Goal: Information Seeking & Learning: Compare options

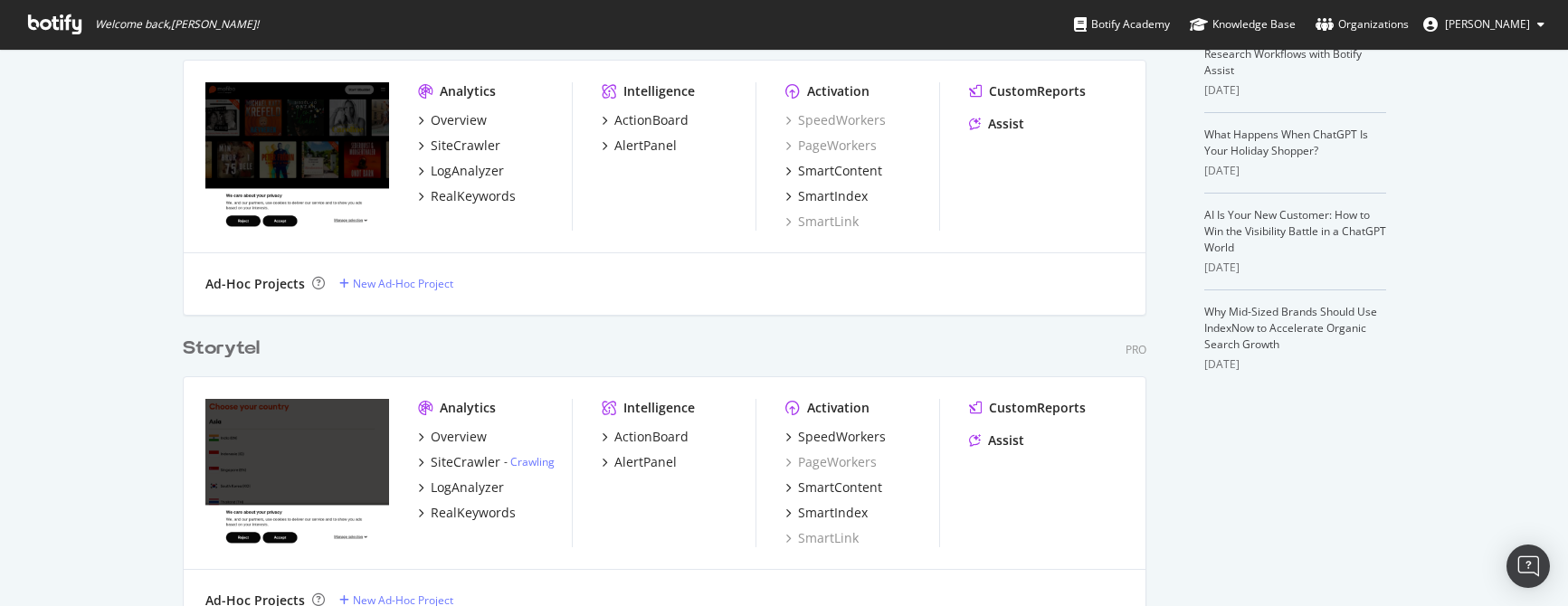
scroll to position [449, 0]
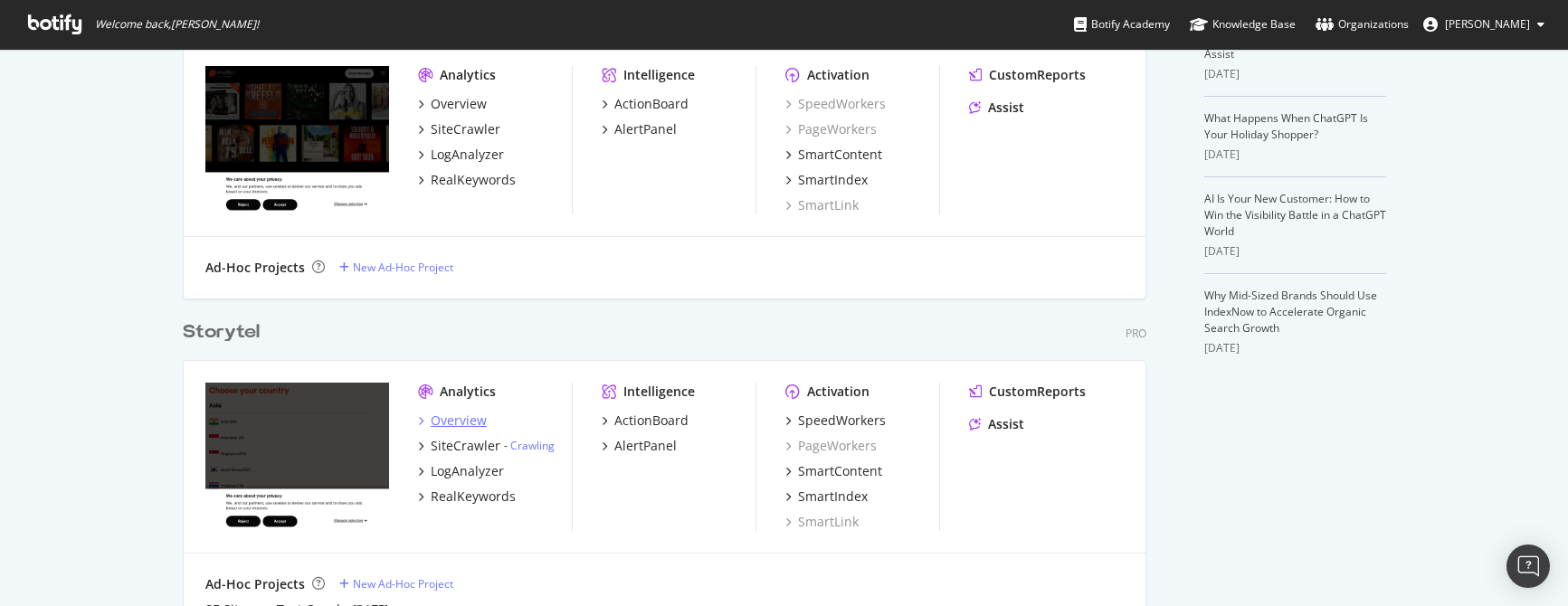
click at [438, 421] on div "Overview" at bounding box center [458, 421] width 56 height 18
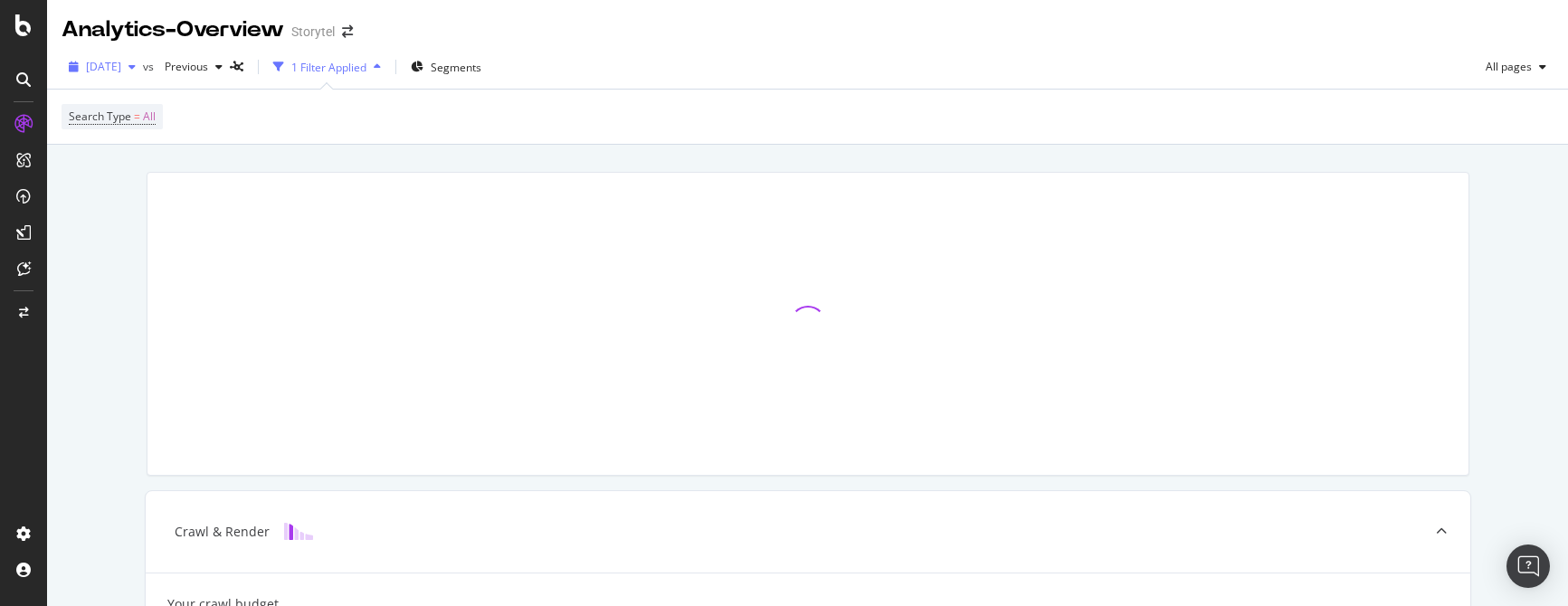
click at [135, 66] on icon "button" at bounding box center [131, 67] width 7 height 11
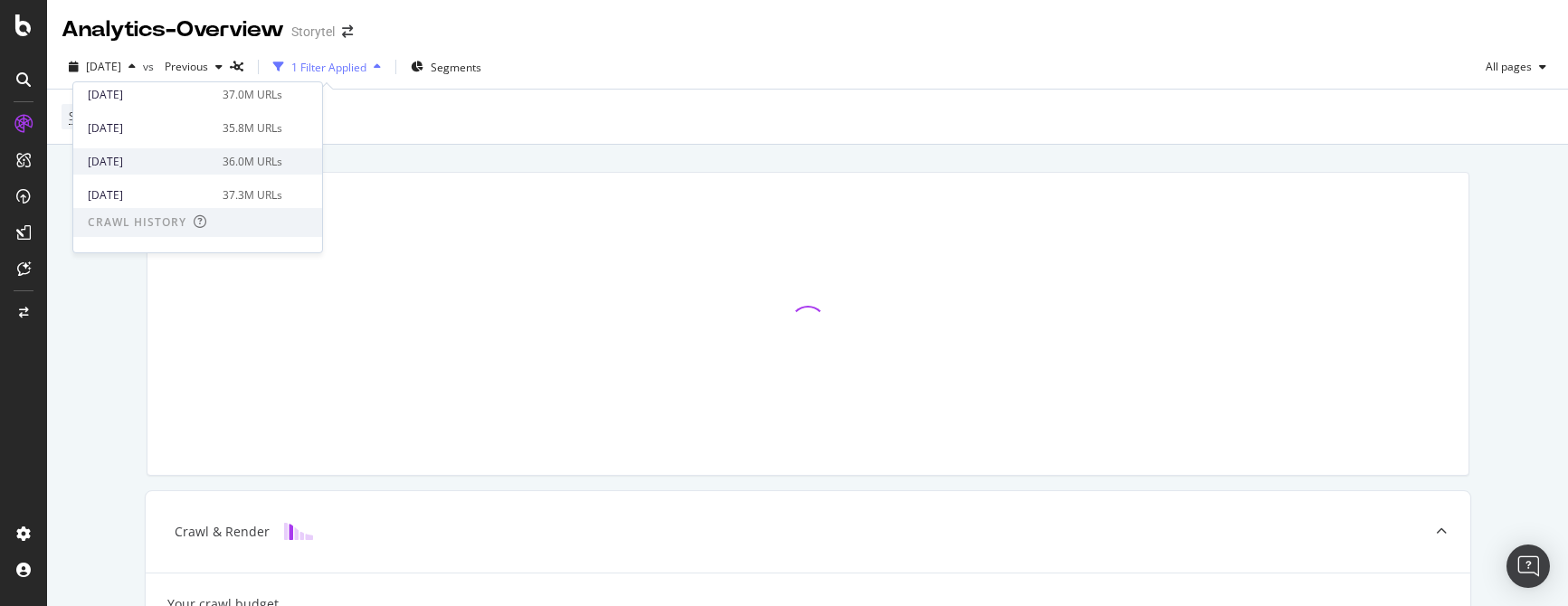
scroll to position [263, 0]
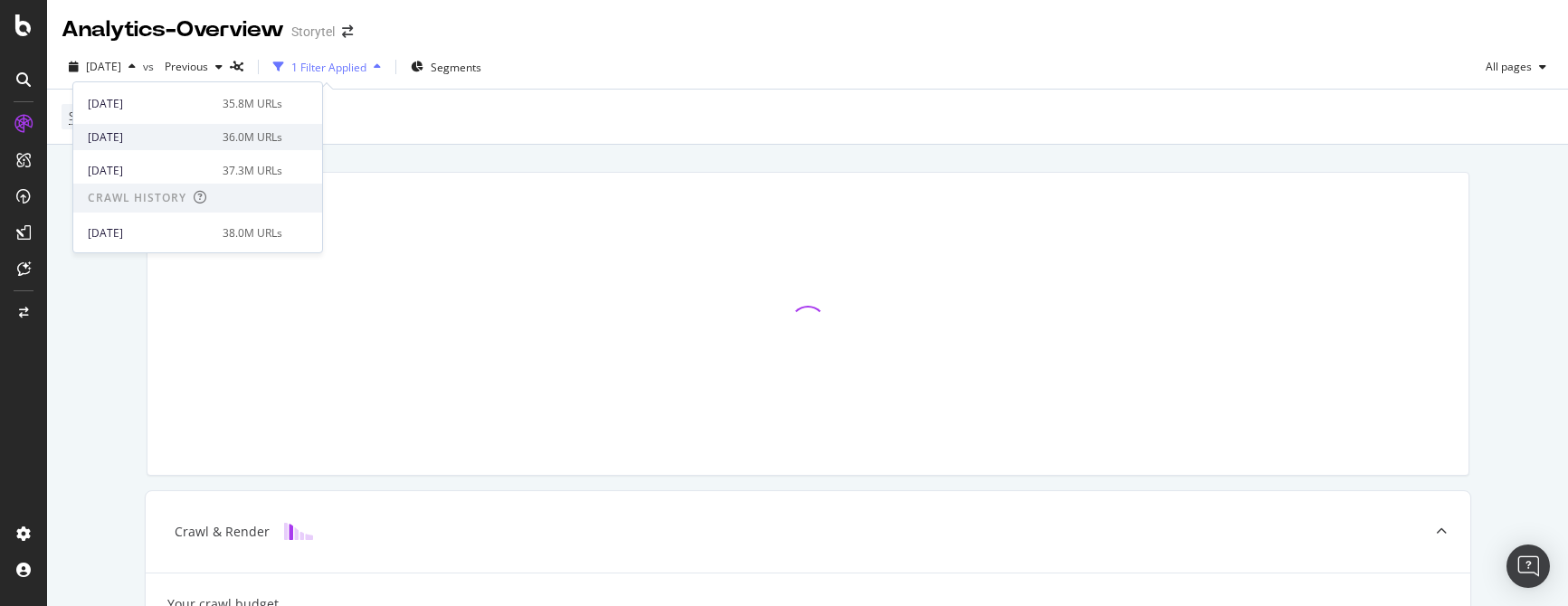
click at [181, 136] on div "[DATE]" at bounding box center [149, 137] width 124 height 17
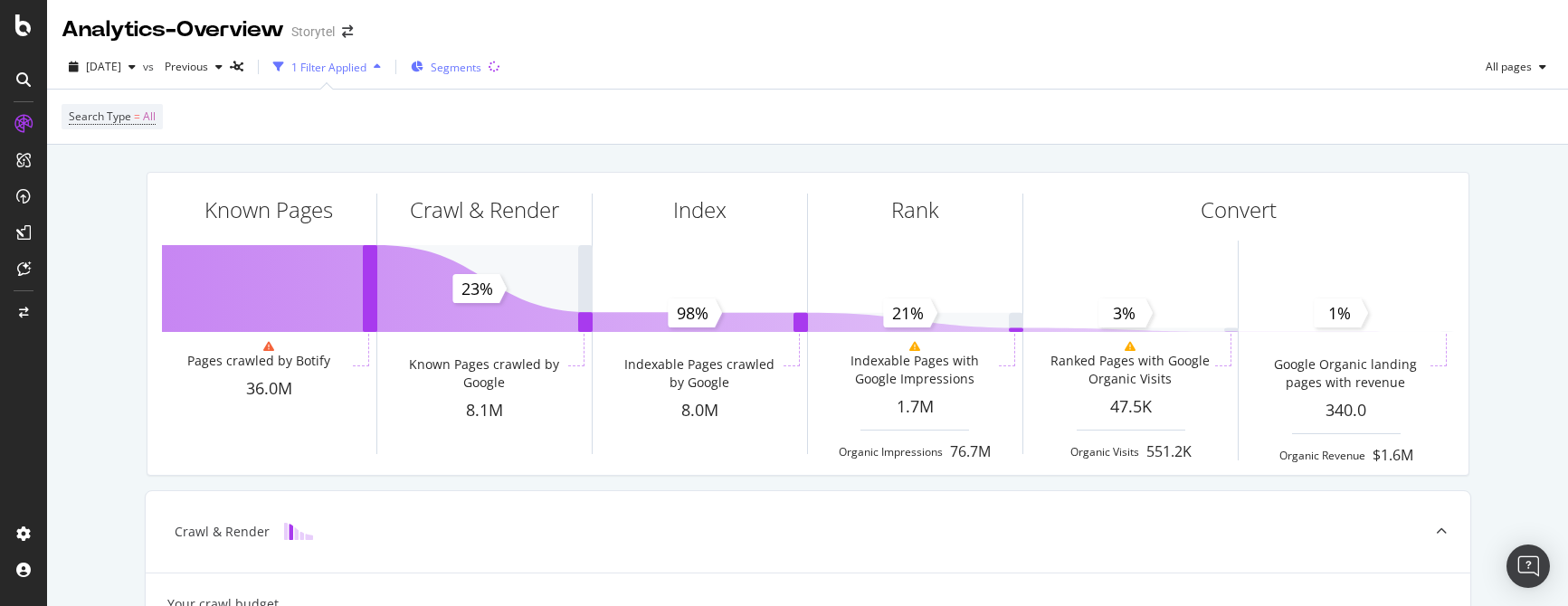
click at [481, 67] on span "Segments" at bounding box center [456, 68] width 51 height 16
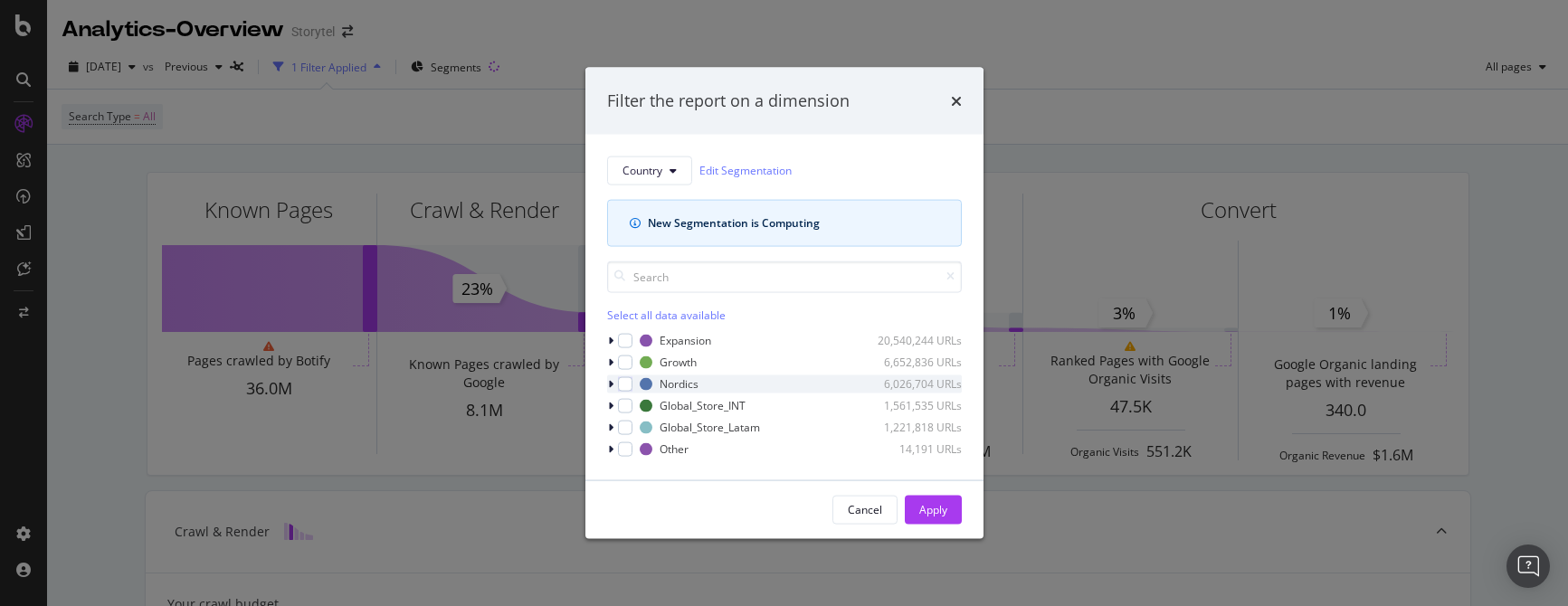
click at [609, 383] on icon "modal" at bounding box center [611, 383] width 6 height 11
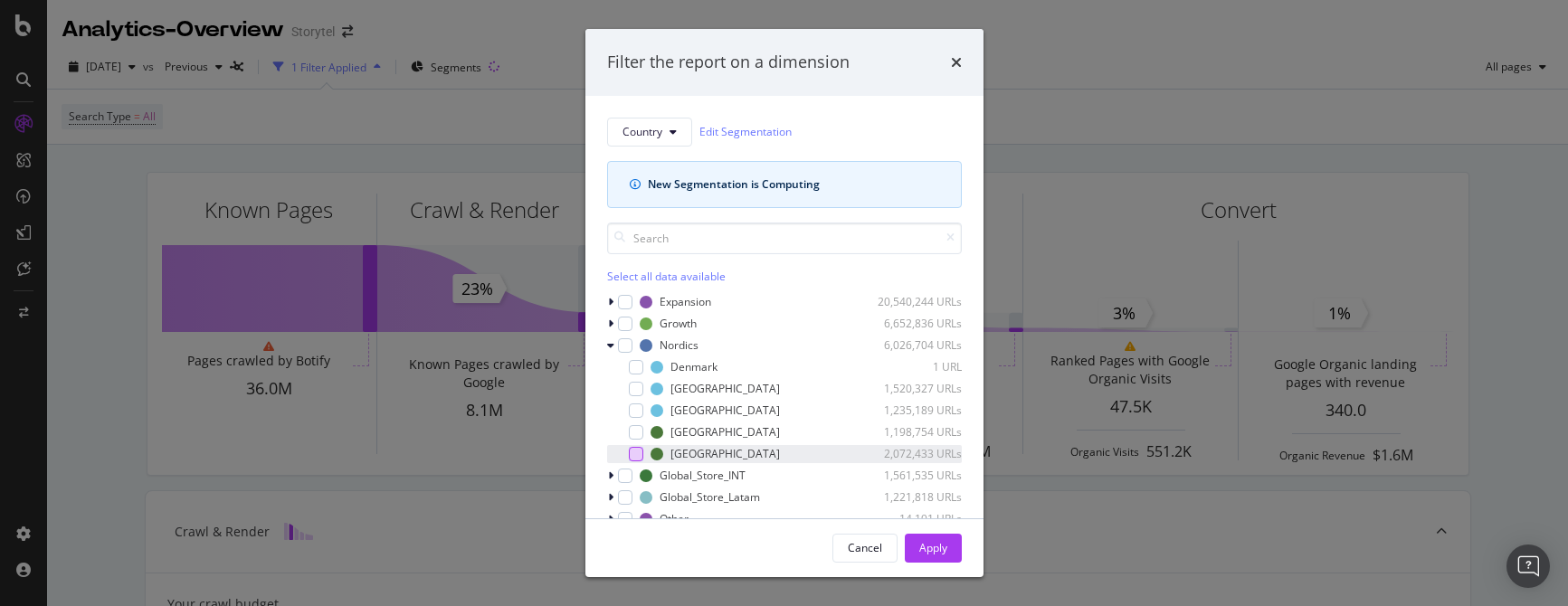
click at [638, 453] on div "modal" at bounding box center [635, 454] width 15 height 15
click at [923, 551] on div "Apply" at bounding box center [933, 548] width 28 height 16
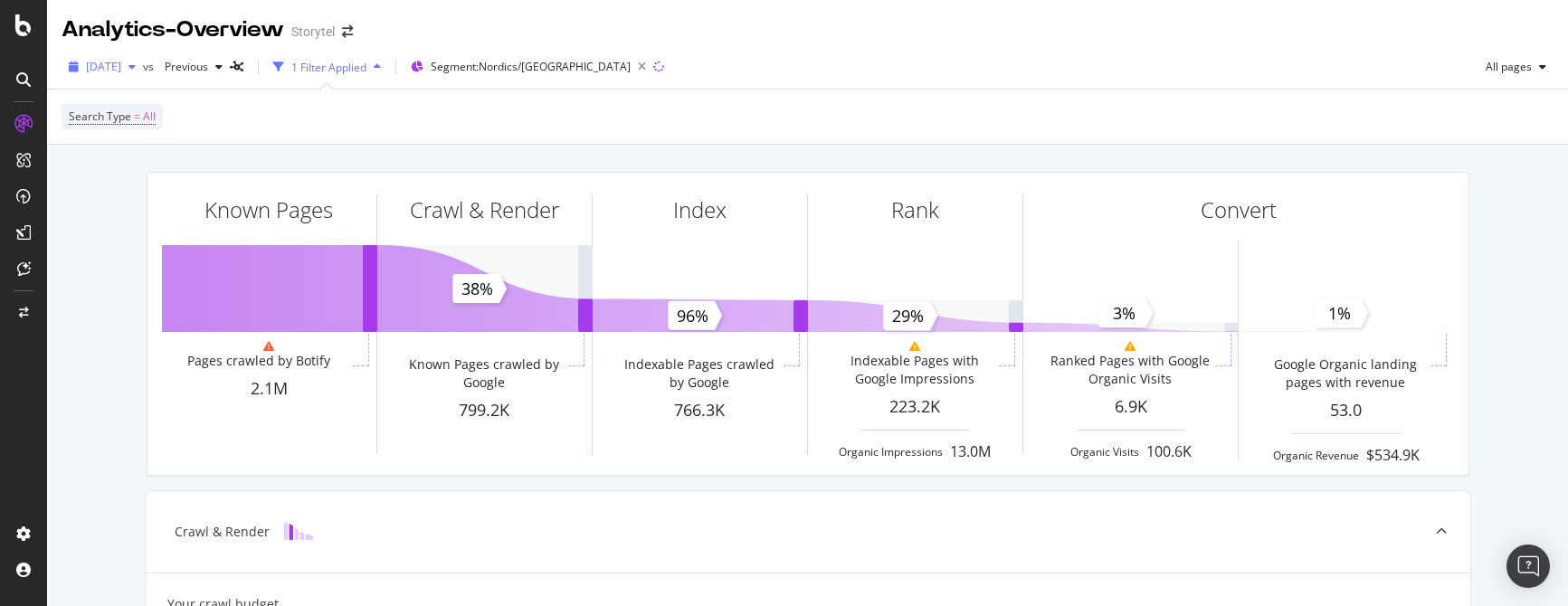
click at [122, 69] on span "[DATE]" at bounding box center [104, 67] width 35 height 16
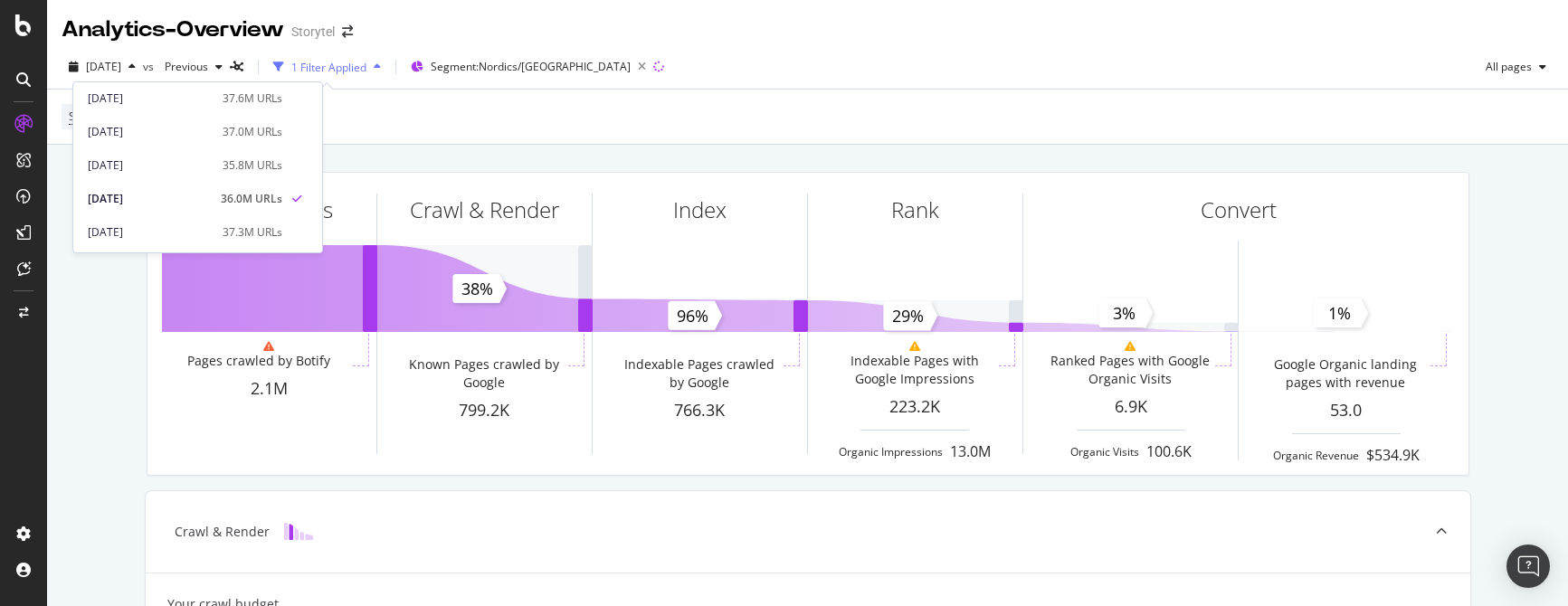
scroll to position [219, 0]
click at [212, 216] on div "[DATE]" at bounding box center [149, 214] width 124 height 17
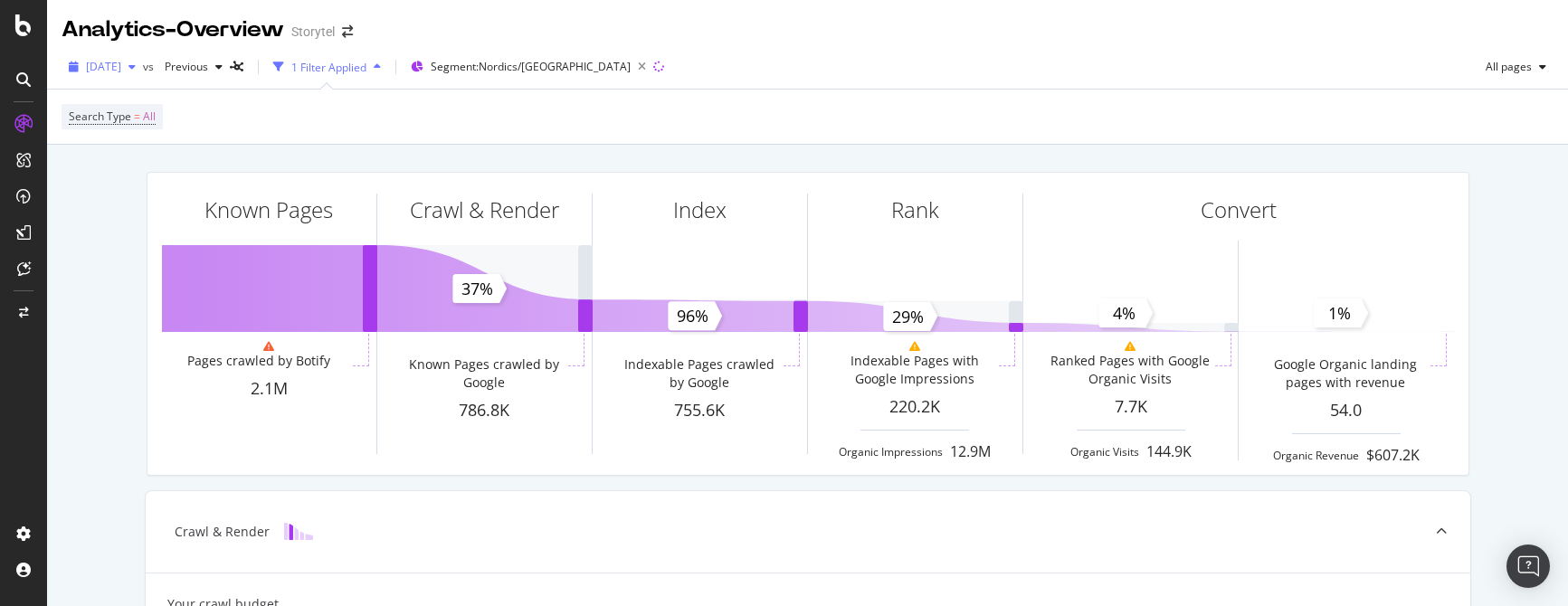
click at [143, 67] on div "button" at bounding box center [132, 67] width 22 height 11
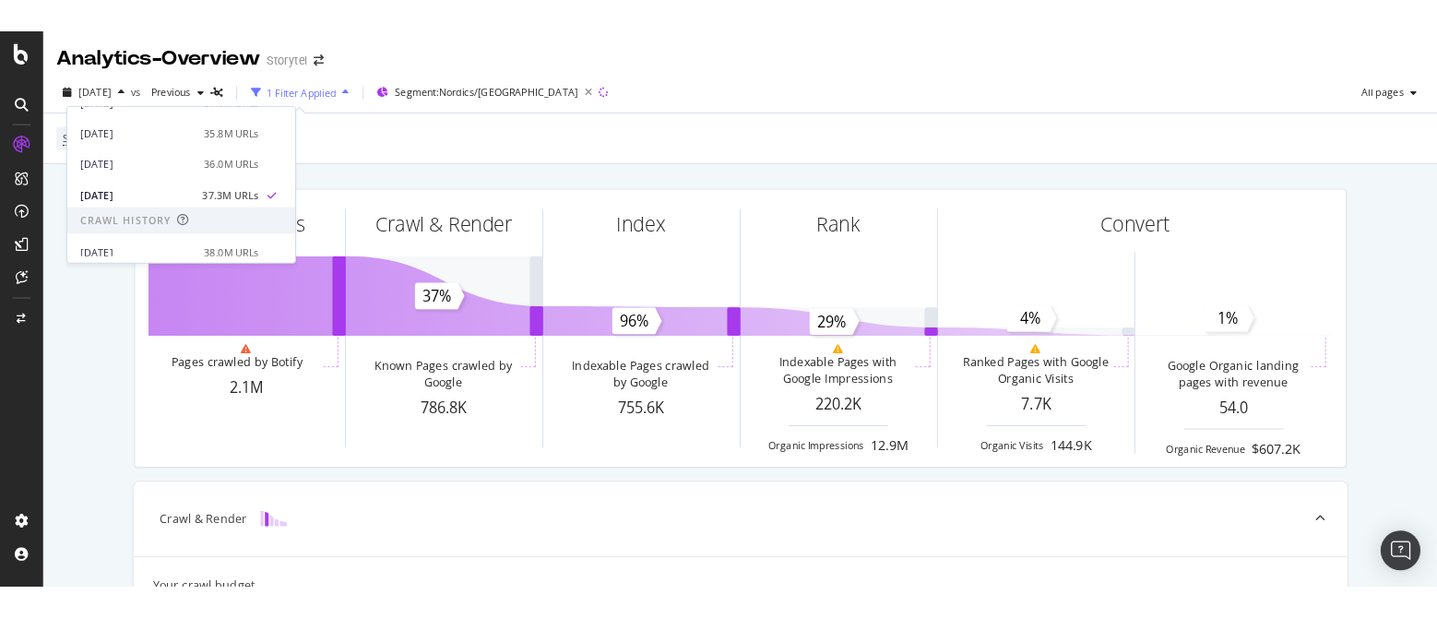
scroll to position [405, 0]
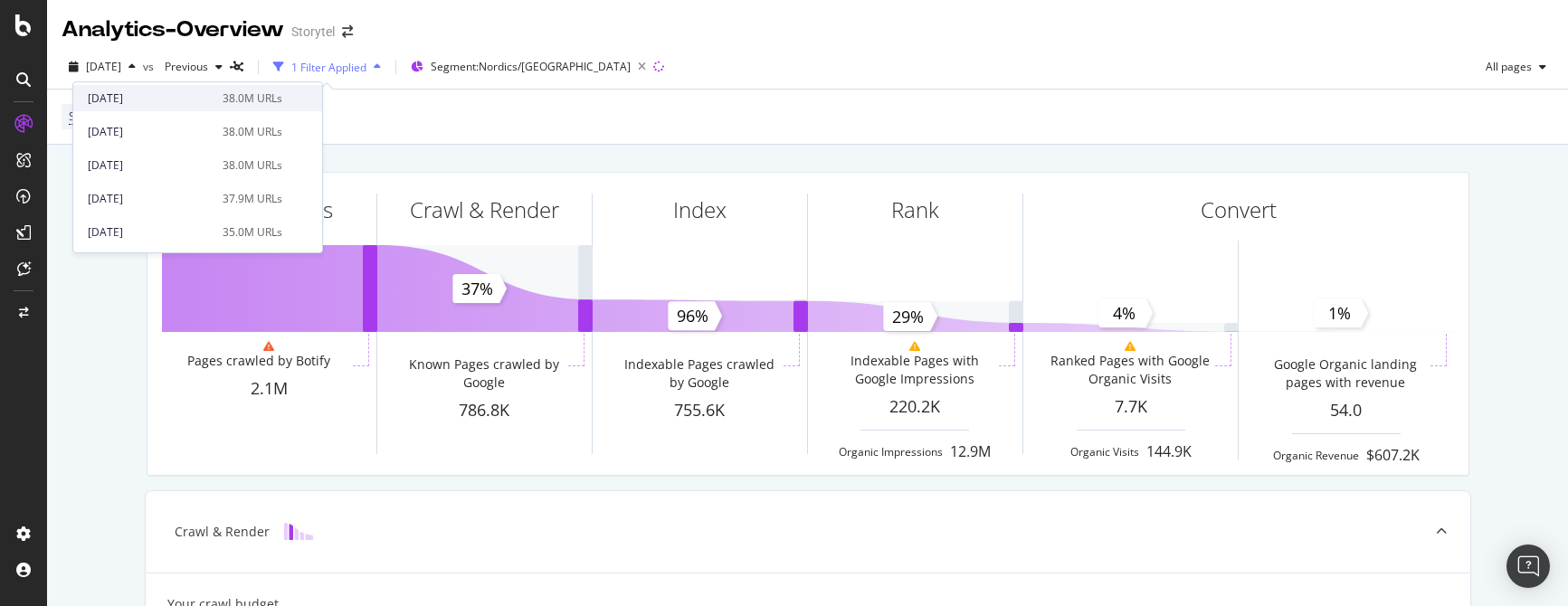
click at [211, 100] on div "[DATE]" at bounding box center [149, 98] width 124 height 17
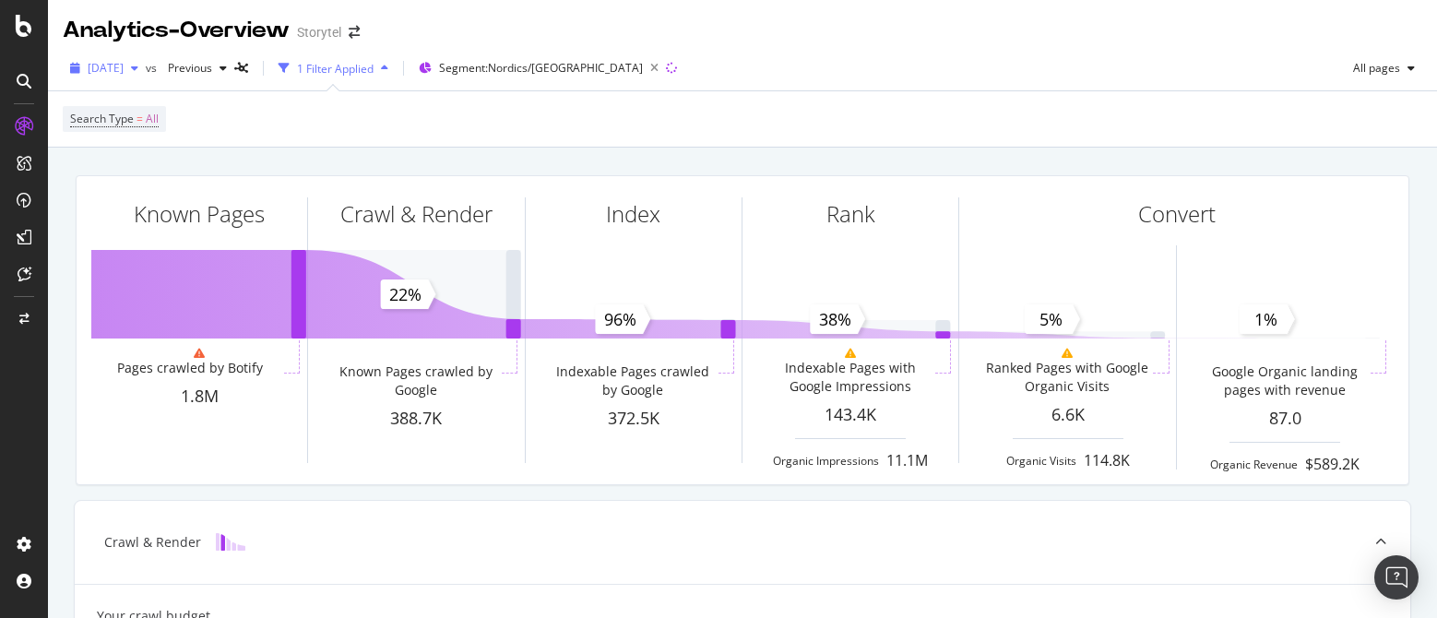
click at [124, 67] on span "[DATE]" at bounding box center [106, 68] width 36 height 16
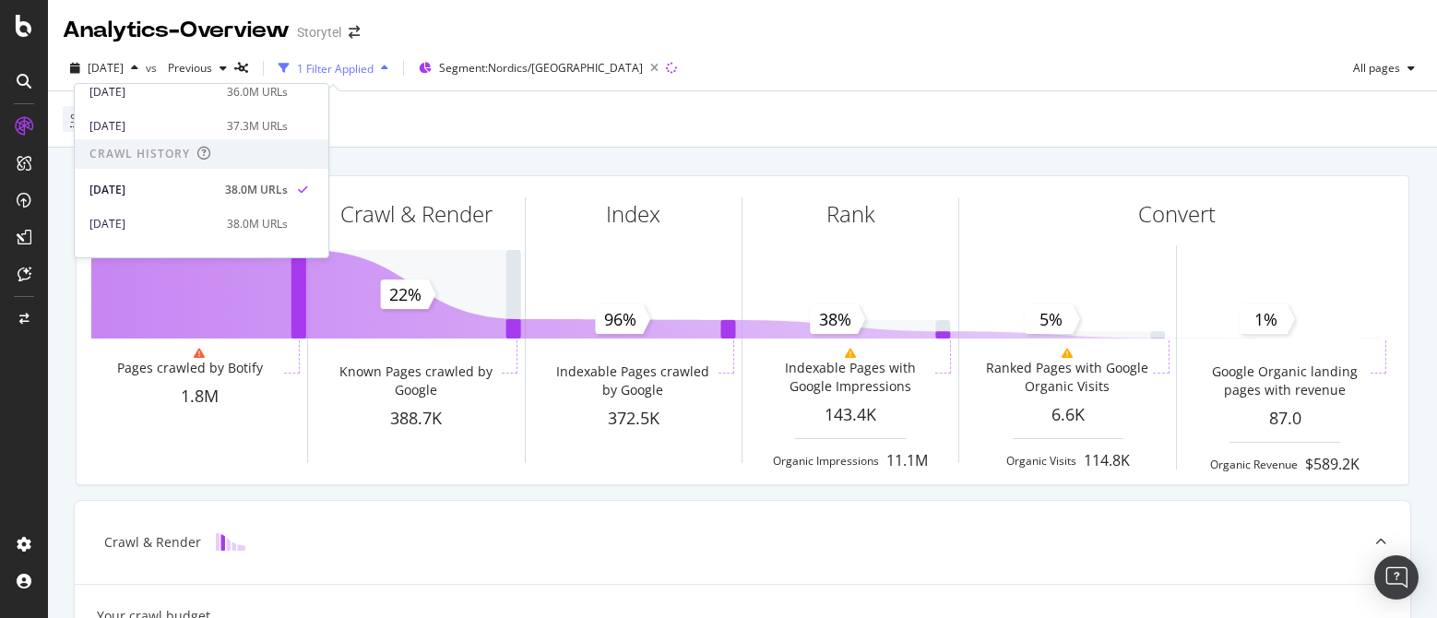
scroll to position [315, 0]
click at [204, 121] on div "[DATE]" at bounding box center [152, 127] width 126 height 17
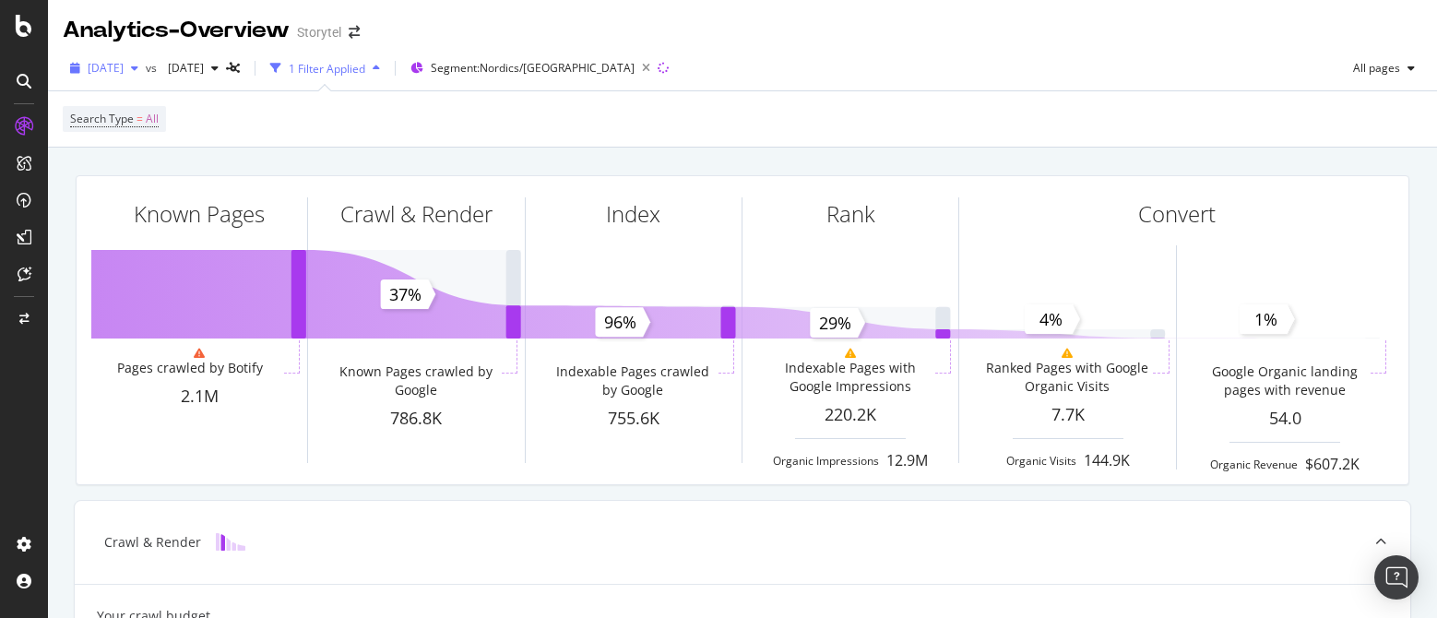
click at [124, 67] on span "[DATE]" at bounding box center [106, 68] width 36 height 16
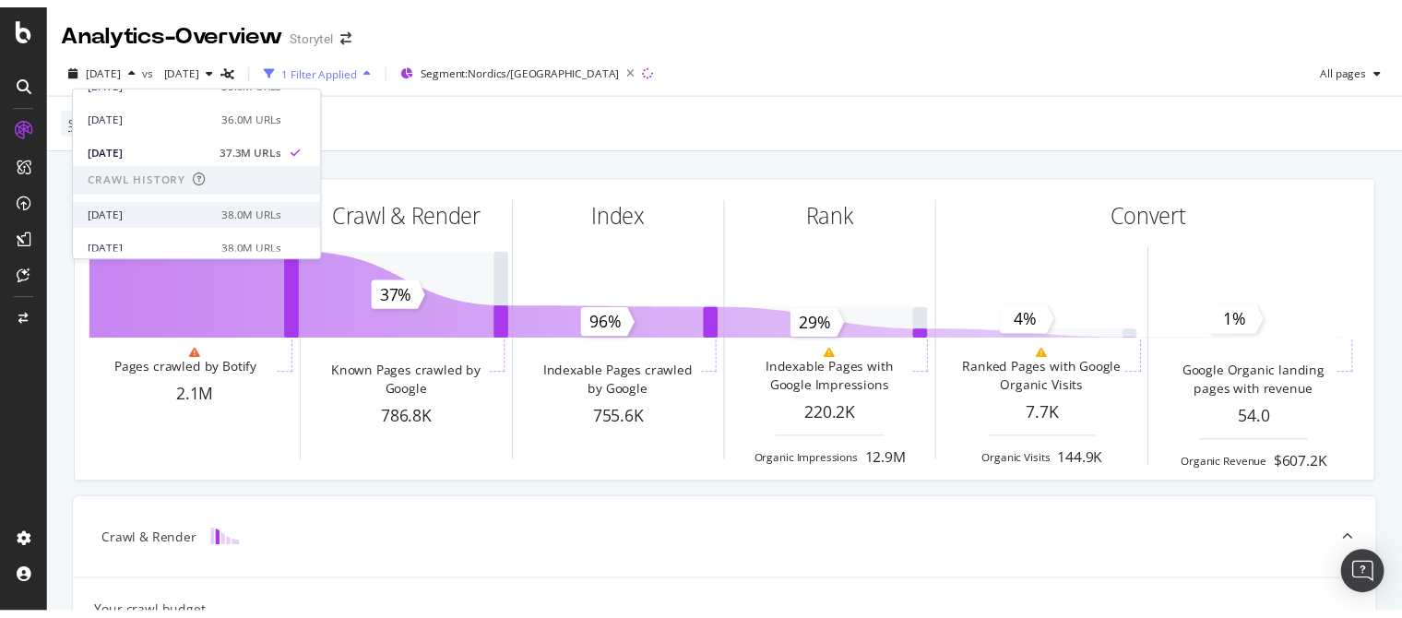
scroll to position [301, 0]
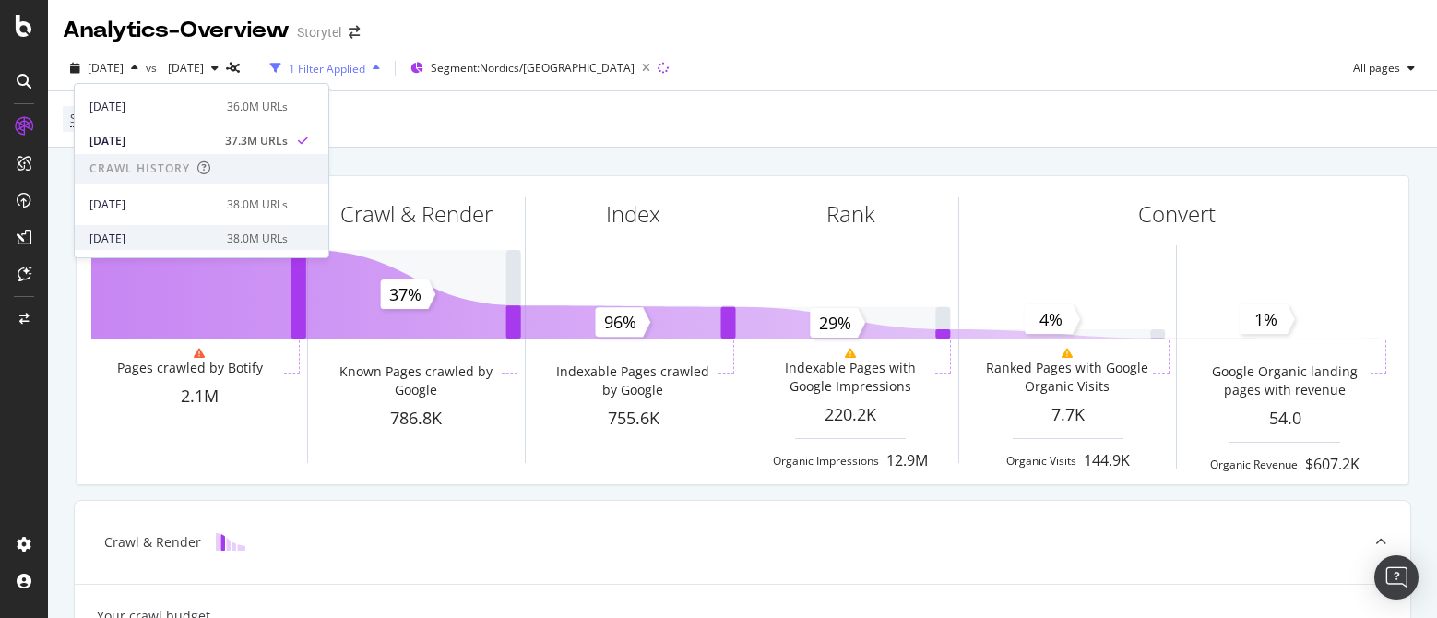
click at [194, 231] on div "[DATE]" at bounding box center [152, 239] width 126 height 17
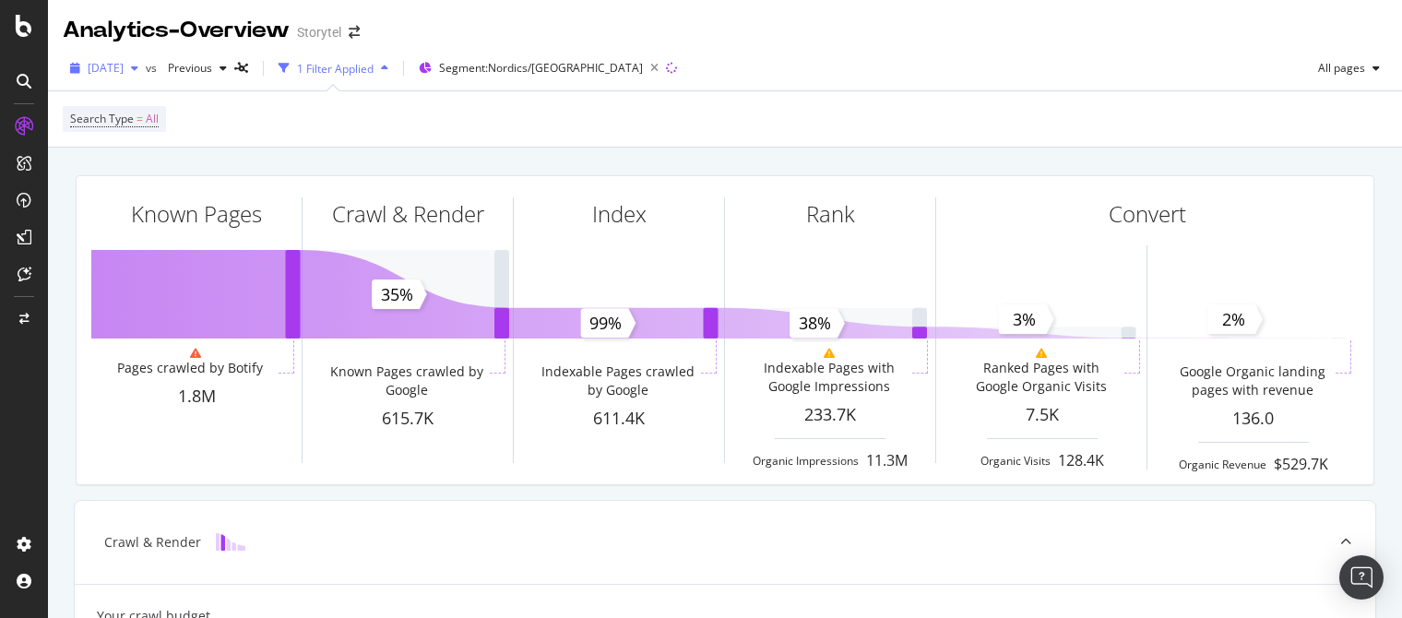
click at [124, 67] on span "[DATE]" at bounding box center [106, 68] width 36 height 16
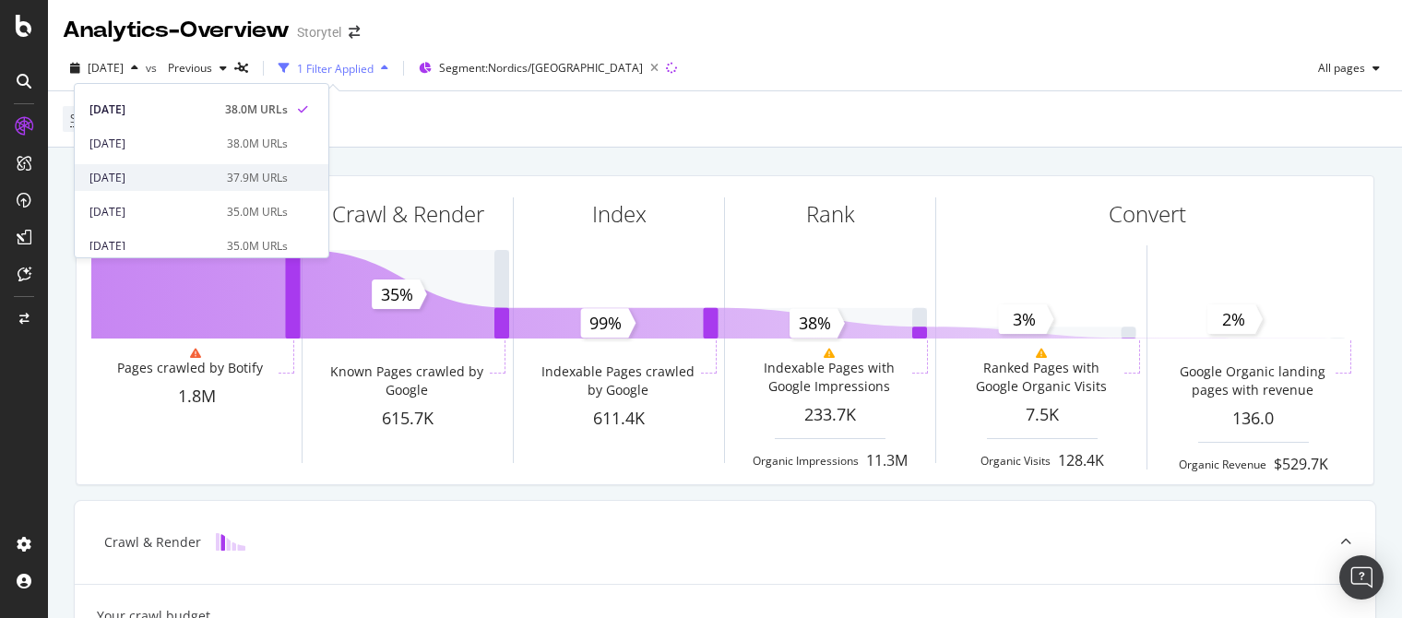
scroll to position [417, 0]
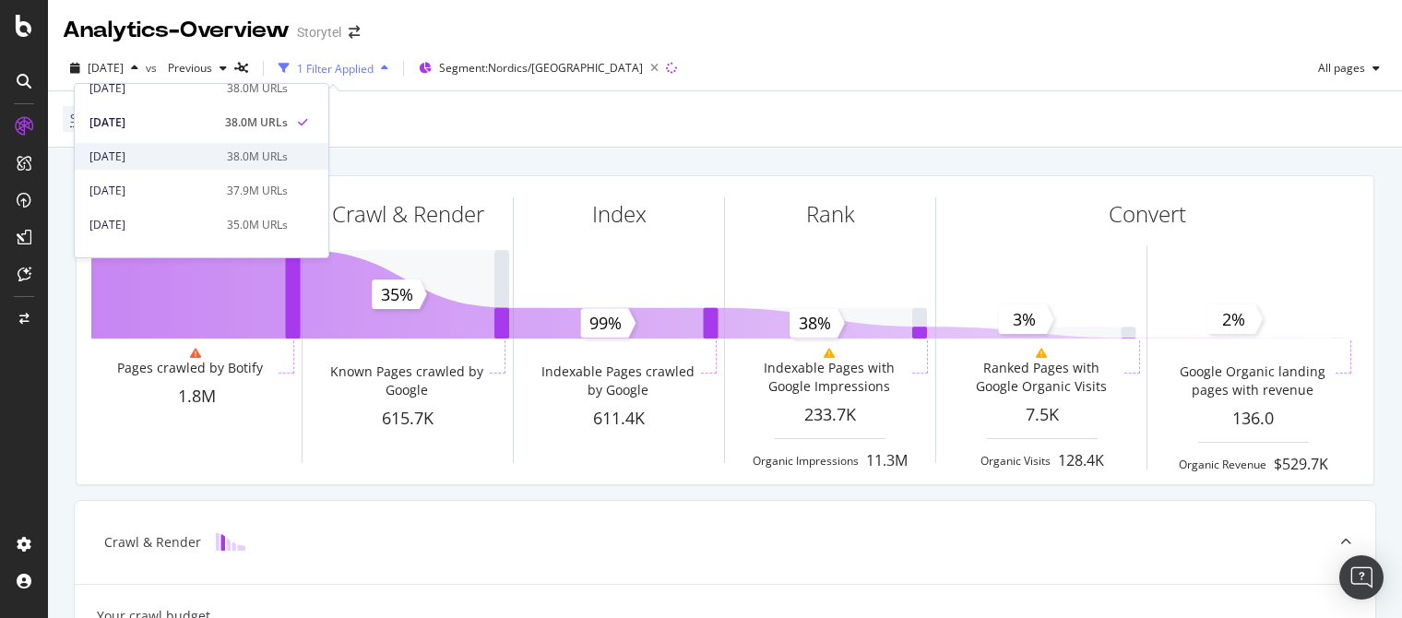
click at [208, 156] on div "[DATE]" at bounding box center [152, 157] width 126 height 17
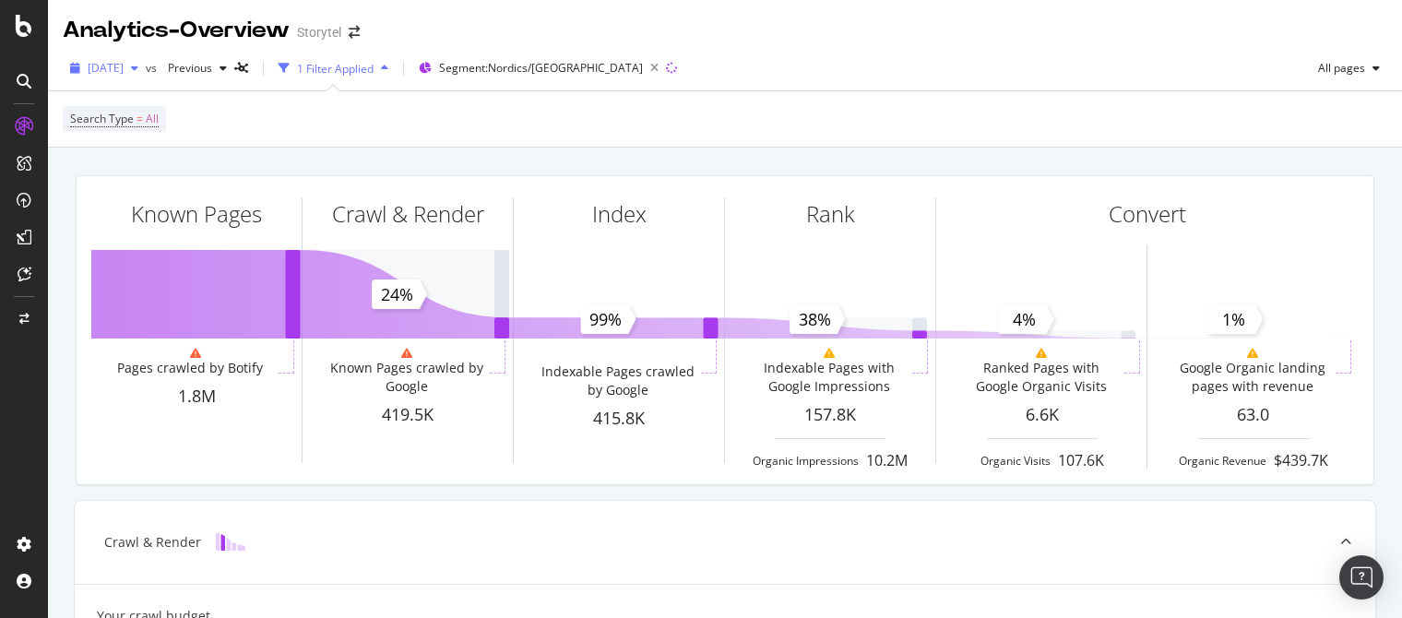
click at [124, 68] on span "[DATE]" at bounding box center [106, 68] width 36 height 16
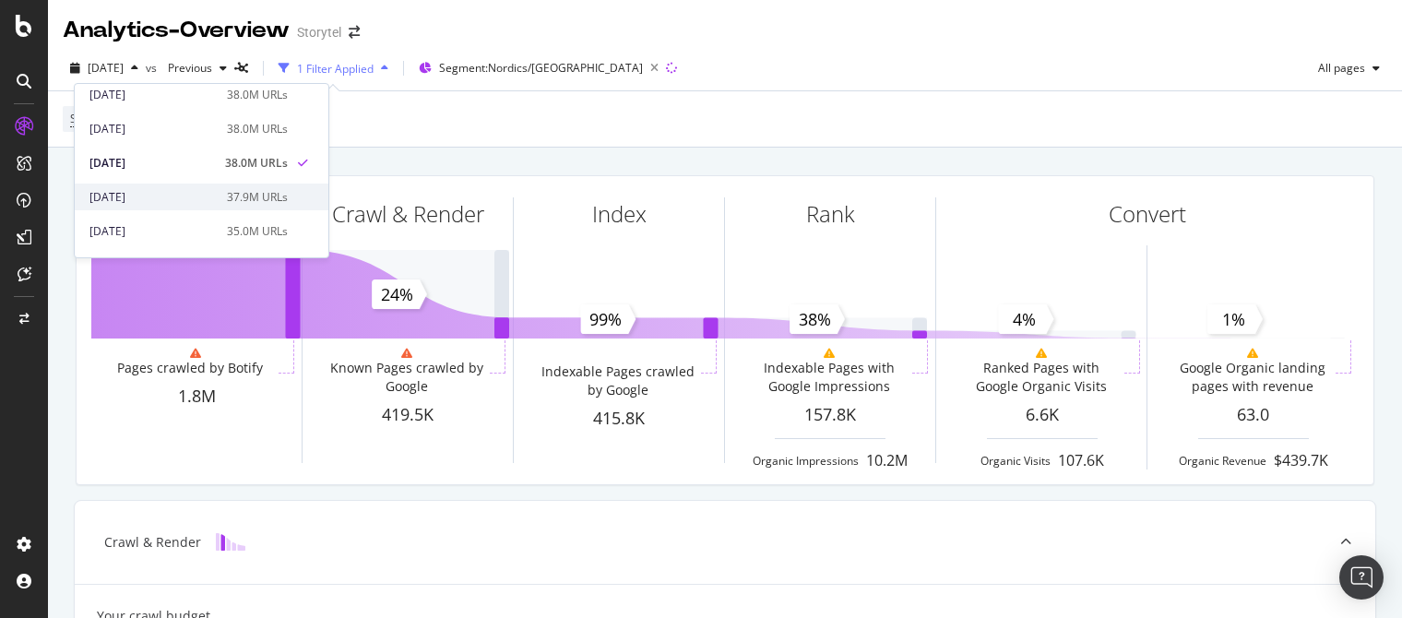
scroll to position [414, 0]
click at [197, 191] on div "[DATE]" at bounding box center [152, 193] width 126 height 17
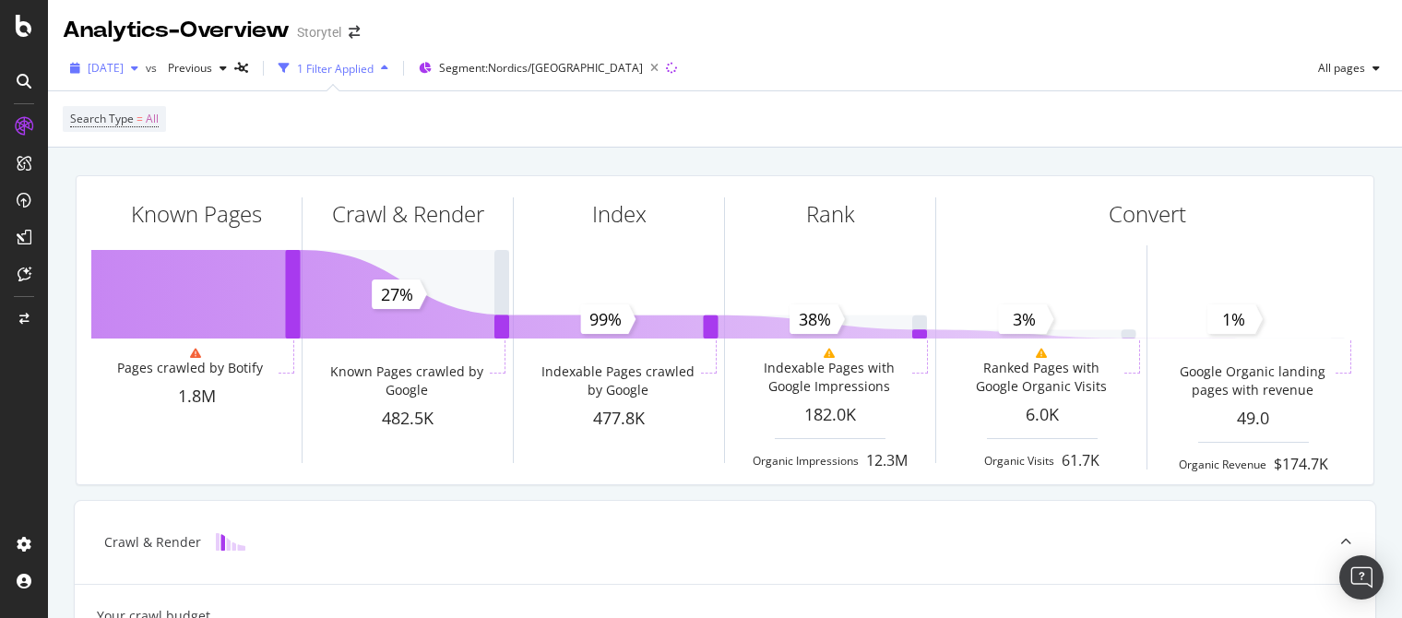
click at [124, 72] on span "[DATE]" at bounding box center [106, 68] width 36 height 16
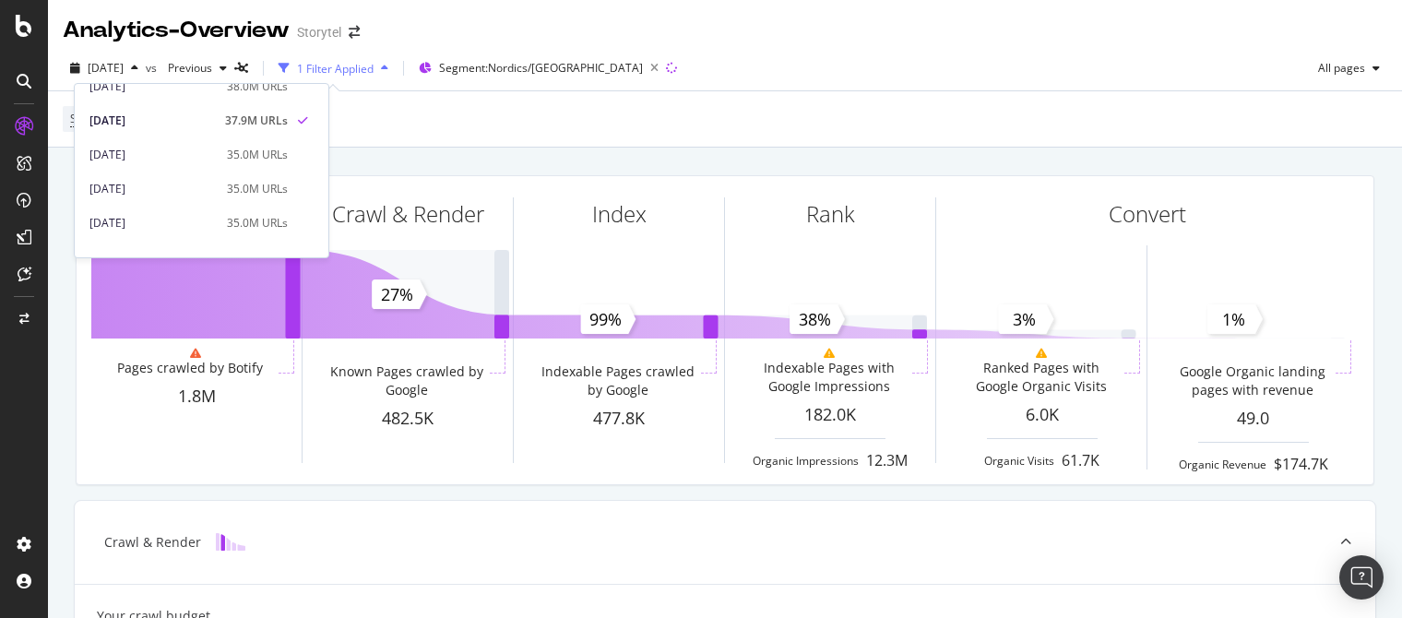
scroll to position [491, 0]
click at [216, 154] on div "[DATE]" at bounding box center [152, 151] width 126 height 17
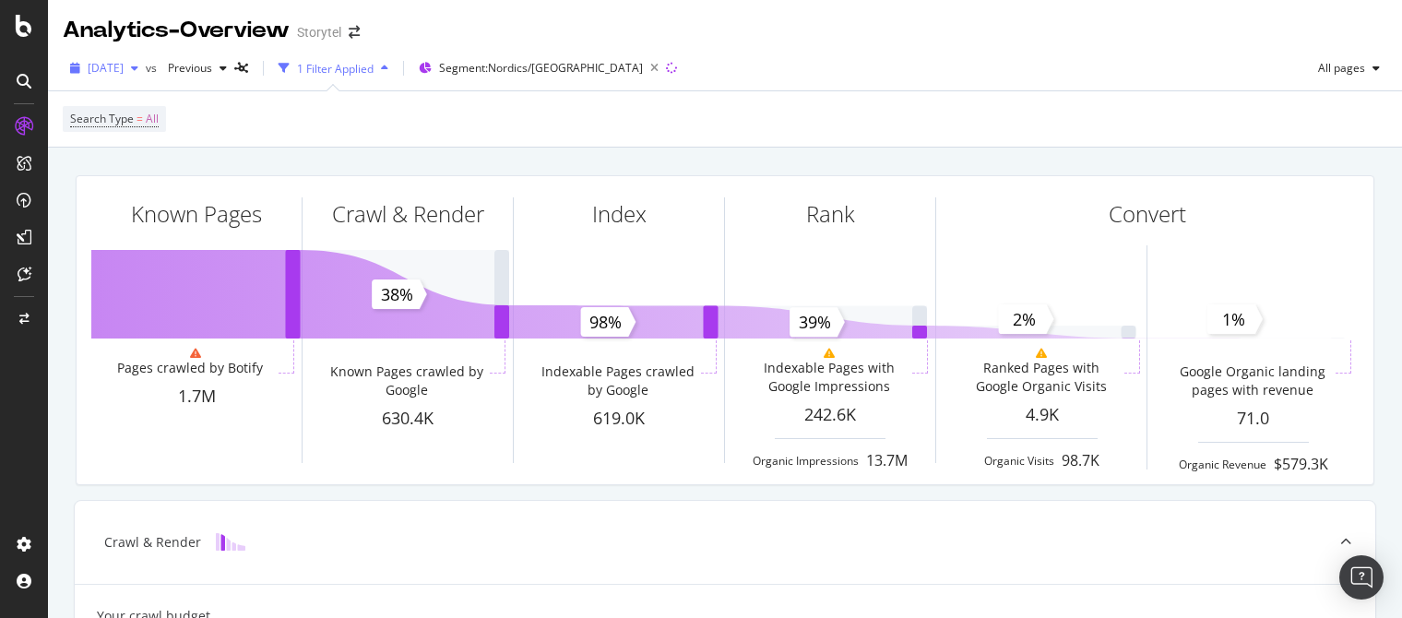
click at [124, 69] on span "[DATE]" at bounding box center [106, 68] width 36 height 16
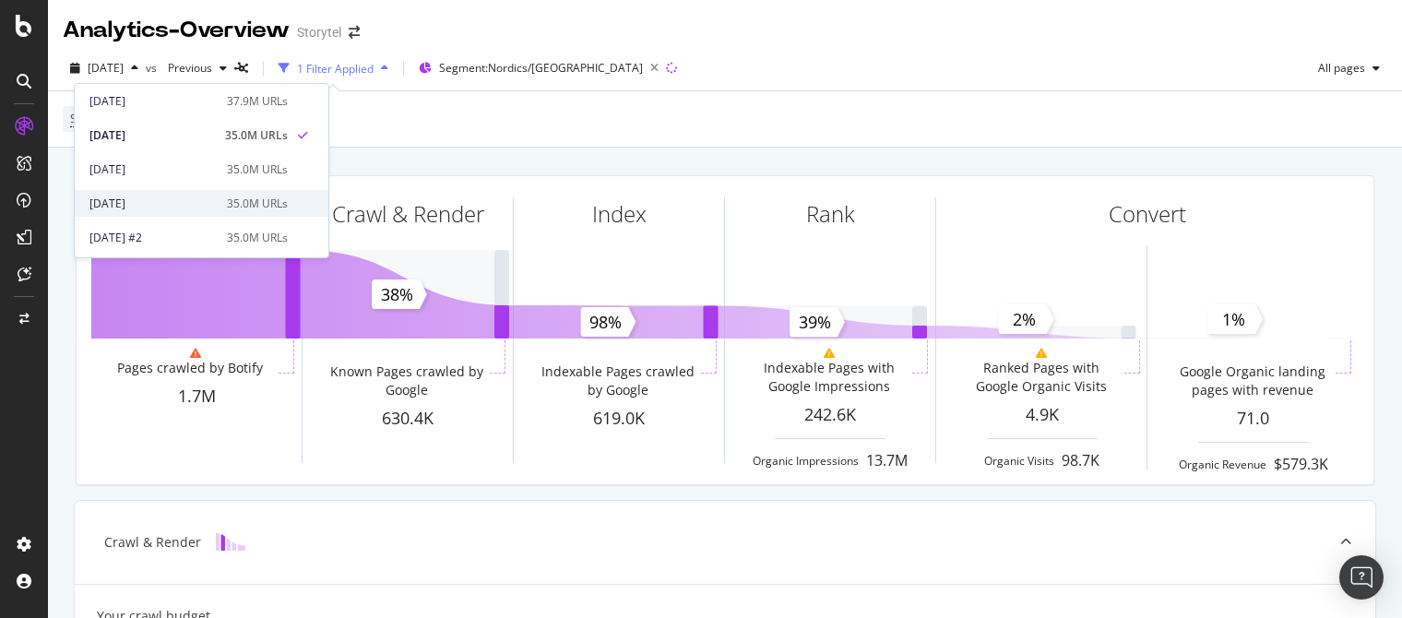
scroll to position [530, 0]
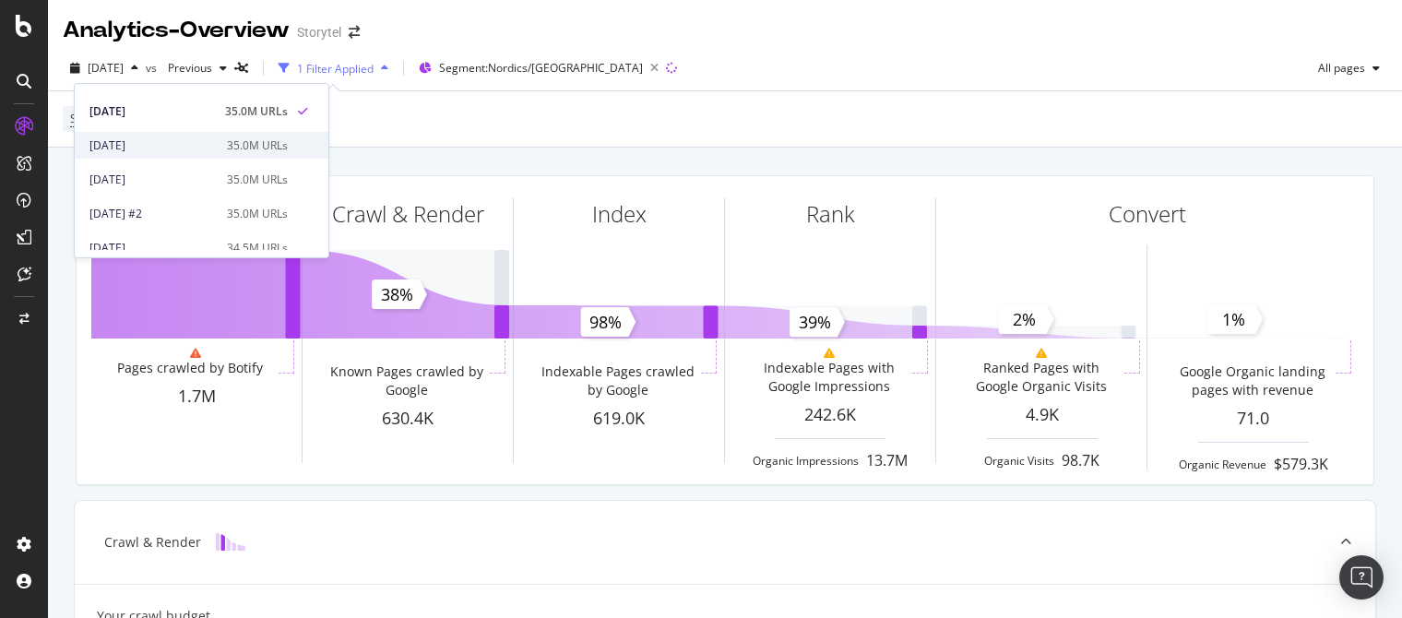
click at [185, 143] on div "[DATE]" at bounding box center [152, 145] width 126 height 17
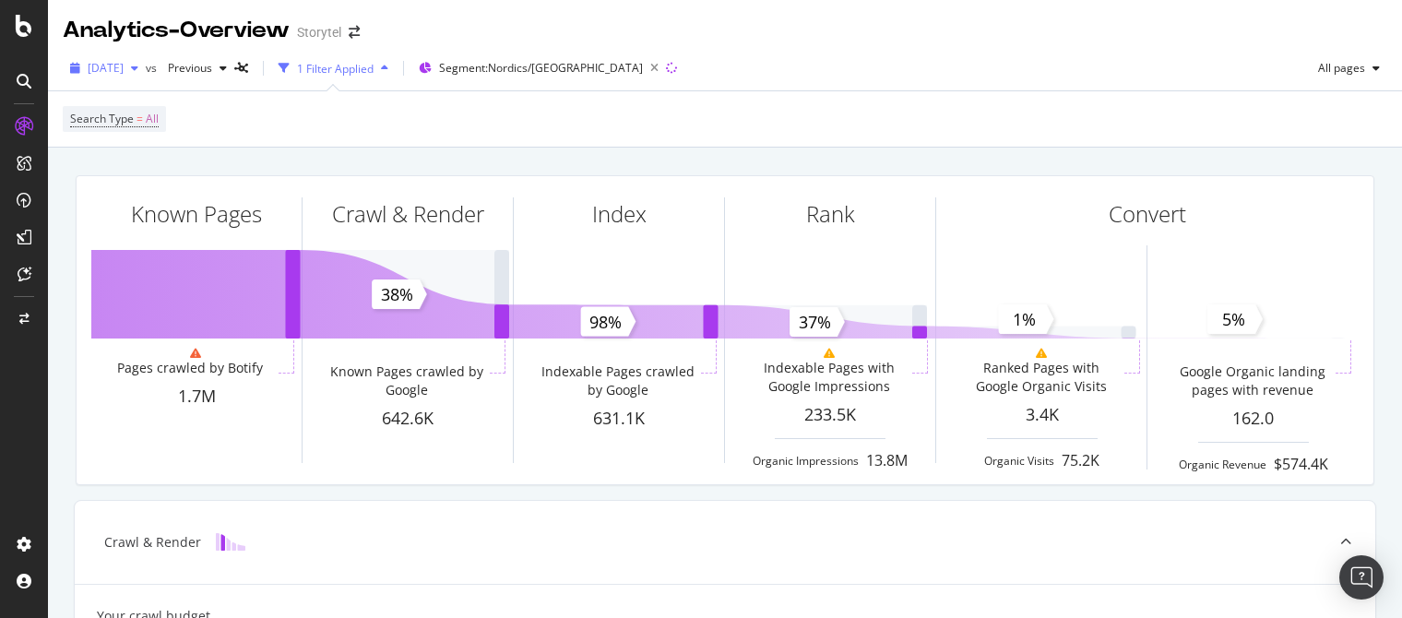
click at [124, 65] on span "[DATE]" at bounding box center [106, 68] width 36 height 16
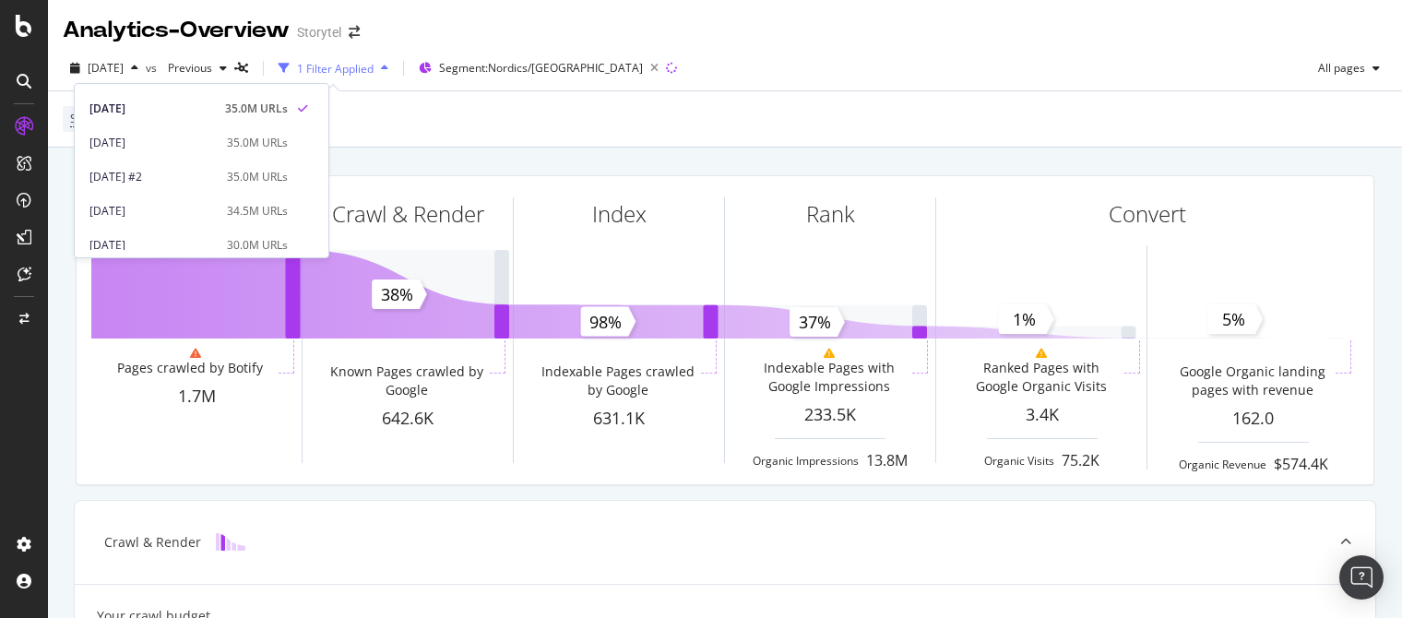
scroll to position [572, 0]
click at [191, 134] on div "[DATE]" at bounding box center [152, 138] width 126 height 17
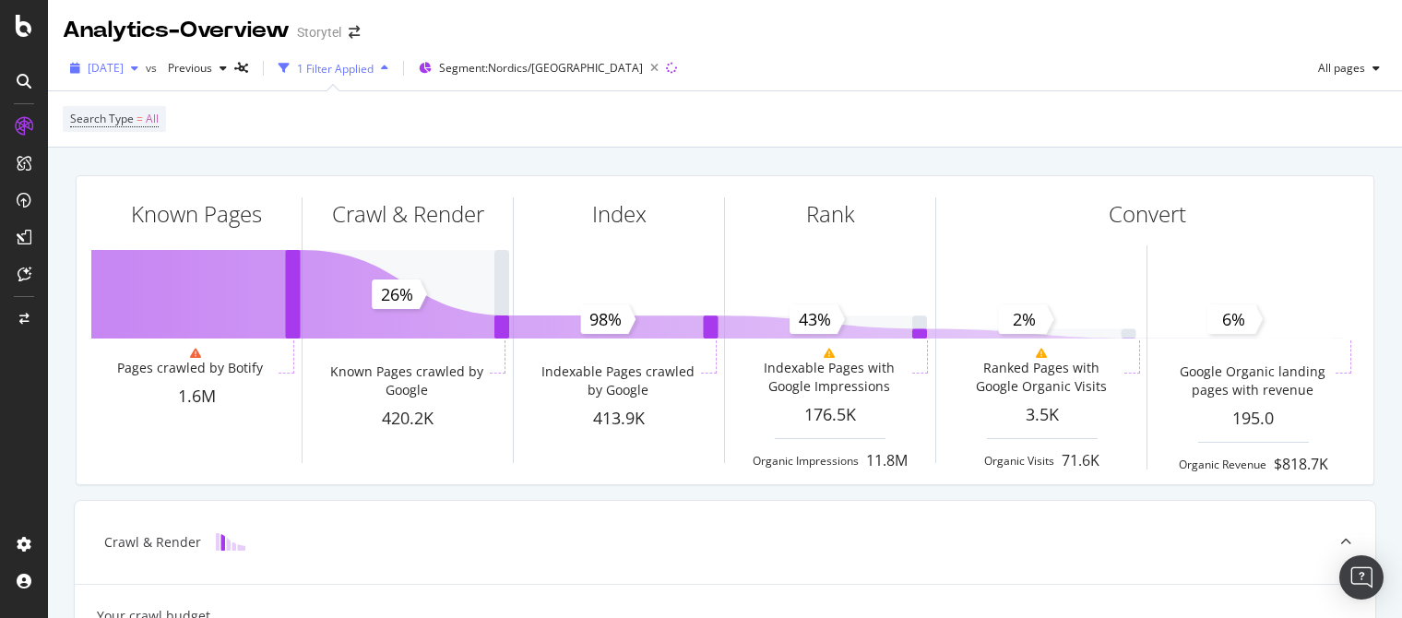
click at [124, 69] on span "[DATE]" at bounding box center [106, 68] width 36 height 16
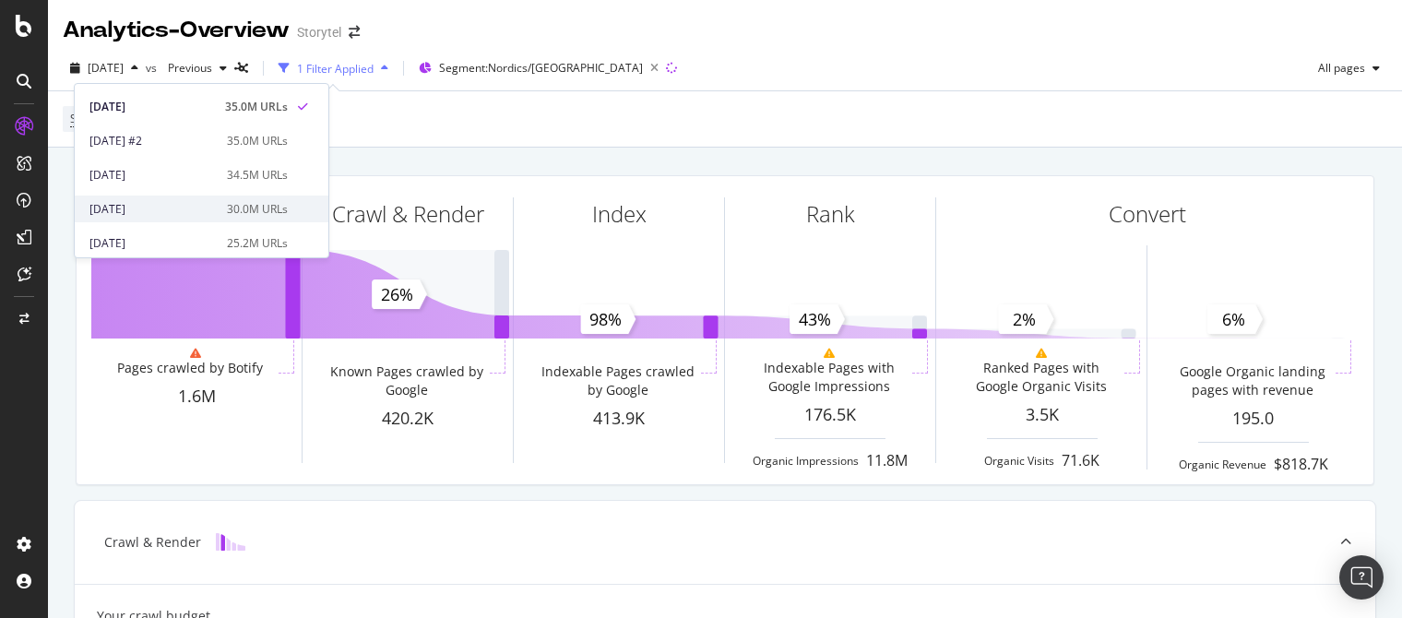
scroll to position [600, 0]
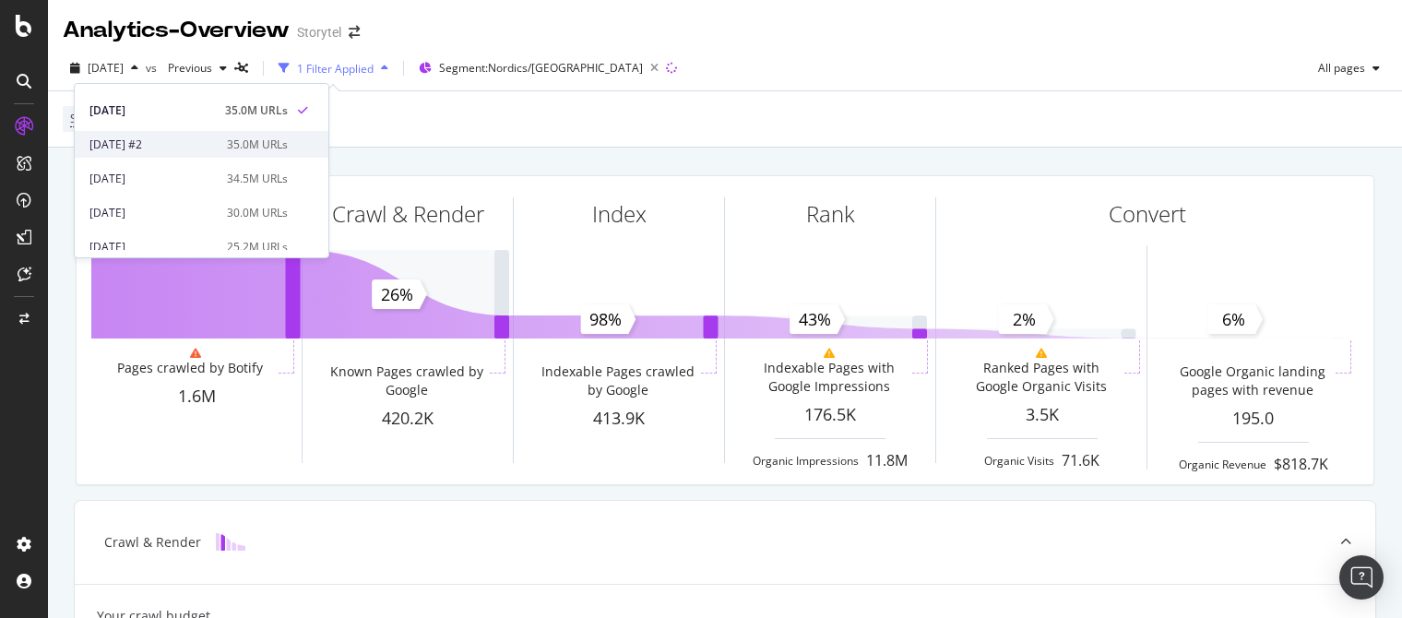
click at [205, 146] on div "[DATE] #2" at bounding box center [152, 145] width 126 height 17
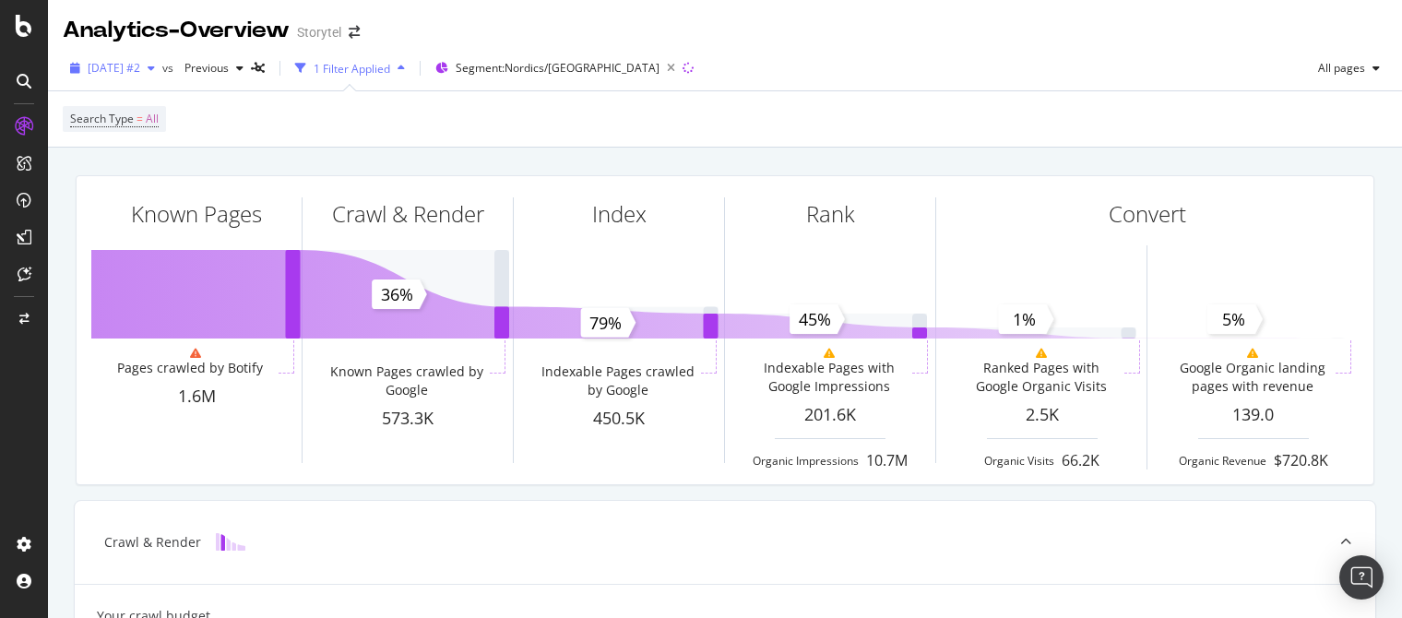
click at [140, 64] on span "[DATE] #2" at bounding box center [114, 68] width 53 height 16
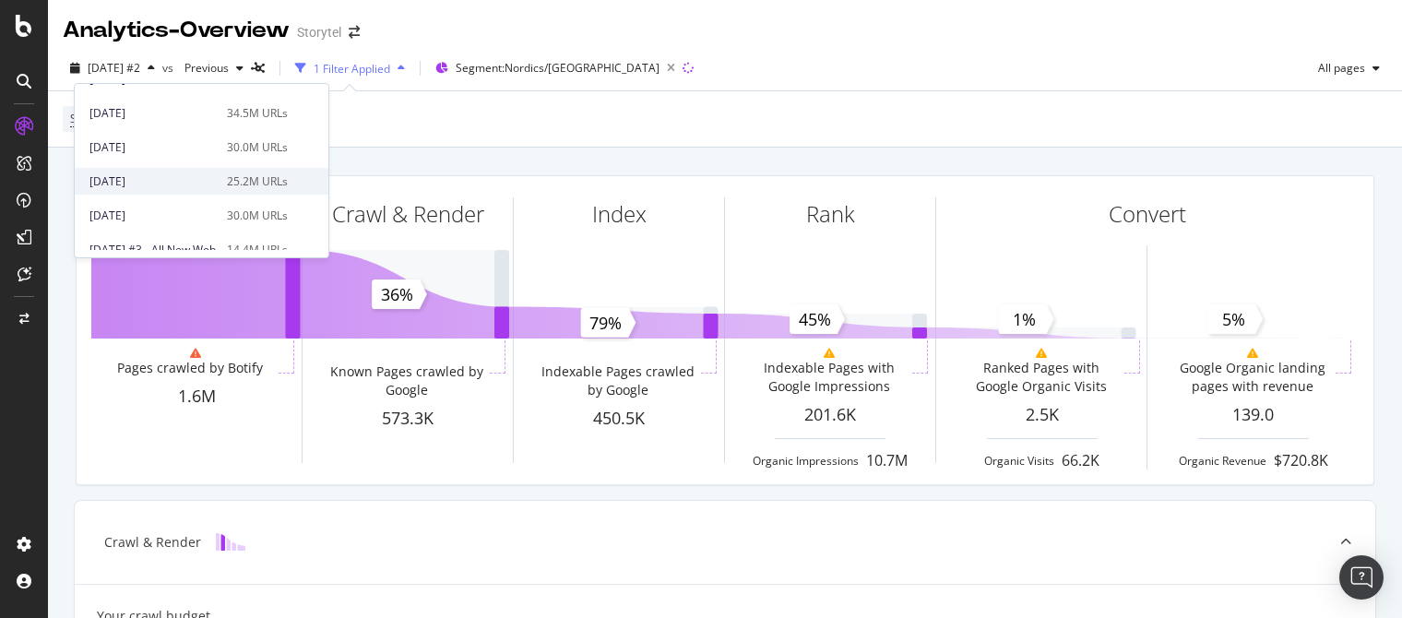
scroll to position [659, 0]
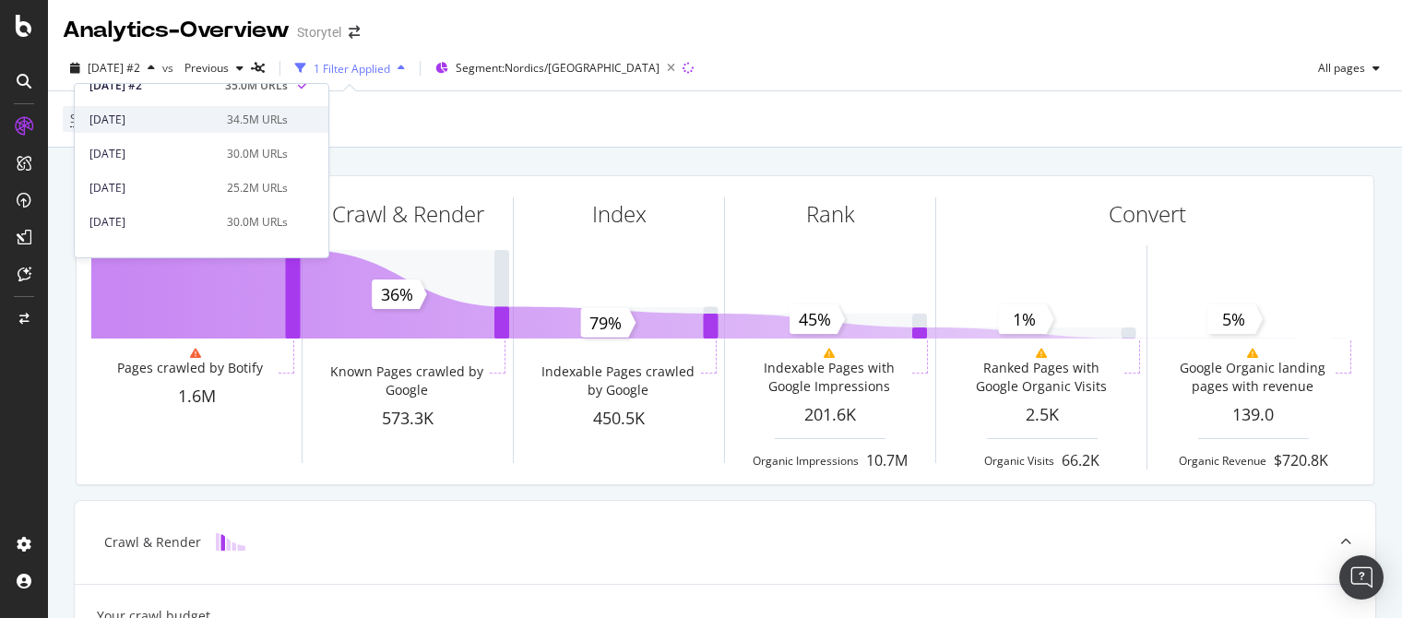
click at [196, 124] on div "[DATE]" at bounding box center [152, 120] width 126 height 17
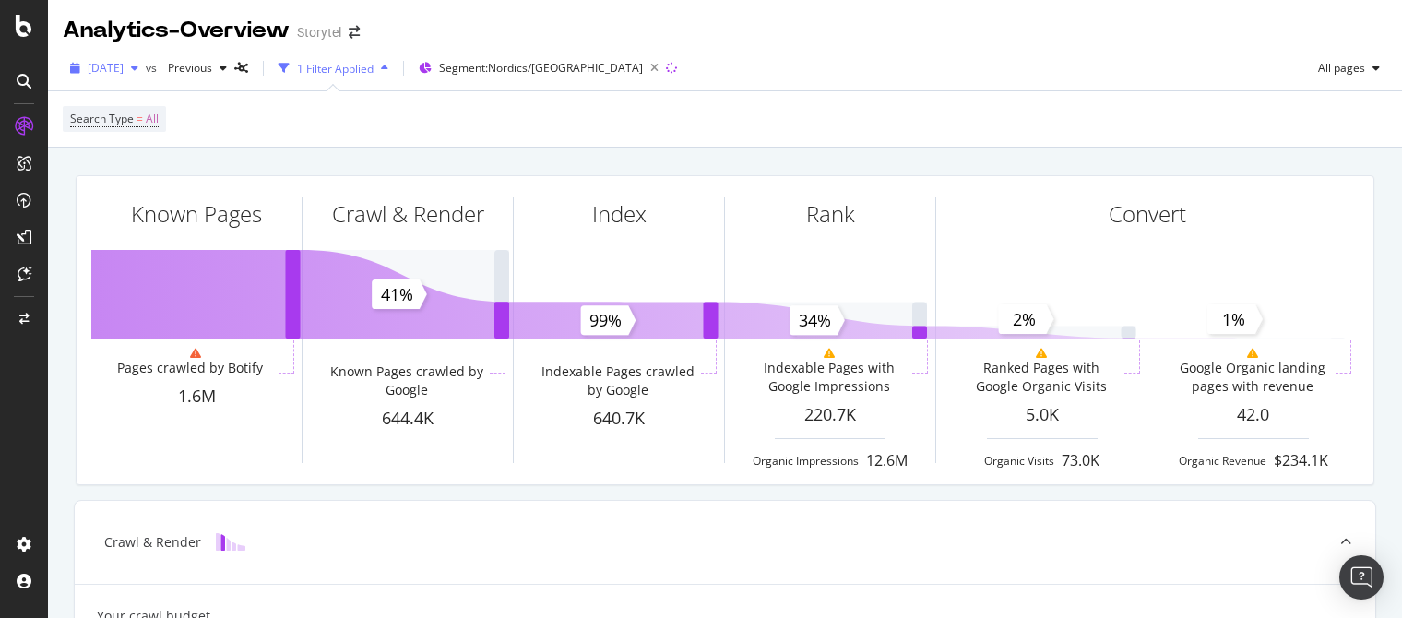
click at [124, 70] on span "[DATE]" at bounding box center [106, 68] width 36 height 16
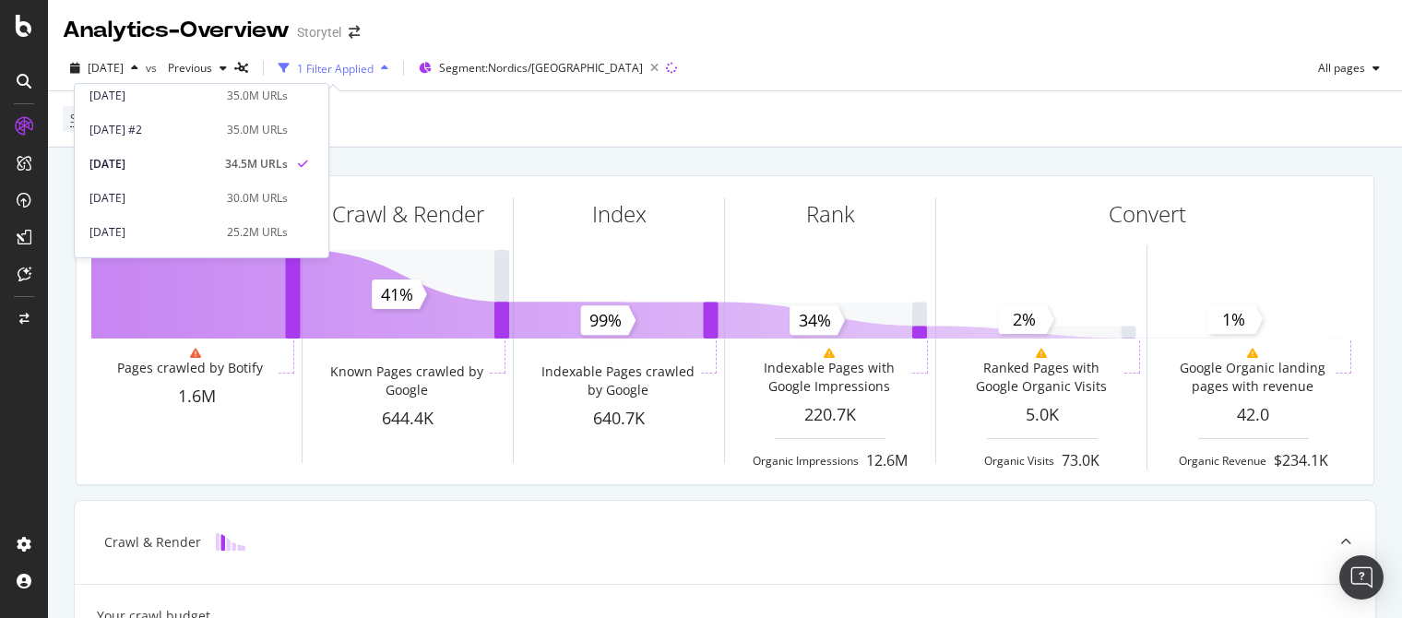
scroll to position [630, 0]
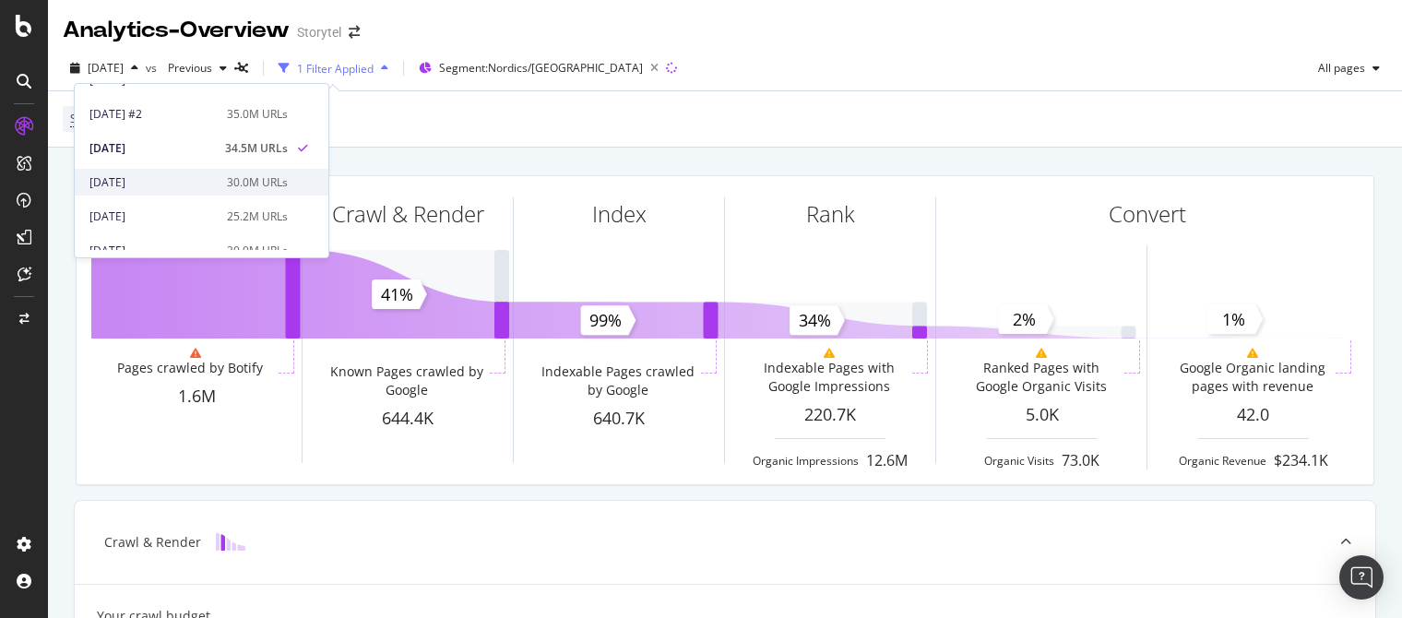
click at [204, 180] on div "[DATE]" at bounding box center [152, 182] width 126 height 17
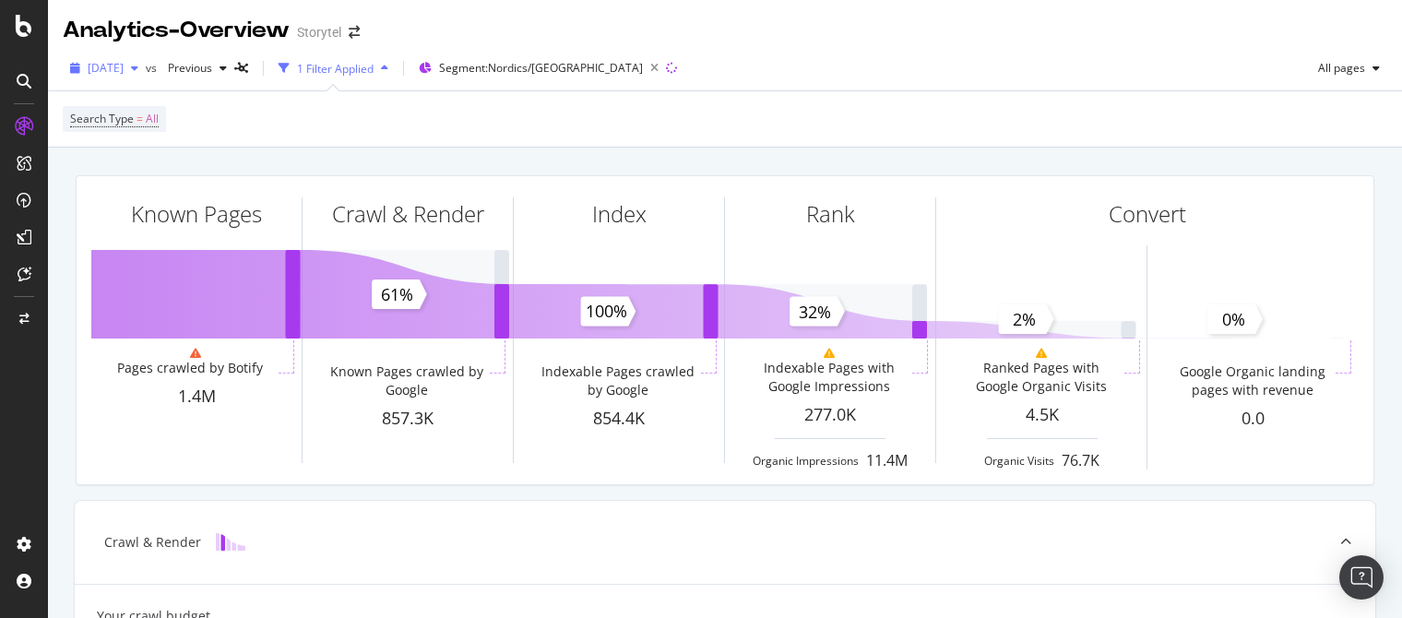
click at [124, 69] on span "[DATE]" at bounding box center [106, 68] width 36 height 16
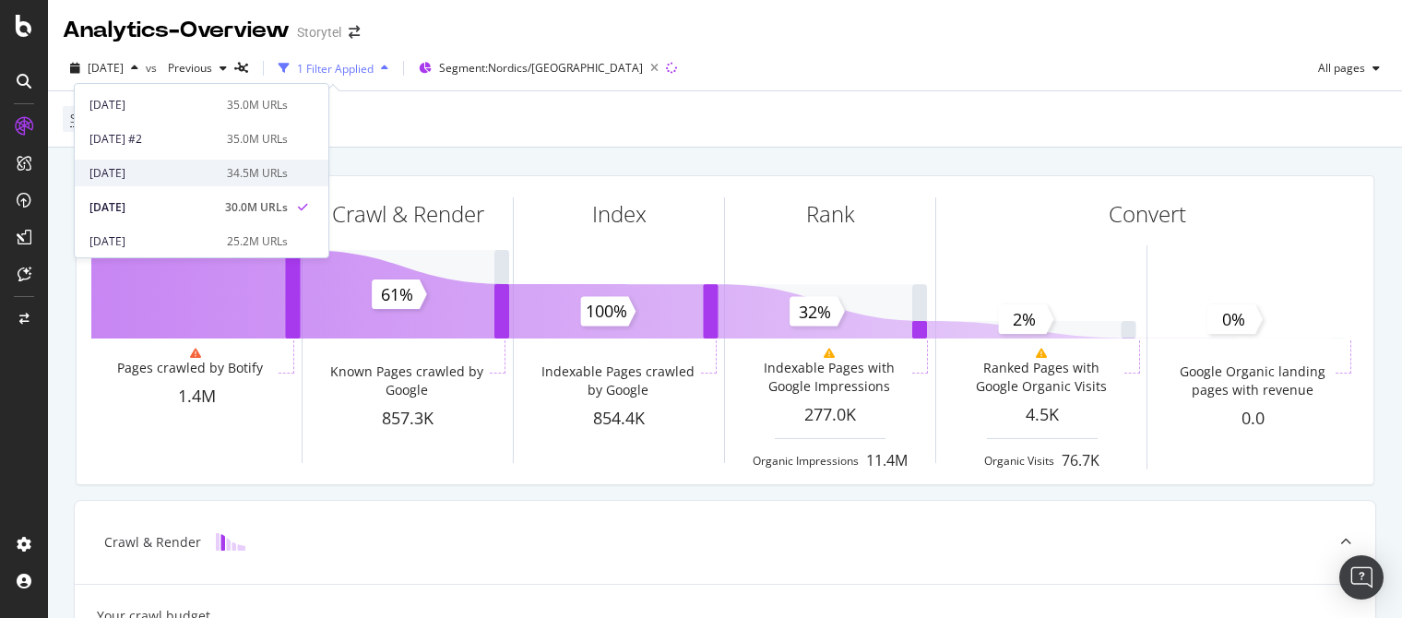
scroll to position [712, 0]
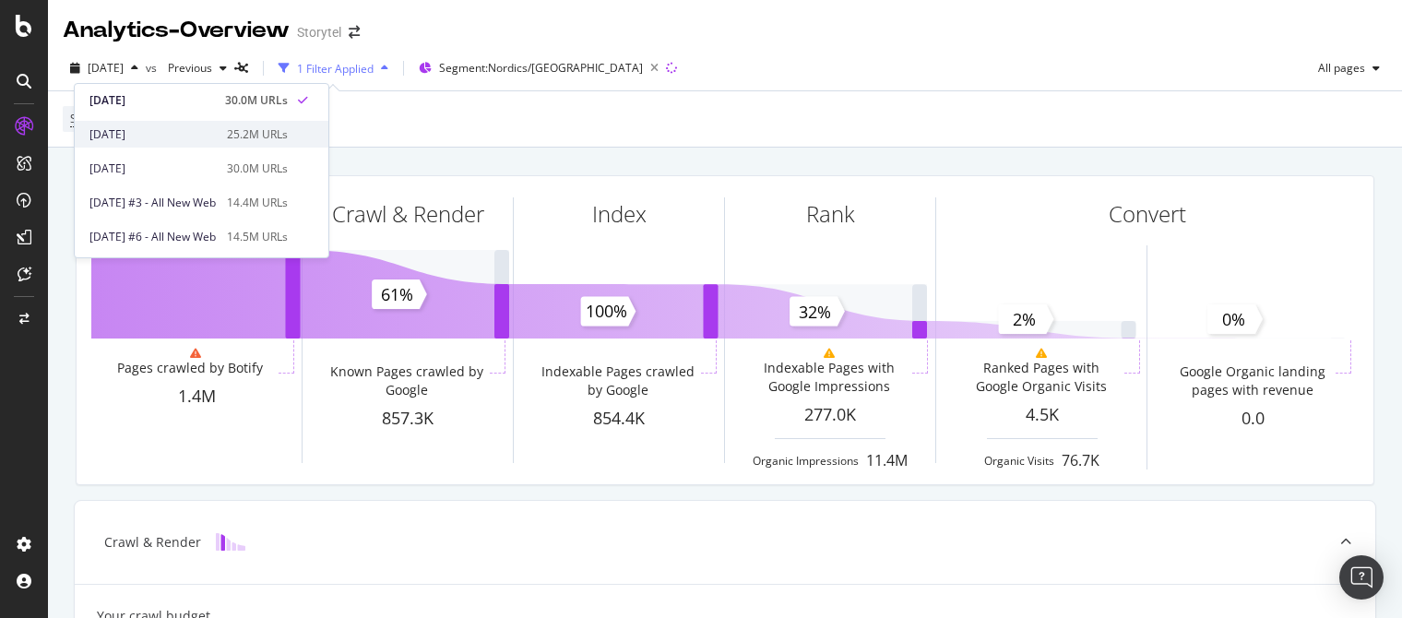
click at [204, 132] on div "[DATE]" at bounding box center [152, 134] width 126 height 17
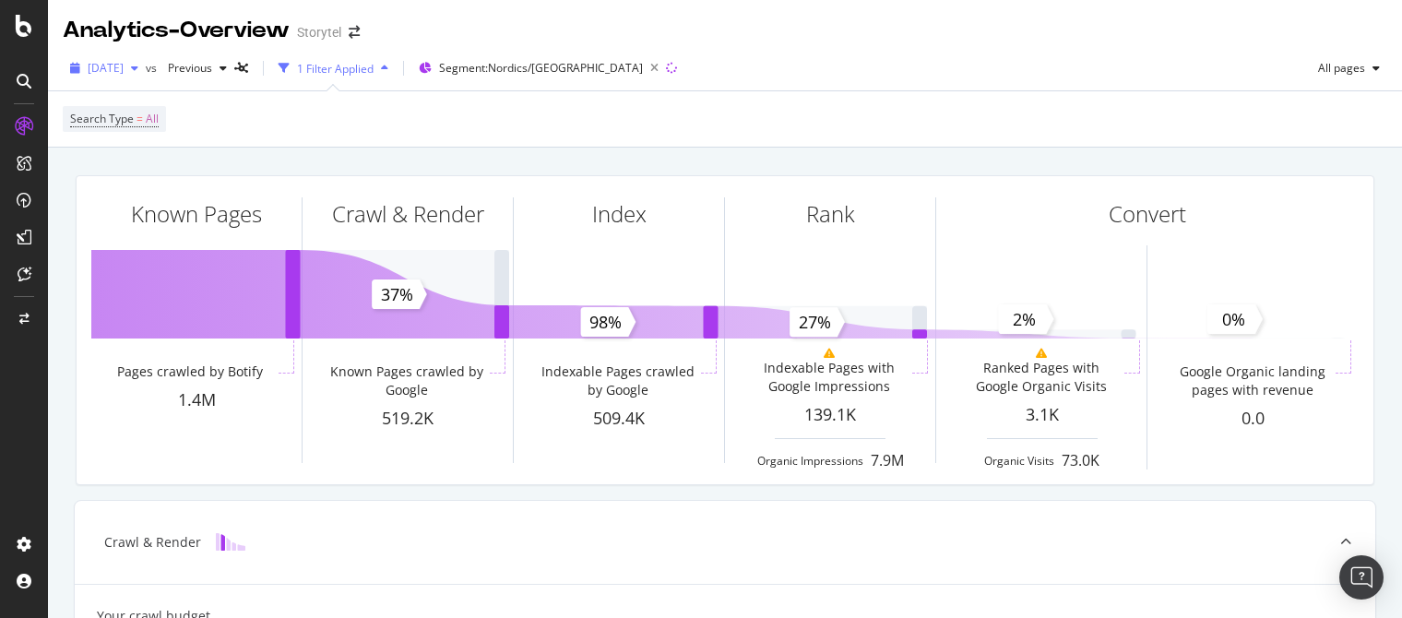
click at [124, 75] on span "[DATE]" at bounding box center [106, 68] width 36 height 16
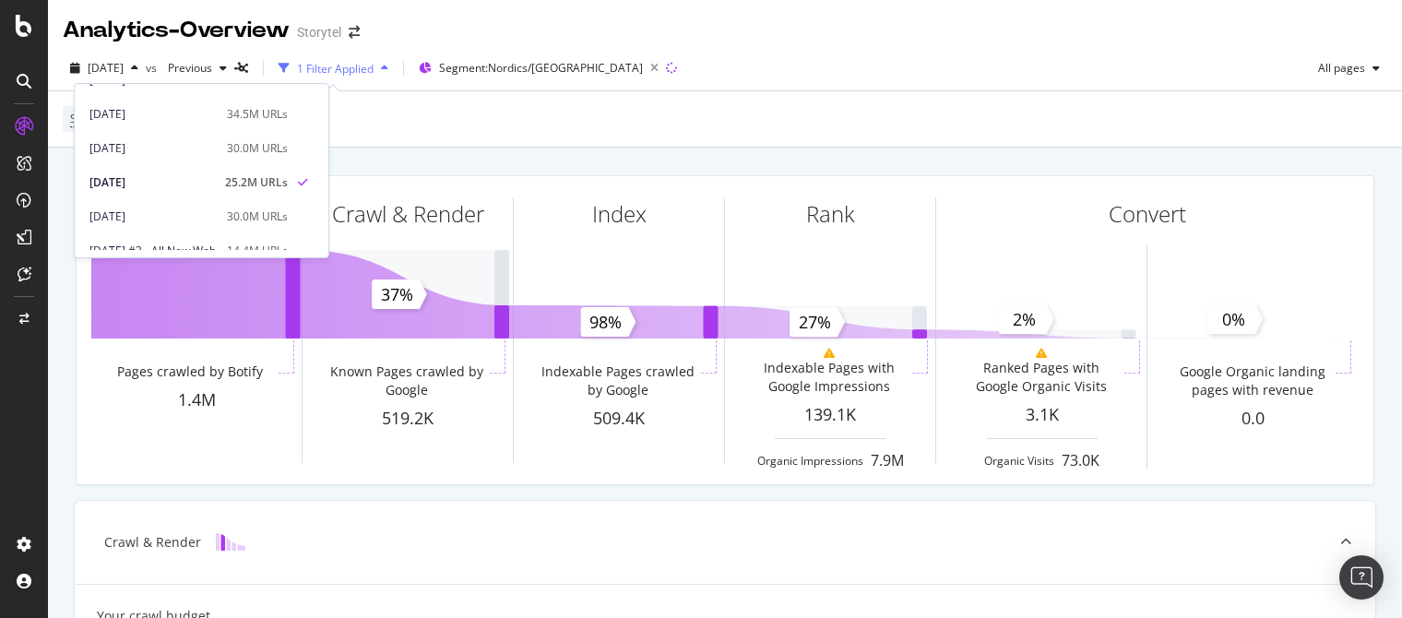
scroll to position [665, 0]
click at [198, 210] on div "[DATE]" at bounding box center [152, 216] width 126 height 17
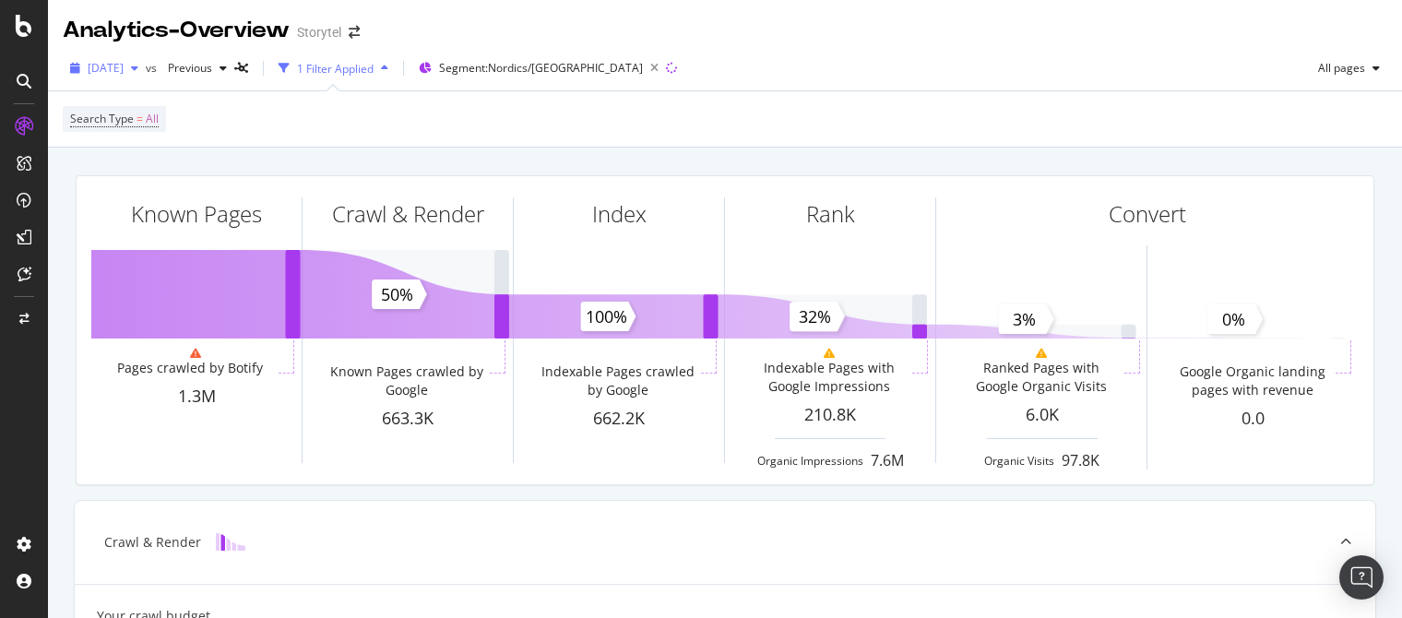
click at [124, 65] on span "[DATE]" at bounding box center [106, 68] width 36 height 16
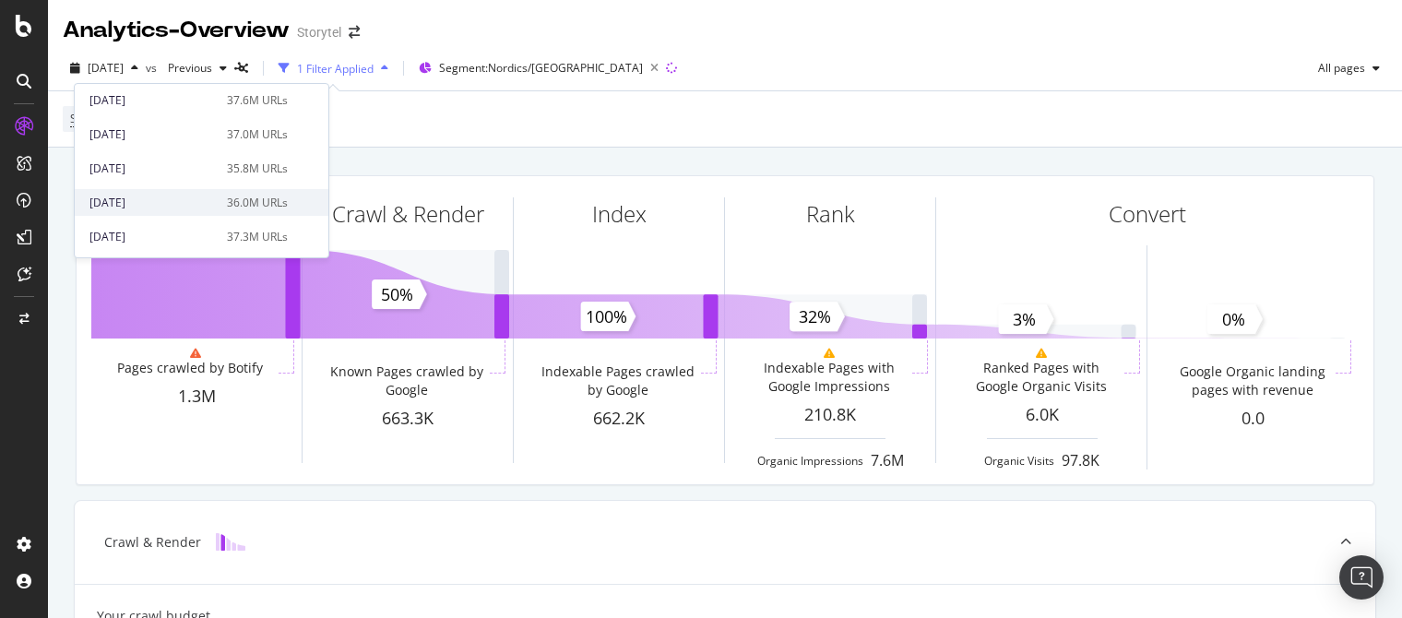
scroll to position [208, 0]
click at [192, 197] on div "[DATE]" at bounding box center [152, 199] width 126 height 17
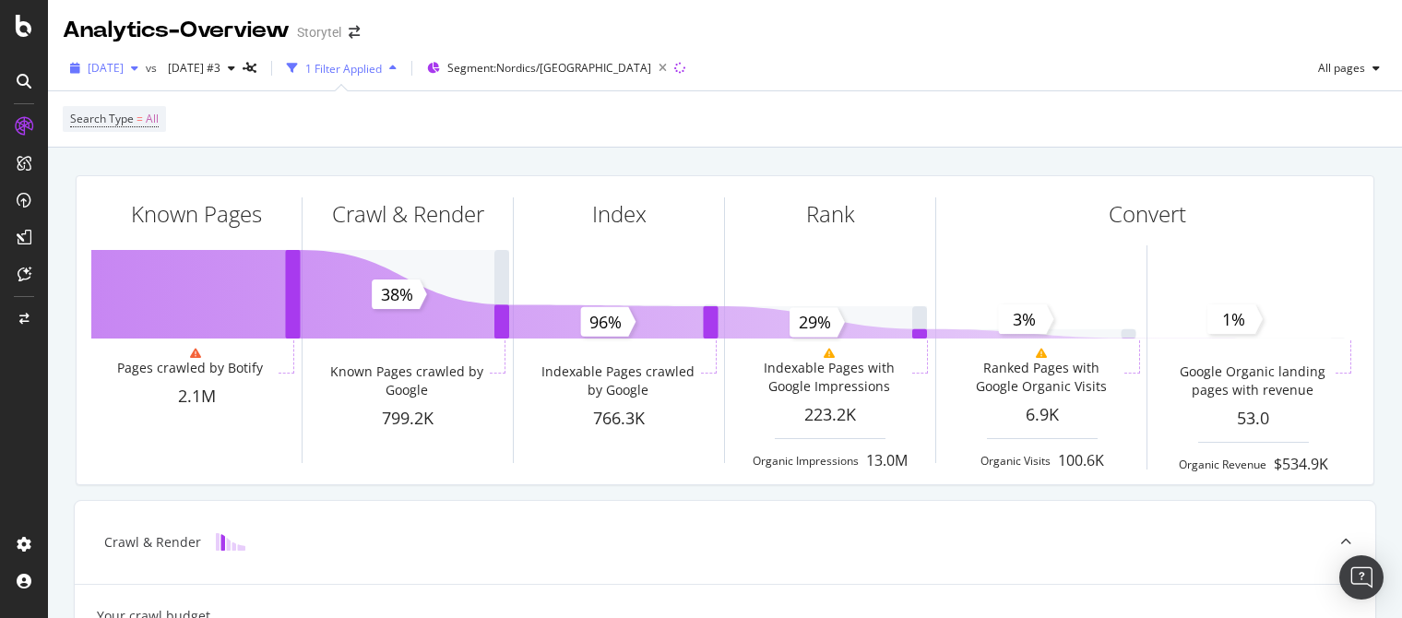
click at [124, 69] on span "[DATE]" at bounding box center [106, 68] width 36 height 16
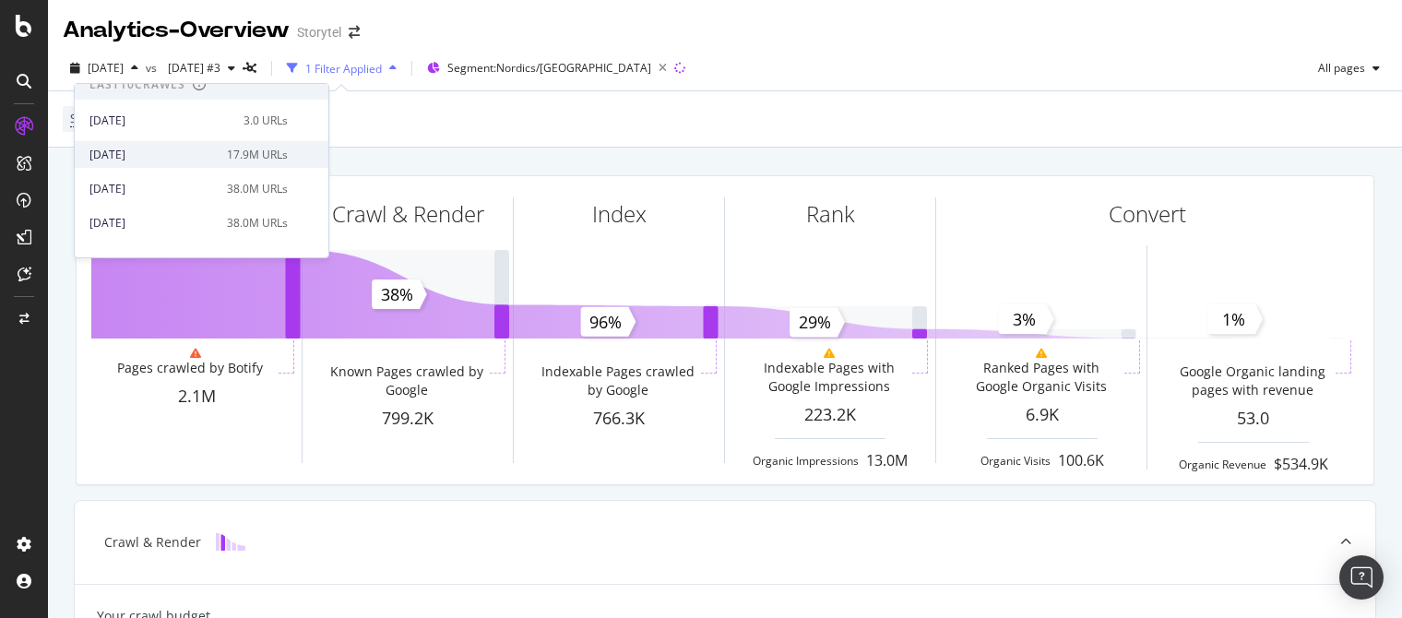
scroll to position [250, 0]
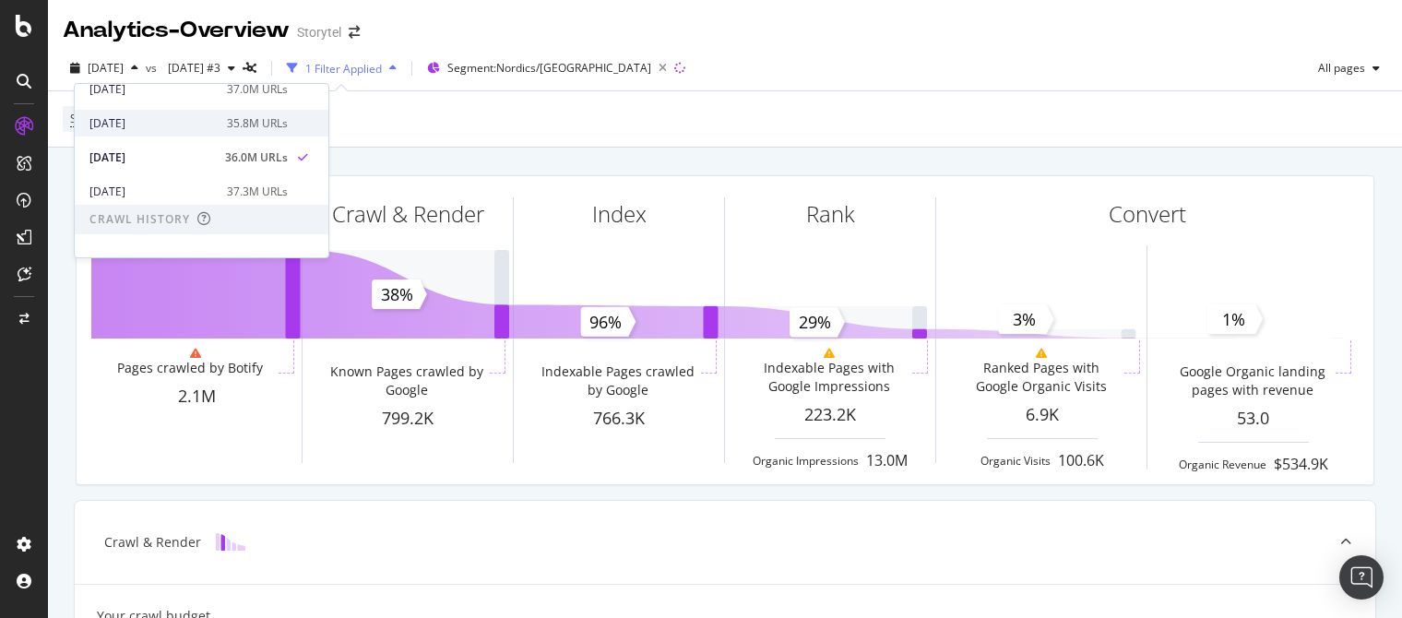
click at [197, 125] on div "[DATE]" at bounding box center [152, 123] width 126 height 17
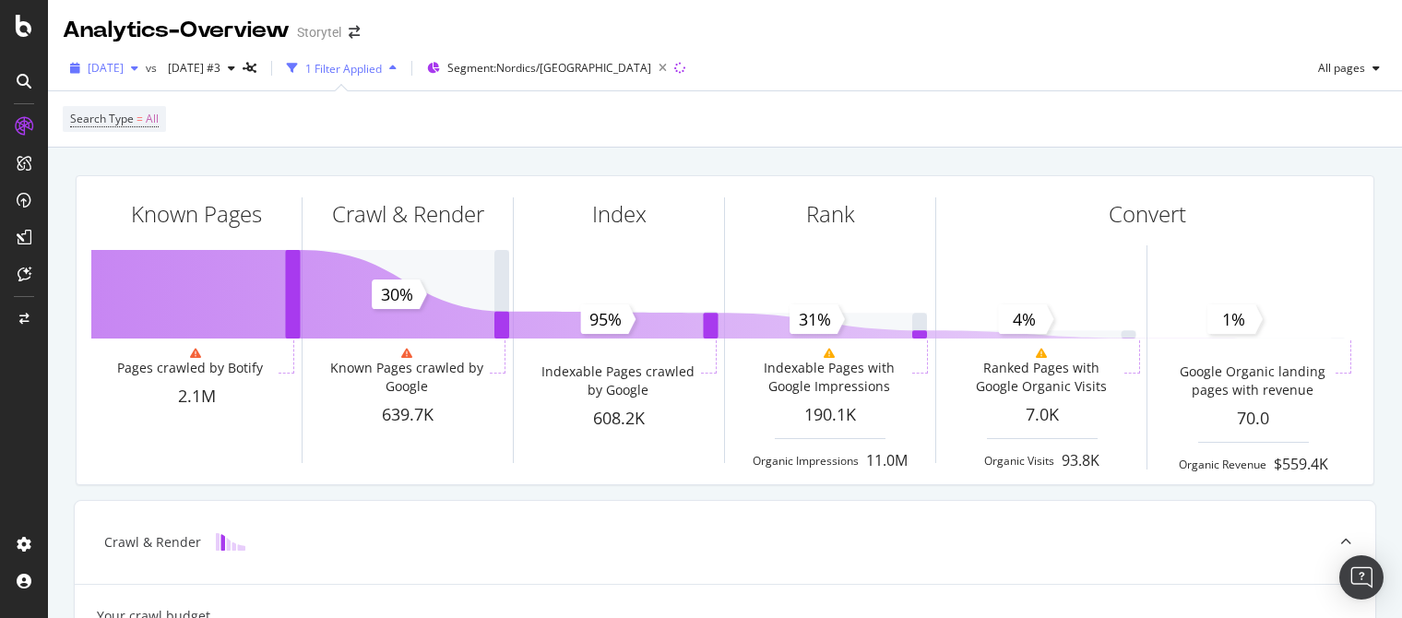
click at [124, 65] on span "[DATE]" at bounding box center [106, 68] width 36 height 16
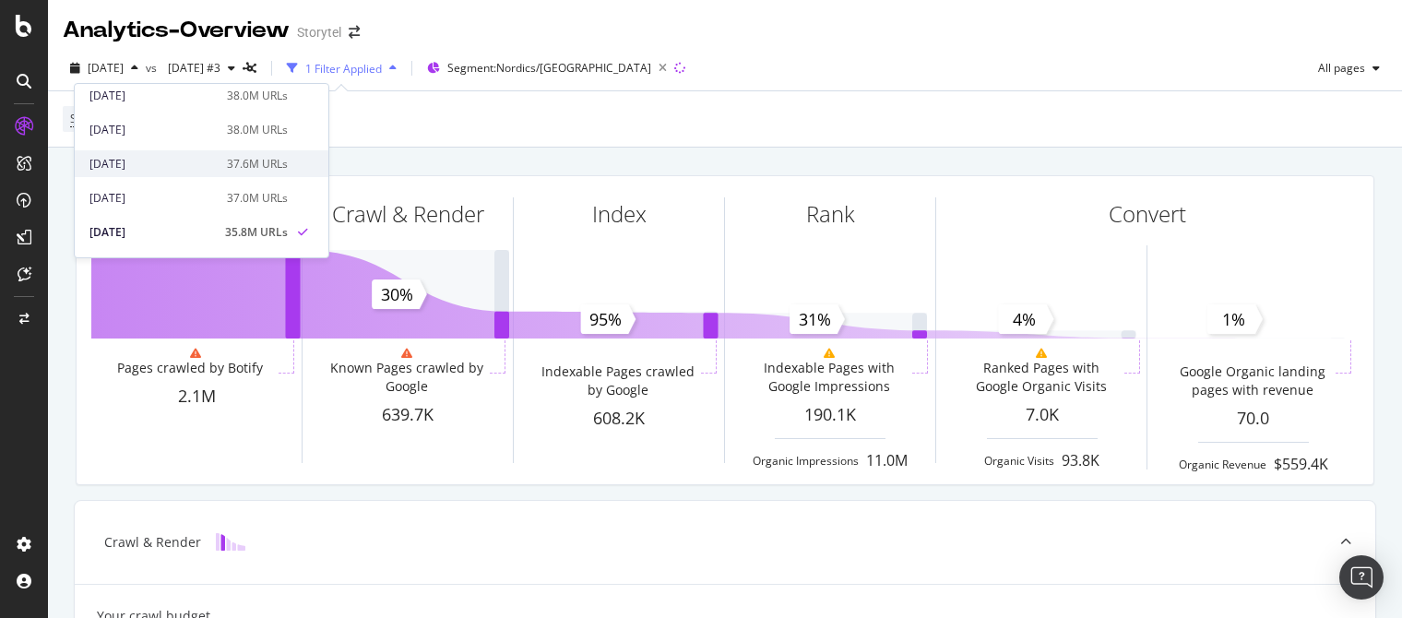
scroll to position [161, 0]
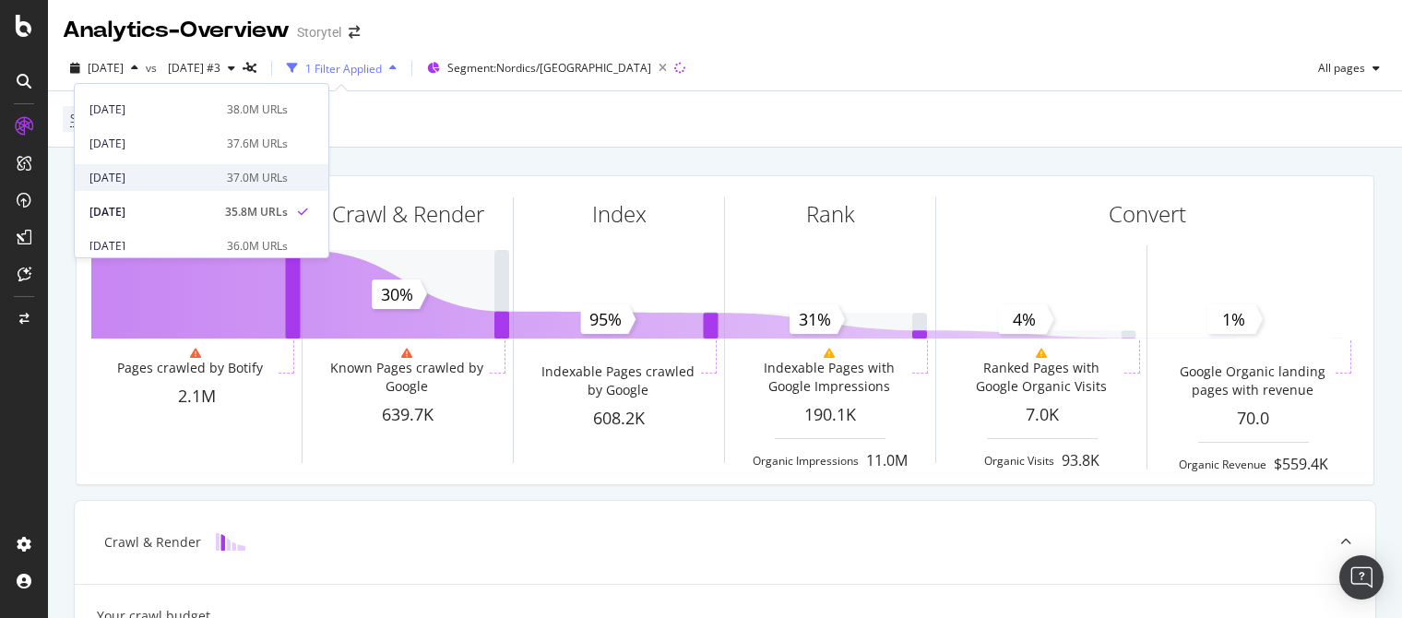
click at [178, 177] on div "[DATE]" at bounding box center [152, 178] width 126 height 17
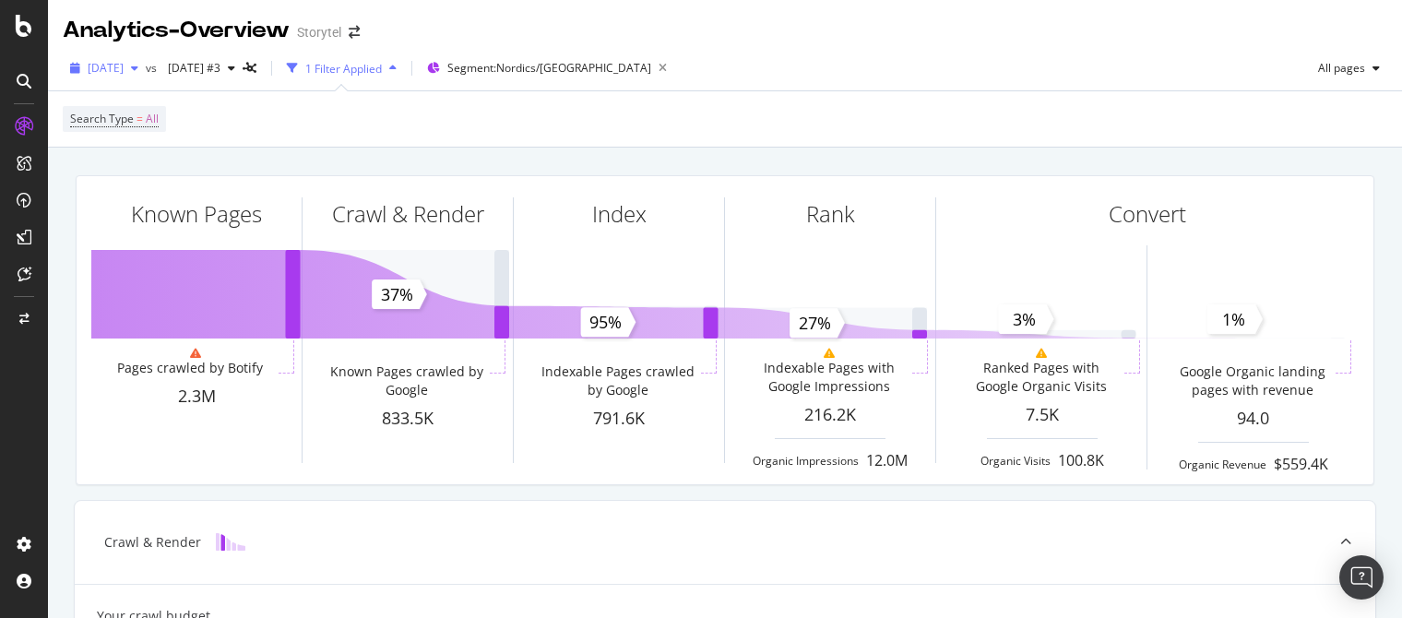
click at [124, 65] on span "[DATE]" at bounding box center [106, 68] width 36 height 16
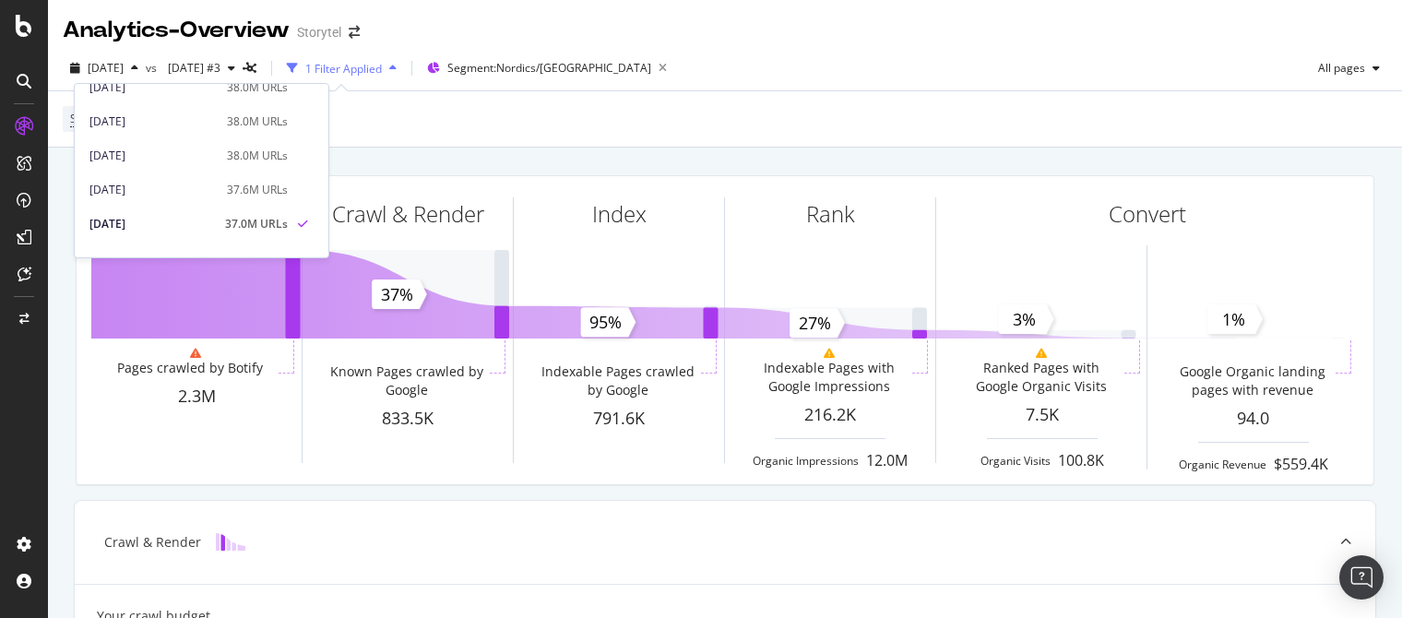
scroll to position [134, 0]
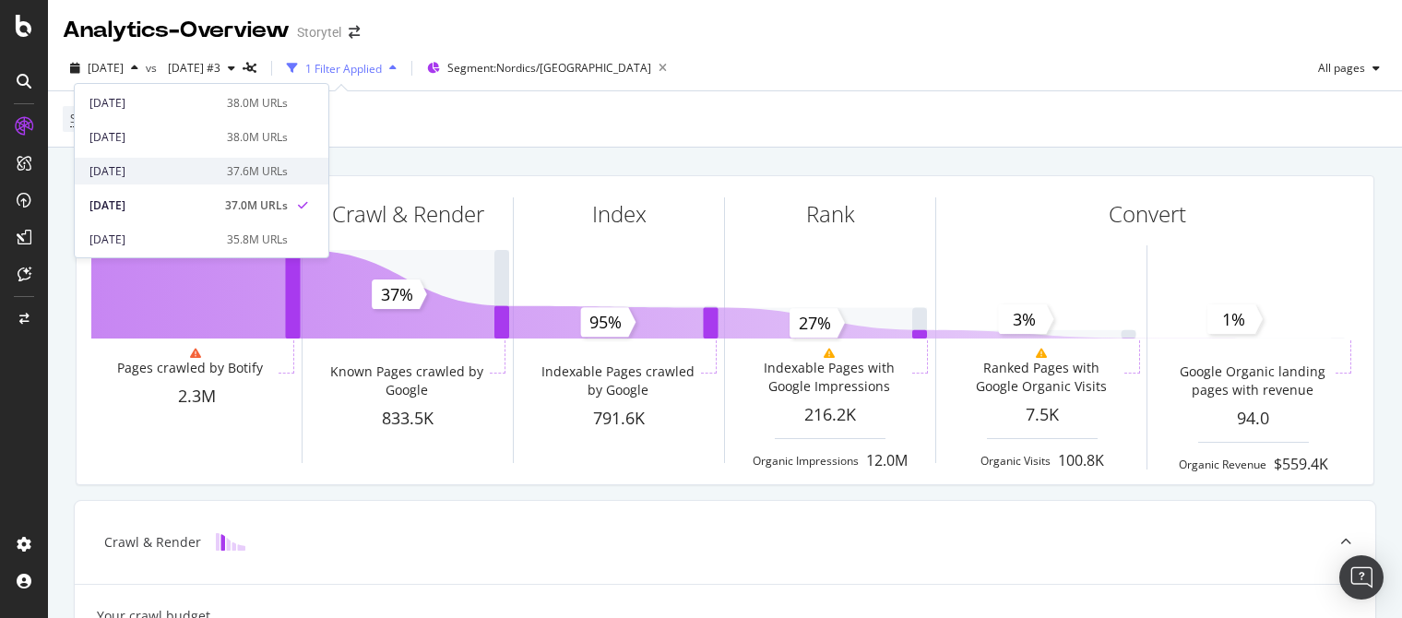
click at [194, 167] on div "[DATE]" at bounding box center [152, 171] width 126 height 17
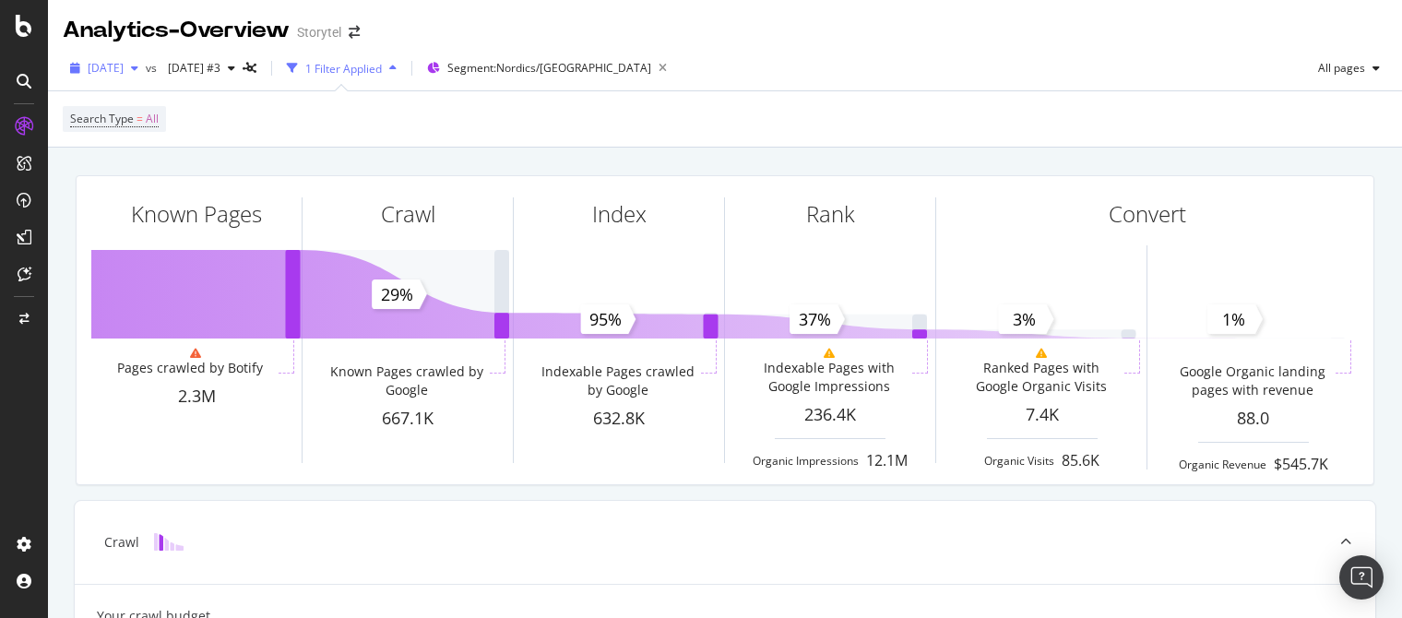
click at [121, 68] on span "[DATE]" at bounding box center [106, 68] width 36 height 16
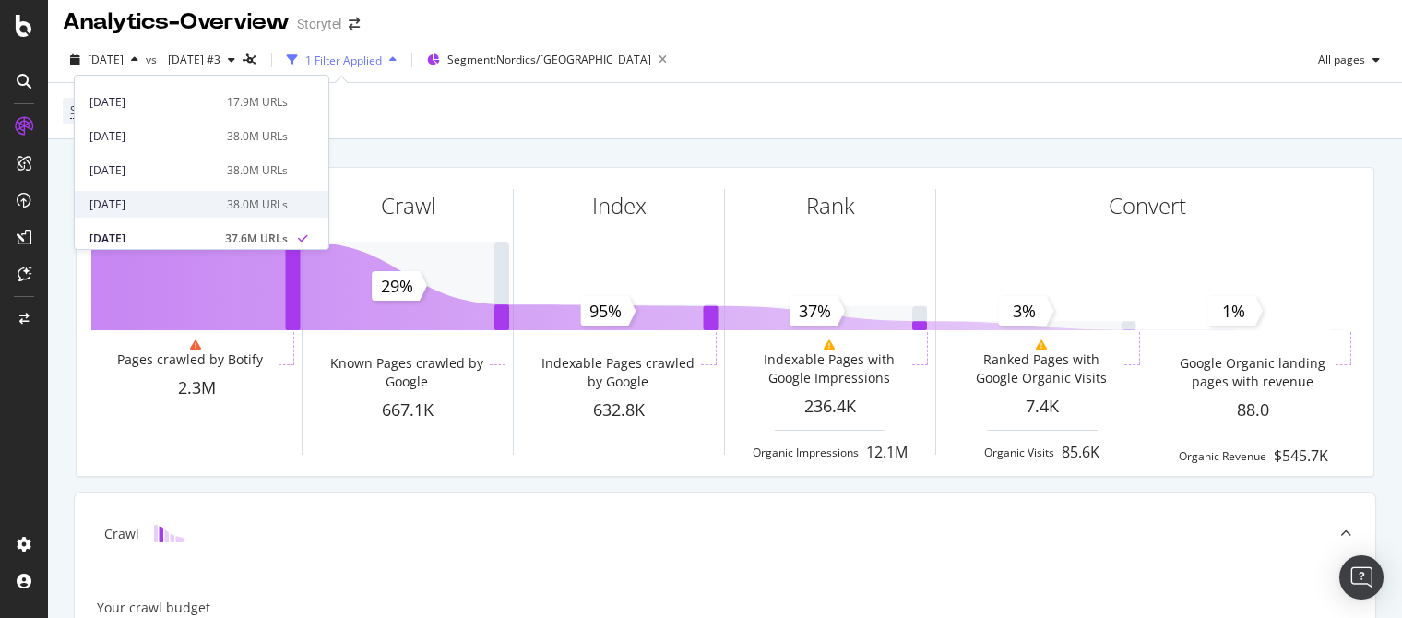
scroll to position [63, 0]
click at [201, 202] on div "[DATE]" at bounding box center [152, 200] width 126 height 17
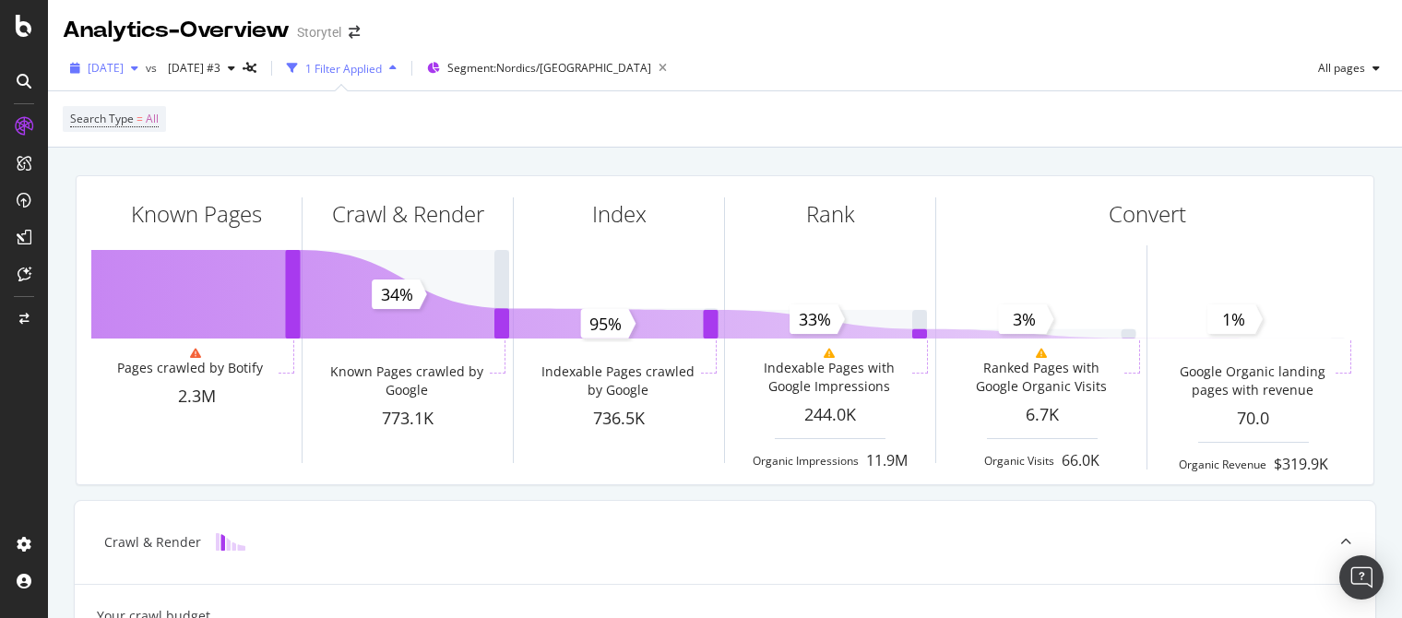
click at [124, 67] on span "[DATE]" at bounding box center [106, 68] width 36 height 16
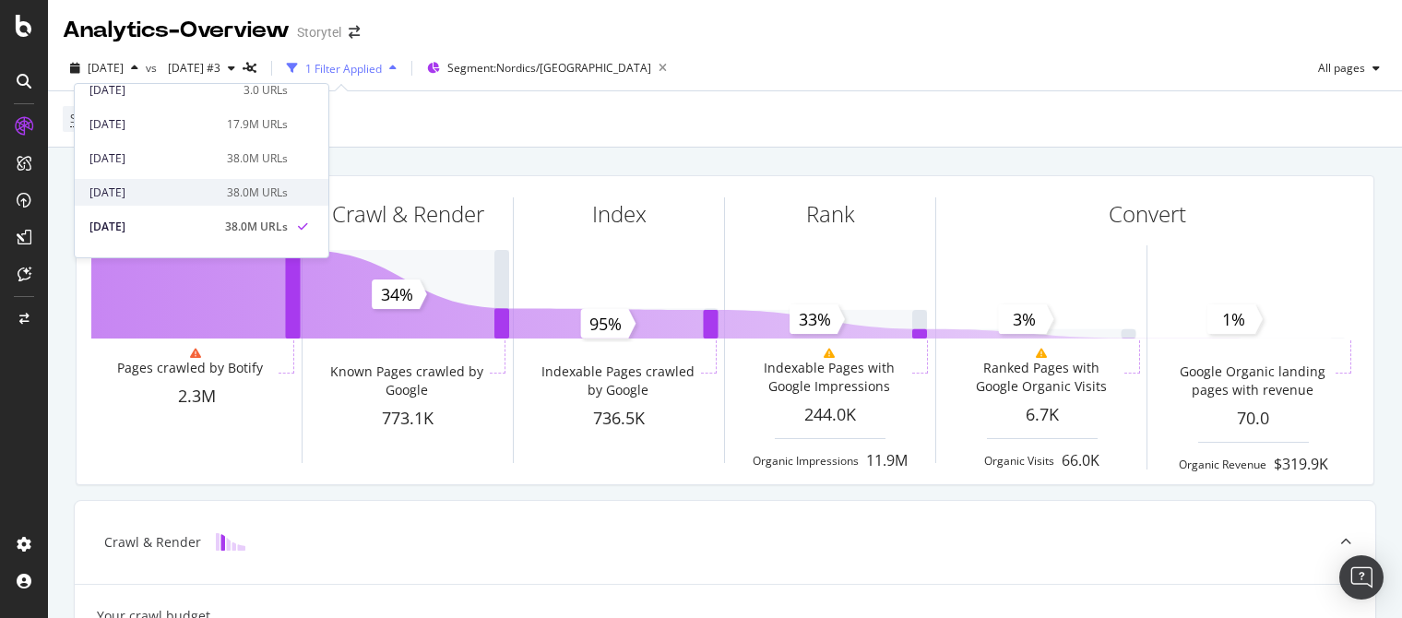
scroll to position [45, 0]
click at [200, 185] on div "[DATE]" at bounding box center [152, 192] width 126 height 17
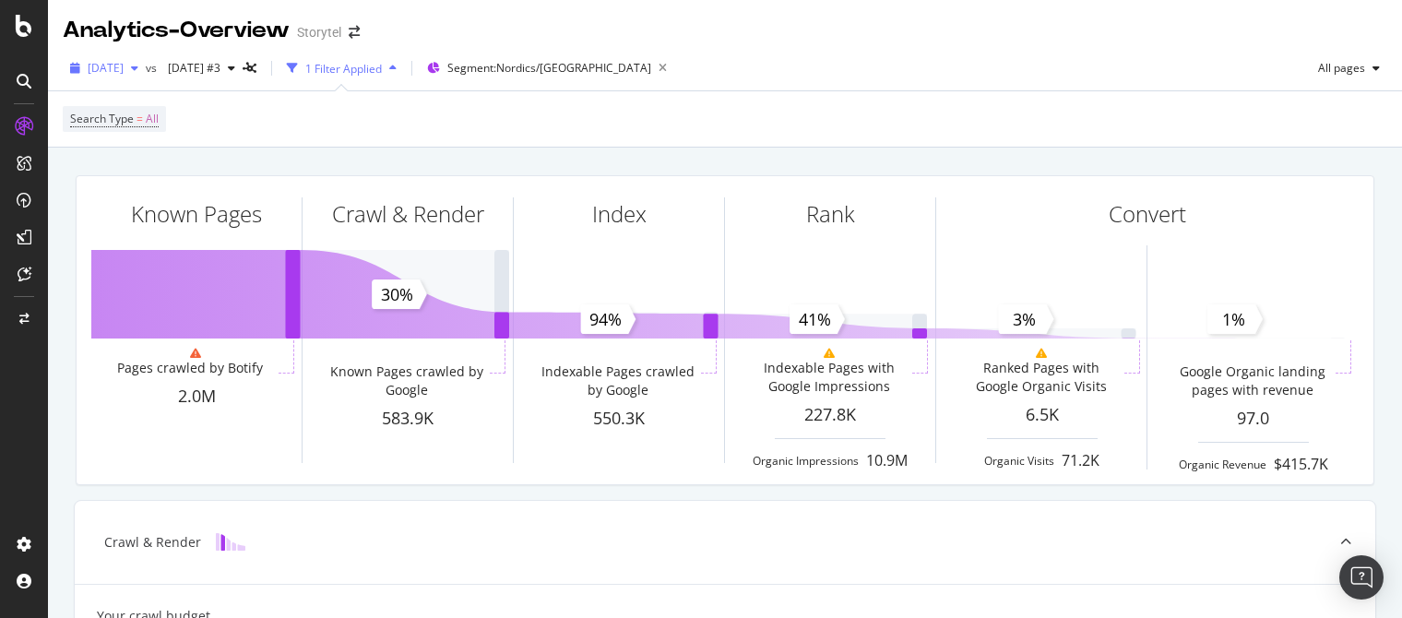
click at [124, 74] on span "[DATE]" at bounding box center [106, 68] width 36 height 16
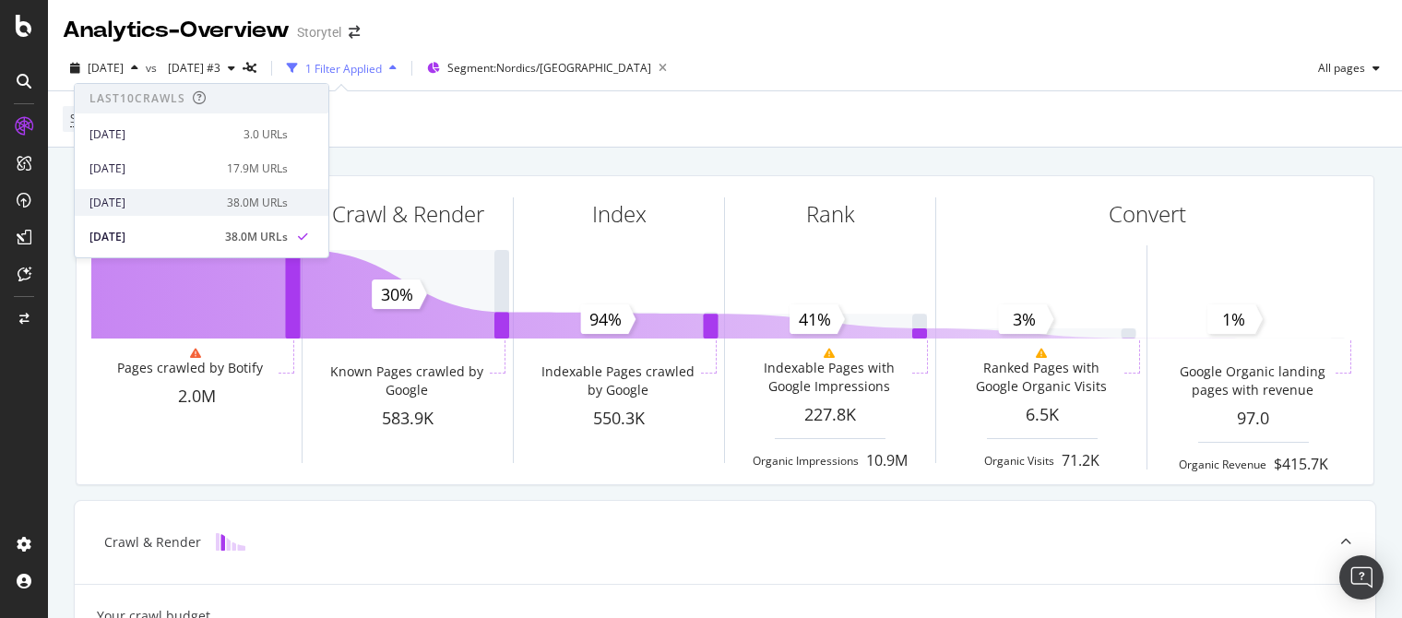
click at [208, 198] on div "[DATE]" at bounding box center [152, 203] width 126 height 17
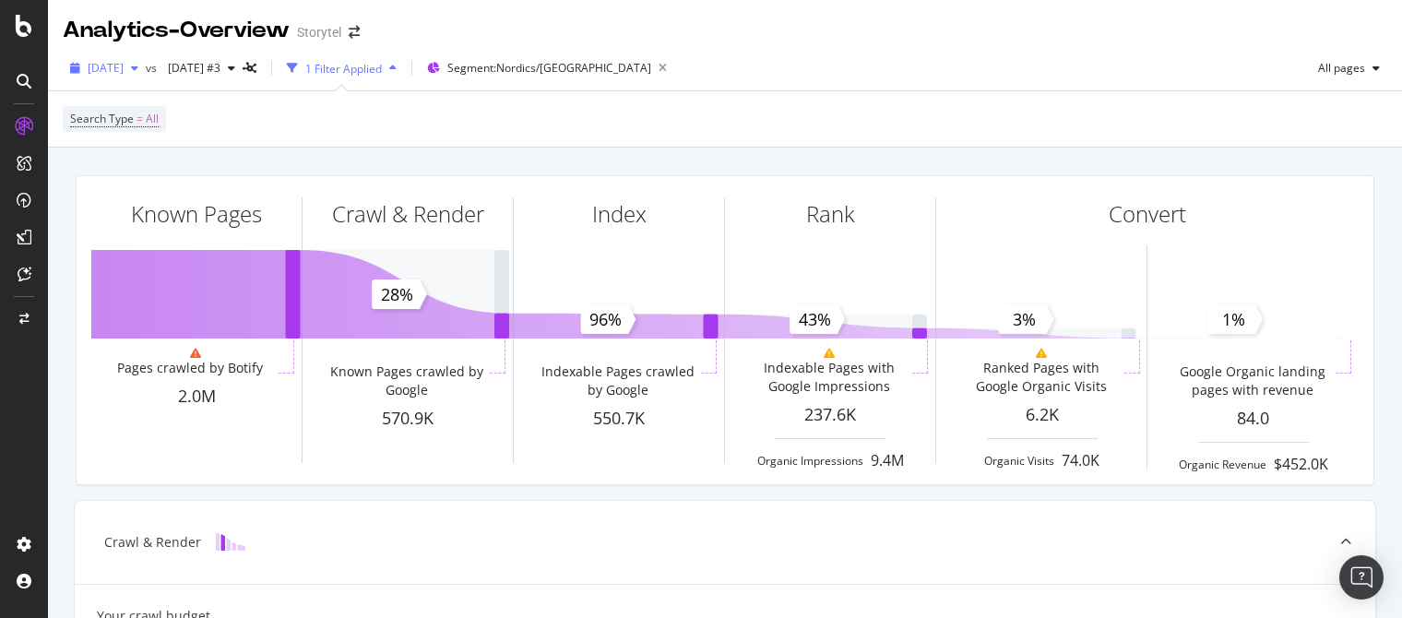
click at [123, 67] on span "[DATE]" at bounding box center [106, 68] width 36 height 16
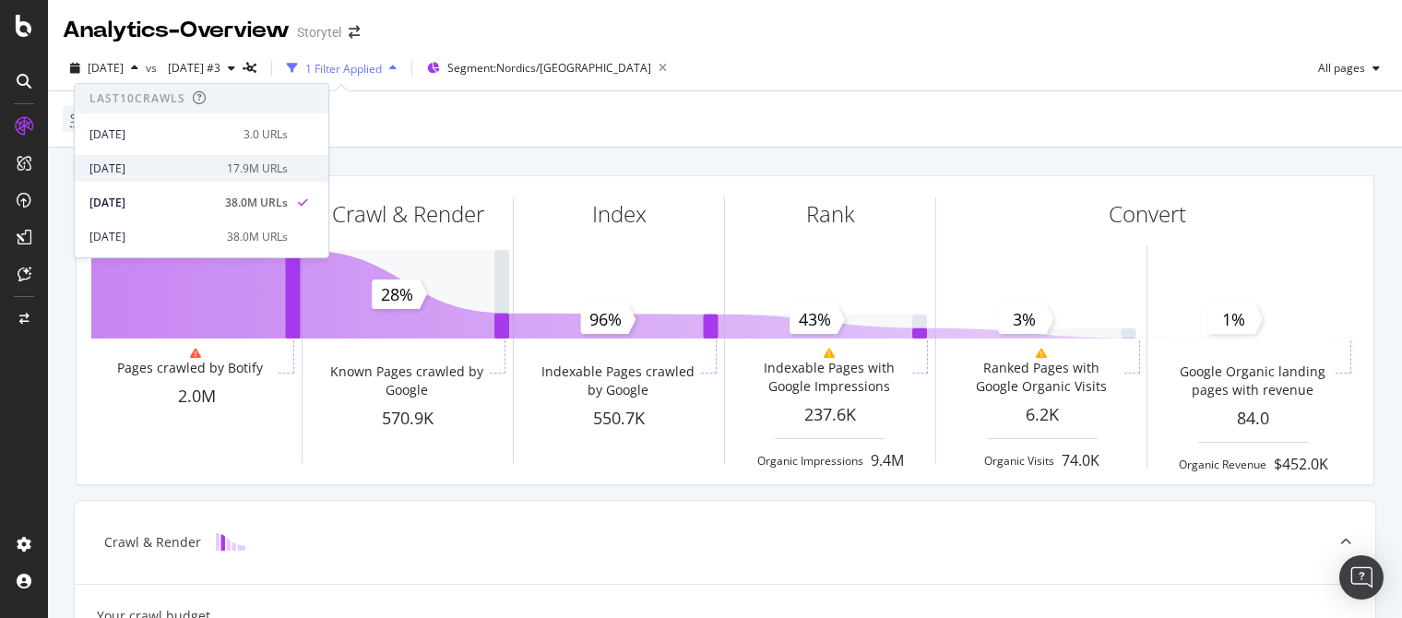
click at [214, 171] on div "[DATE]" at bounding box center [152, 169] width 126 height 17
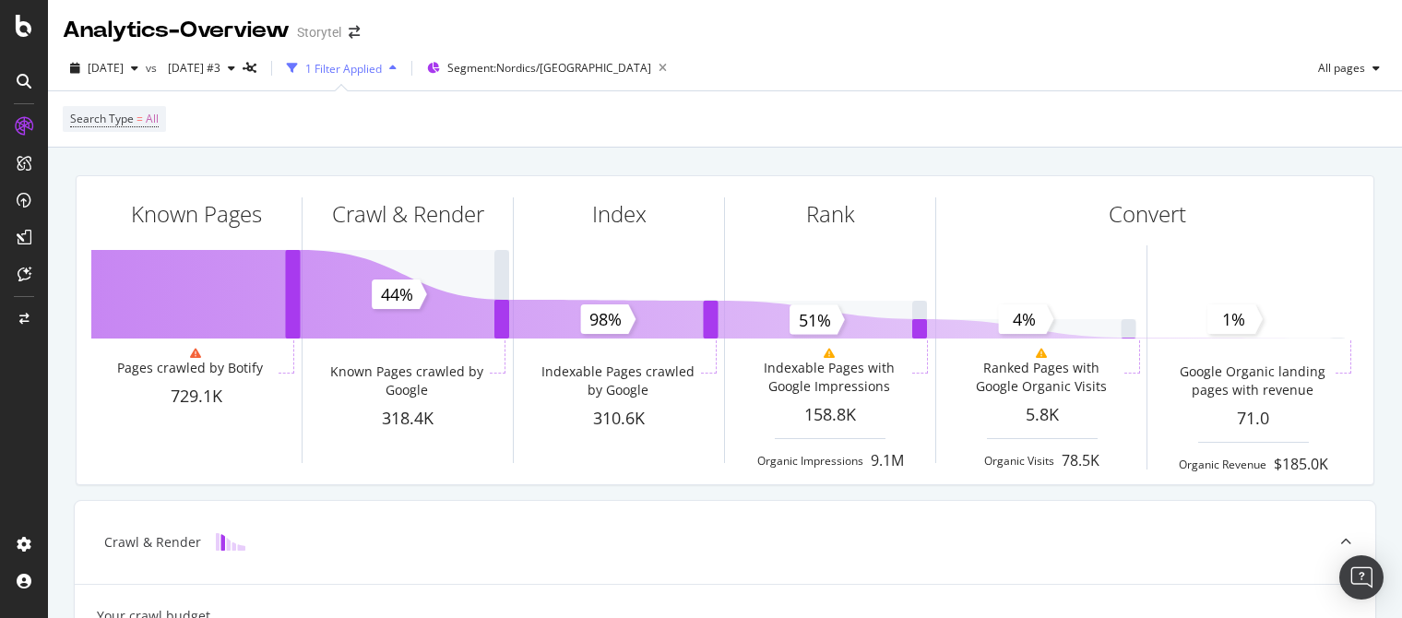
click at [550, 145] on div "Search Type = All" at bounding box center [725, 118] width 1325 height 55
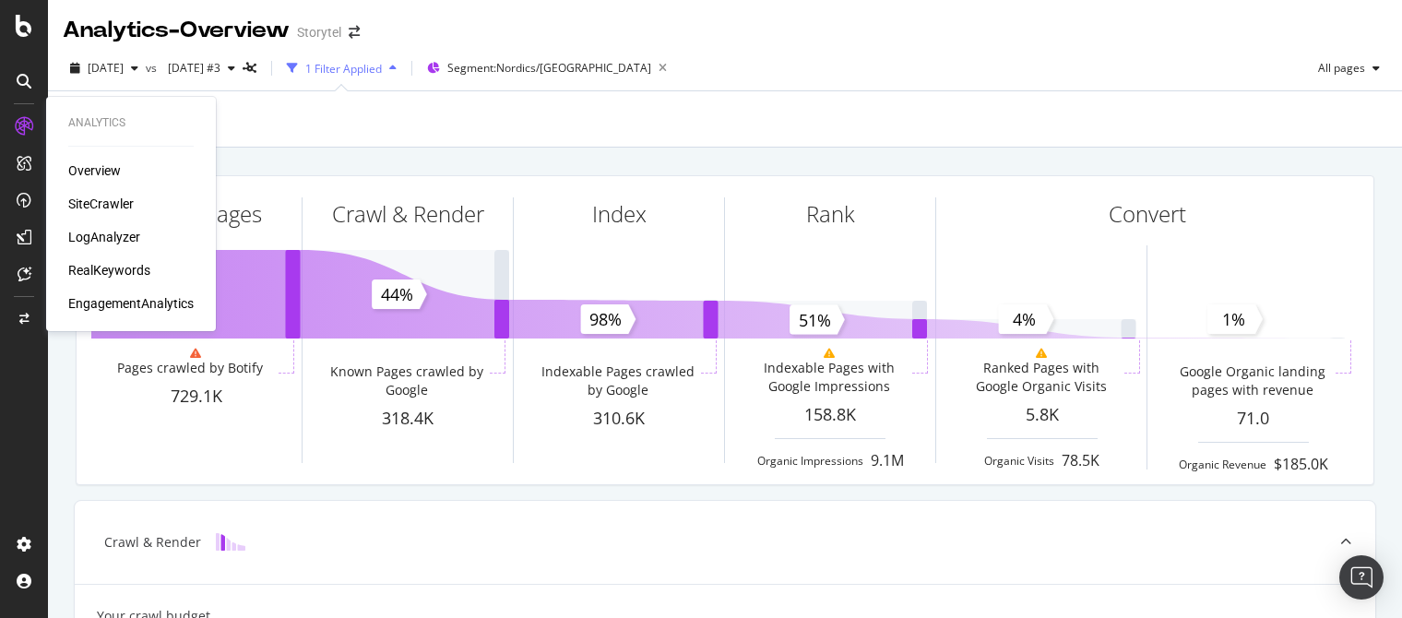
click at [87, 173] on div "Overview" at bounding box center [94, 170] width 53 height 18
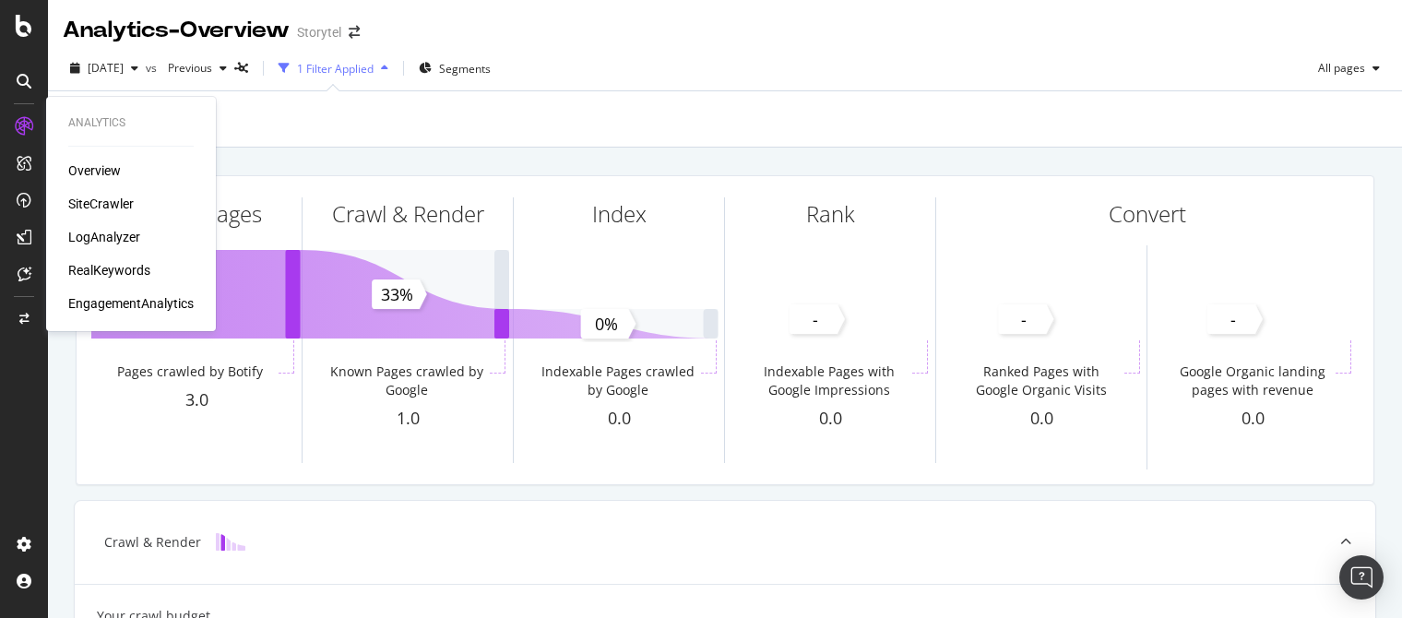
click at [84, 201] on div "SiteCrawler" at bounding box center [100, 204] width 65 height 18
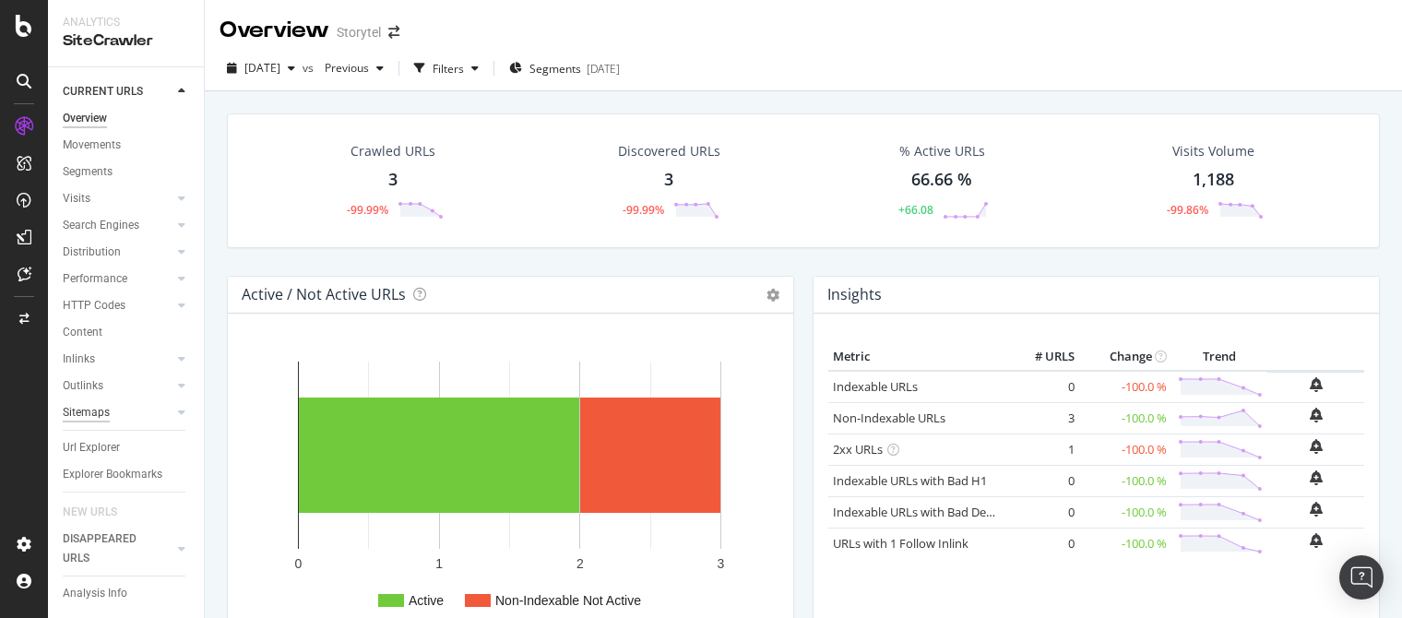
click at [99, 416] on div "Sitemaps" at bounding box center [86, 412] width 47 height 19
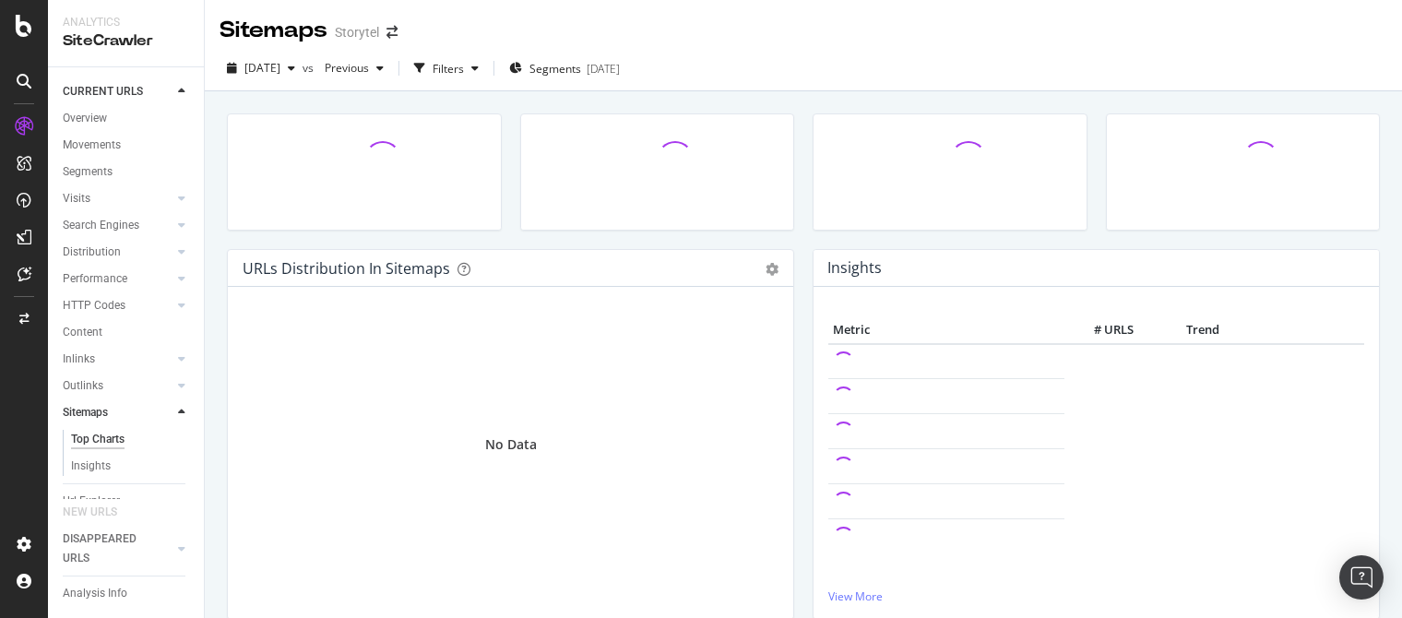
click at [178, 412] on icon at bounding box center [181, 412] width 7 height 11
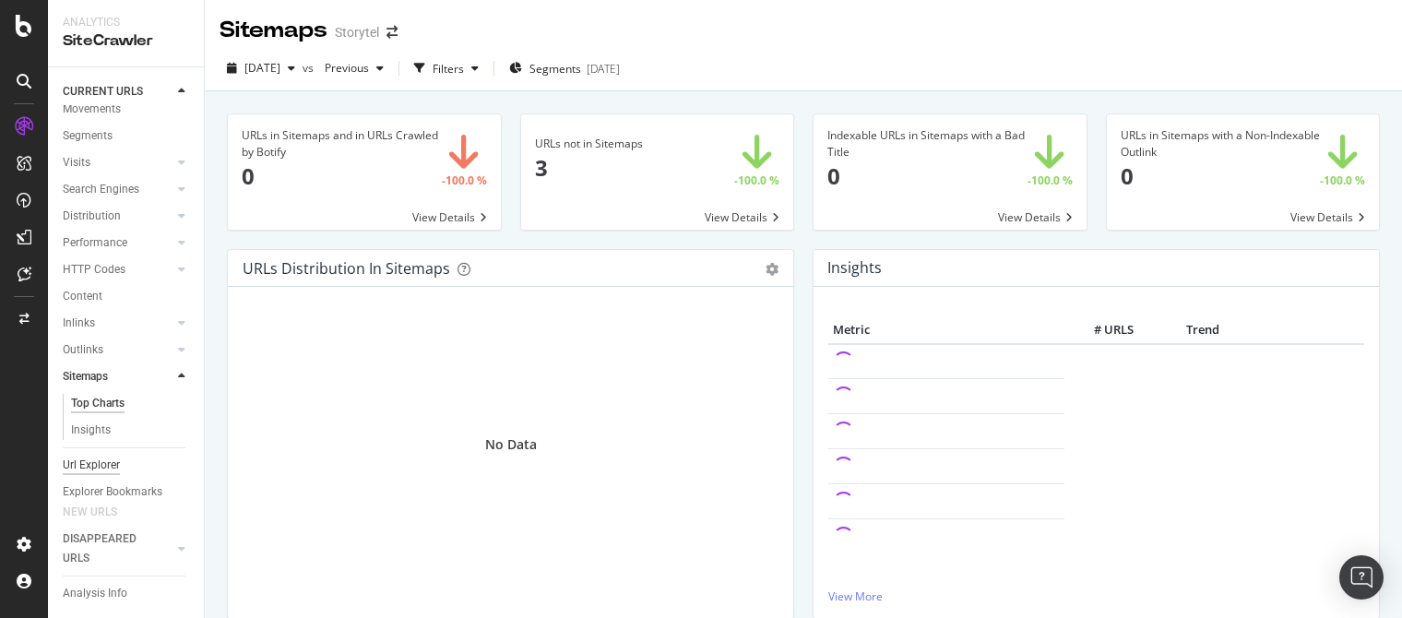
click at [112, 463] on div "Url Explorer" at bounding box center [91, 465] width 57 height 19
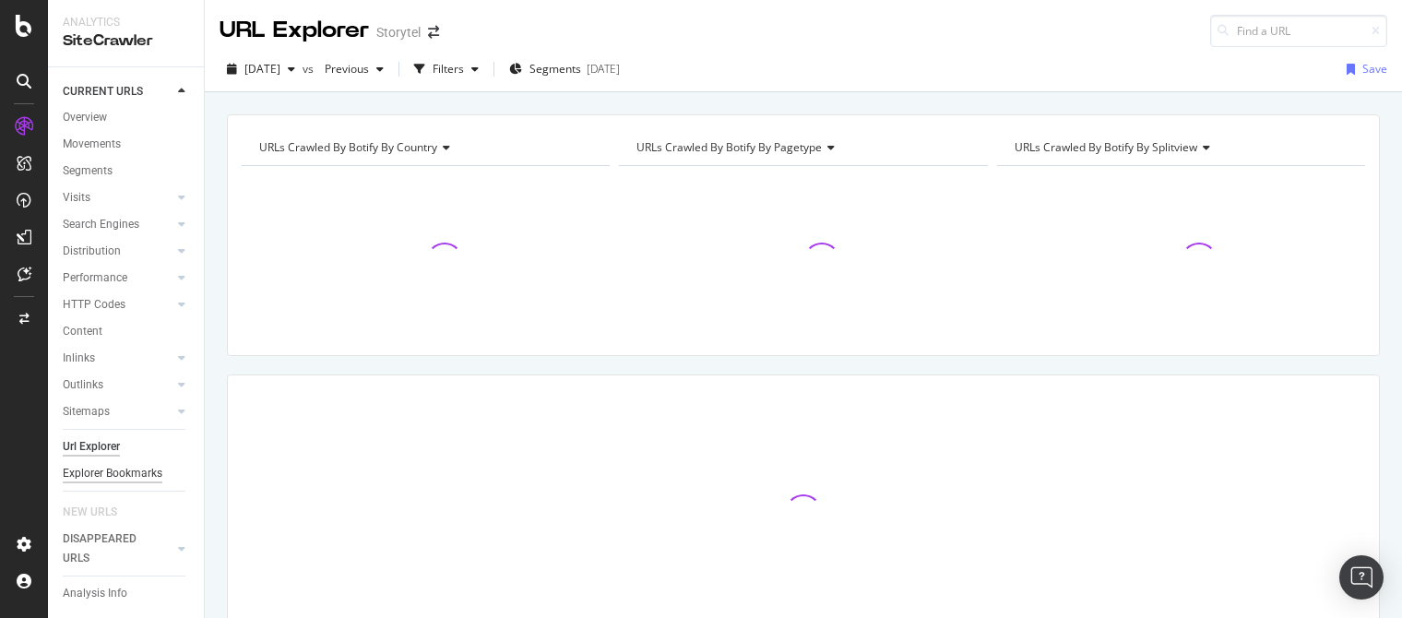
scroll to position [20, 0]
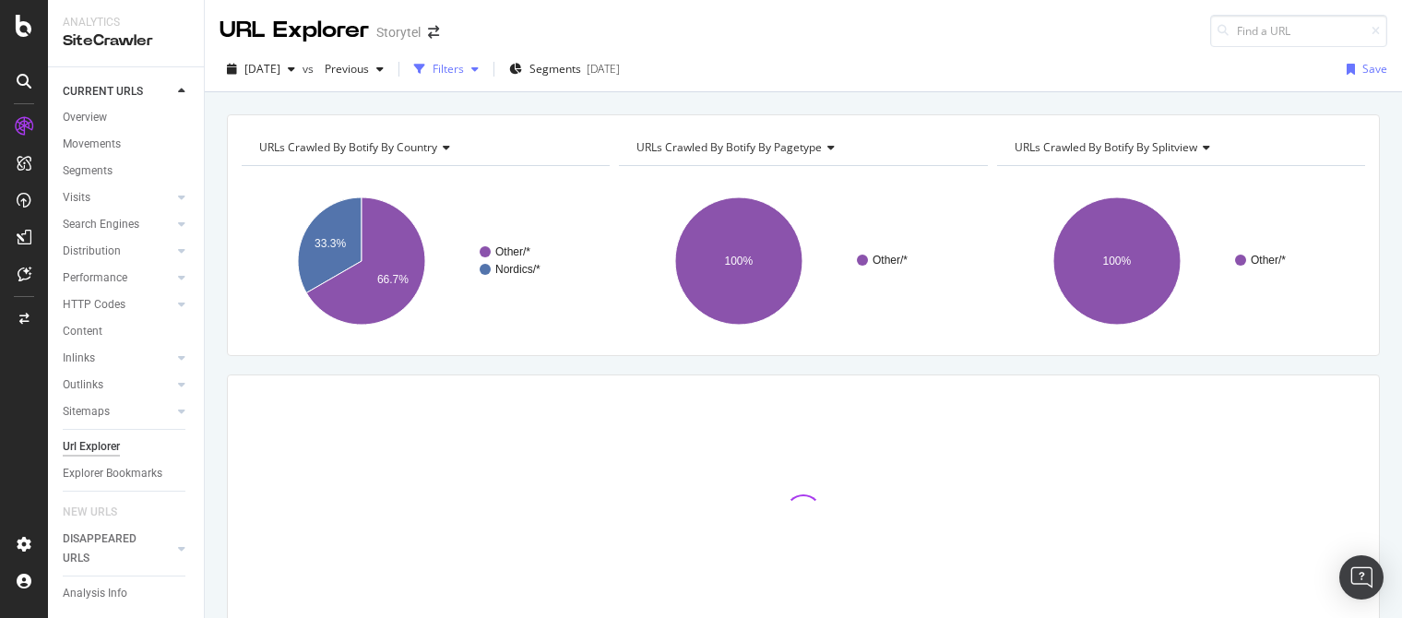
click at [464, 69] on div "Filters" at bounding box center [448, 69] width 31 height 16
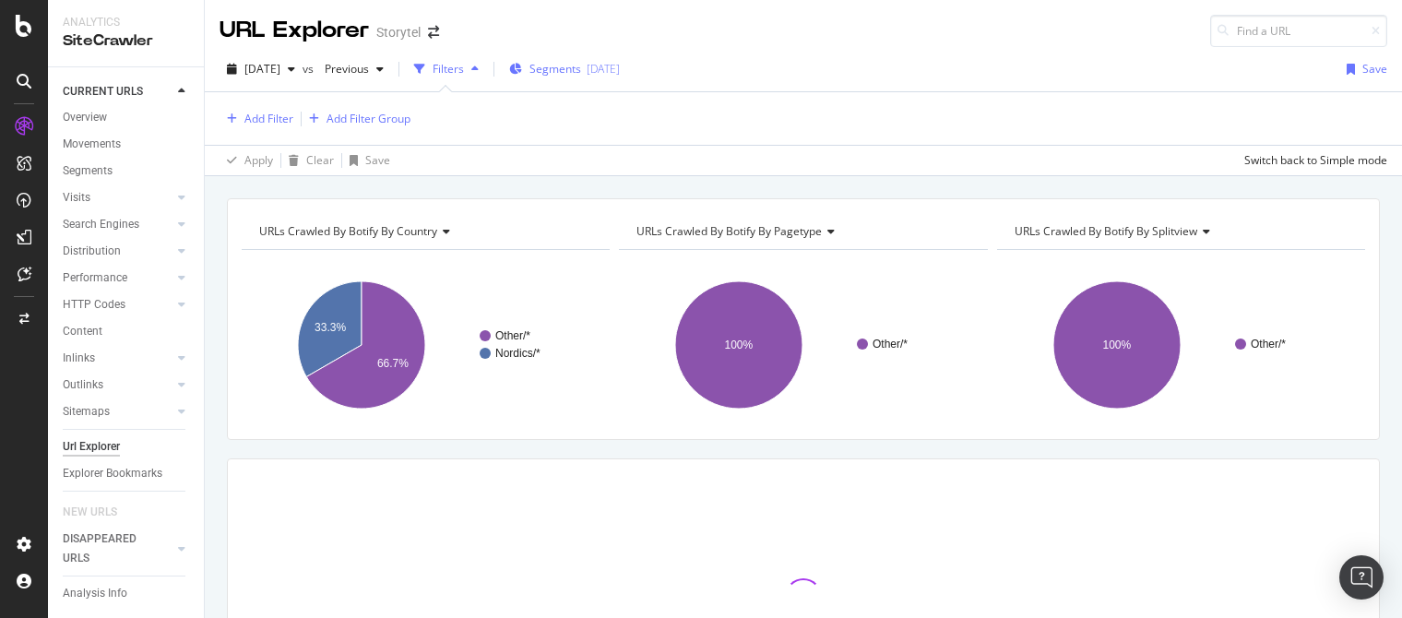
click at [581, 65] on span "Segments" at bounding box center [556, 69] width 52 height 16
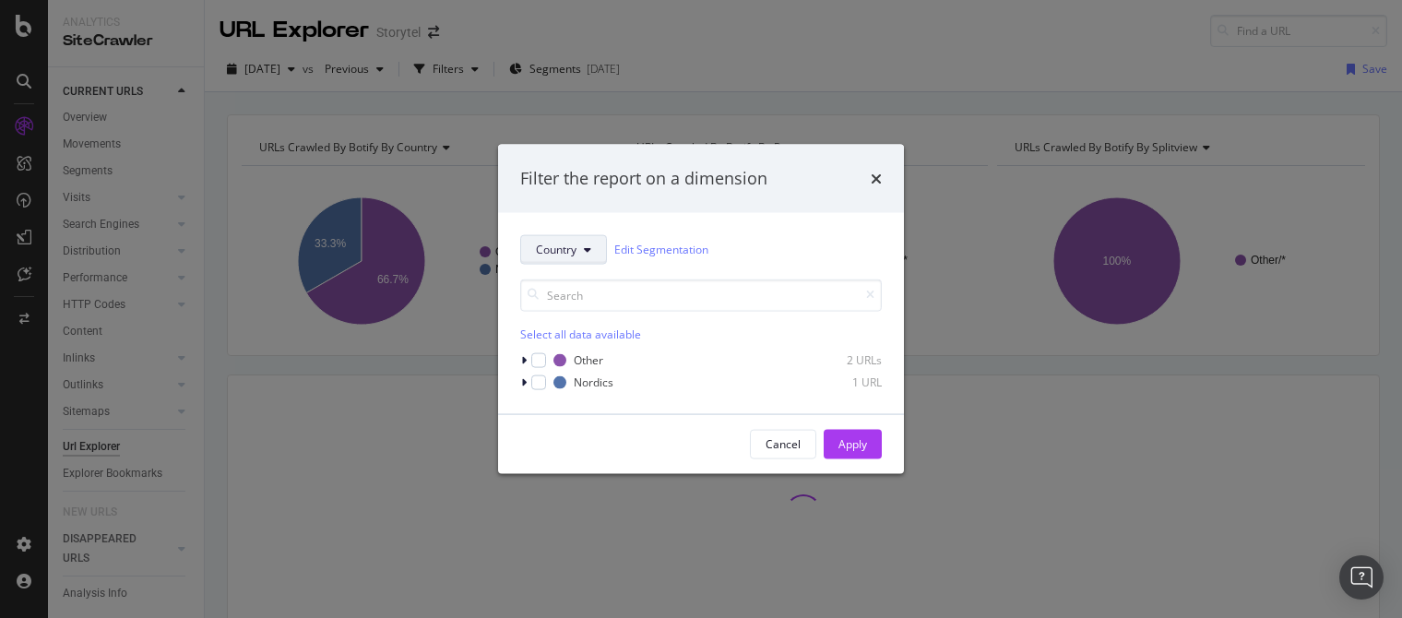
click at [574, 256] on span "Country" at bounding box center [556, 250] width 41 height 16
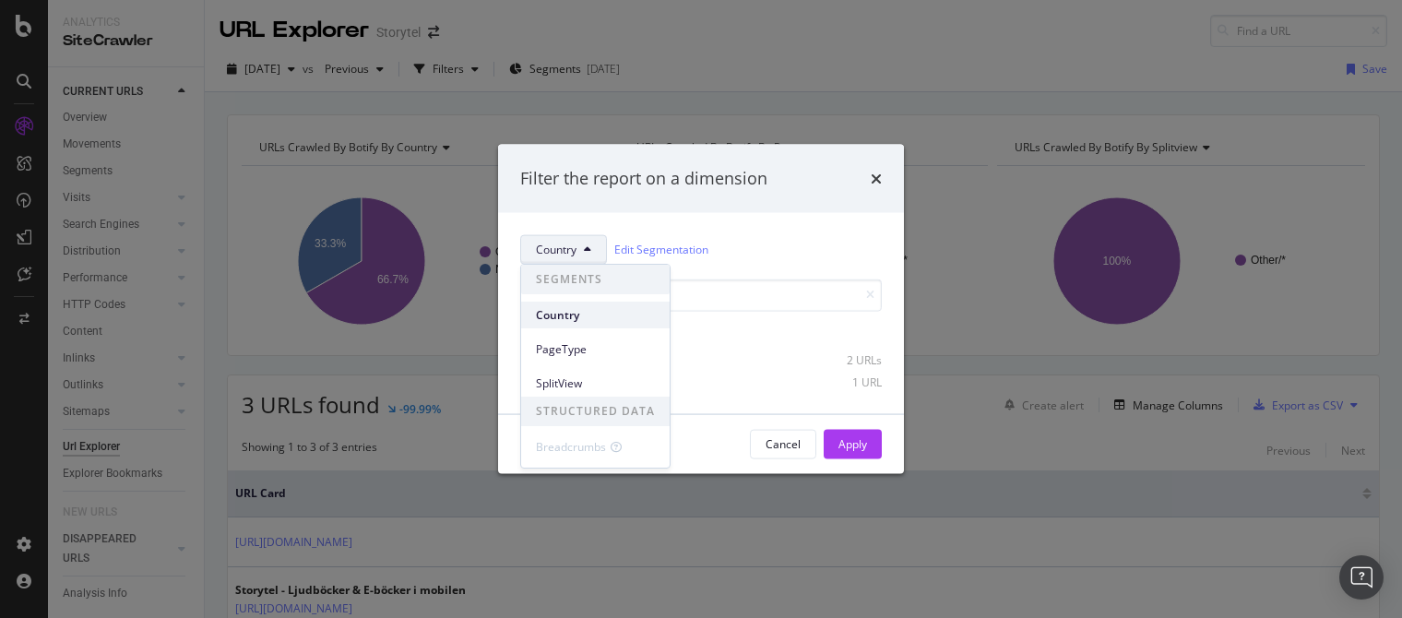
click at [583, 324] on div "Country" at bounding box center [595, 315] width 149 height 27
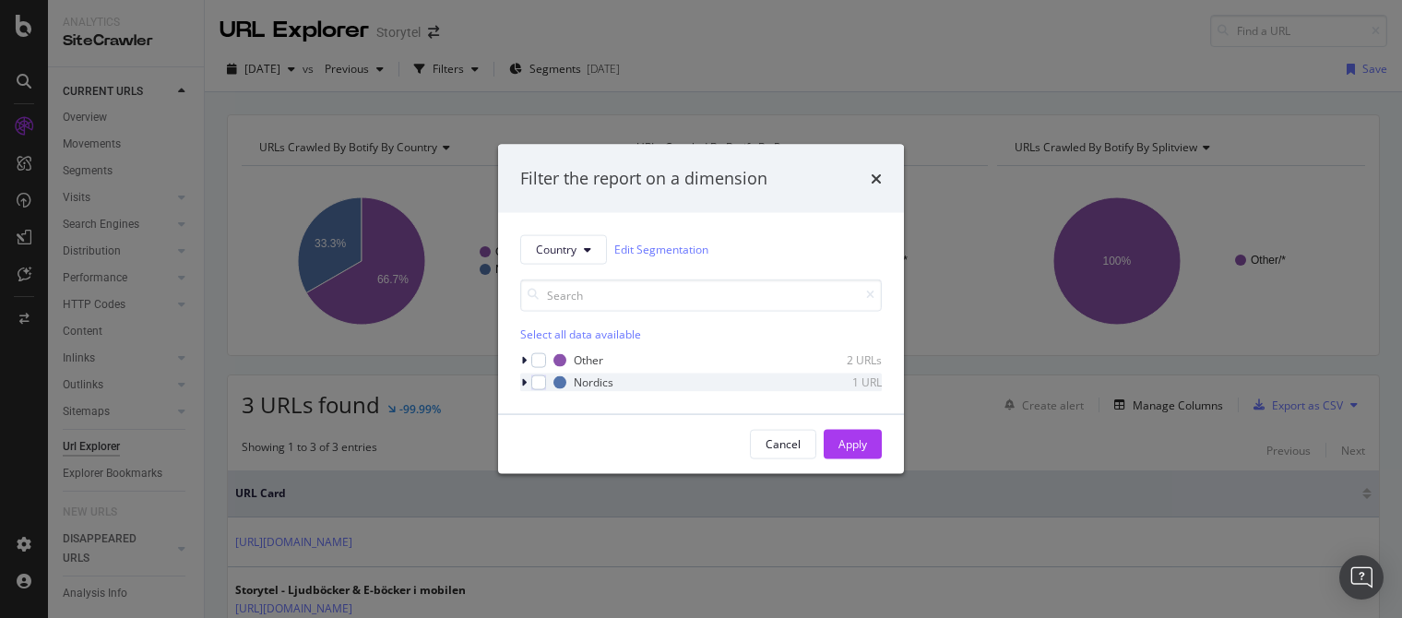
click at [527, 378] on div "modal" at bounding box center [525, 382] width 11 height 18
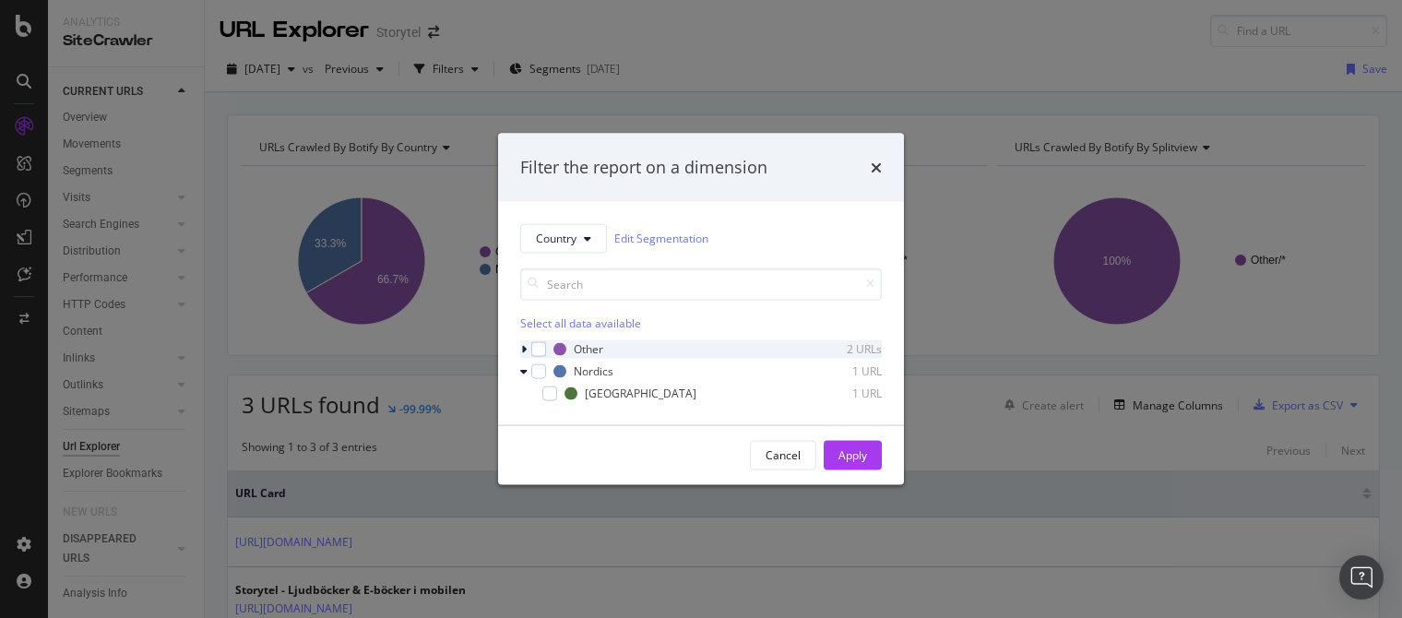
click at [520, 346] on div "modal" at bounding box center [525, 348] width 11 height 18
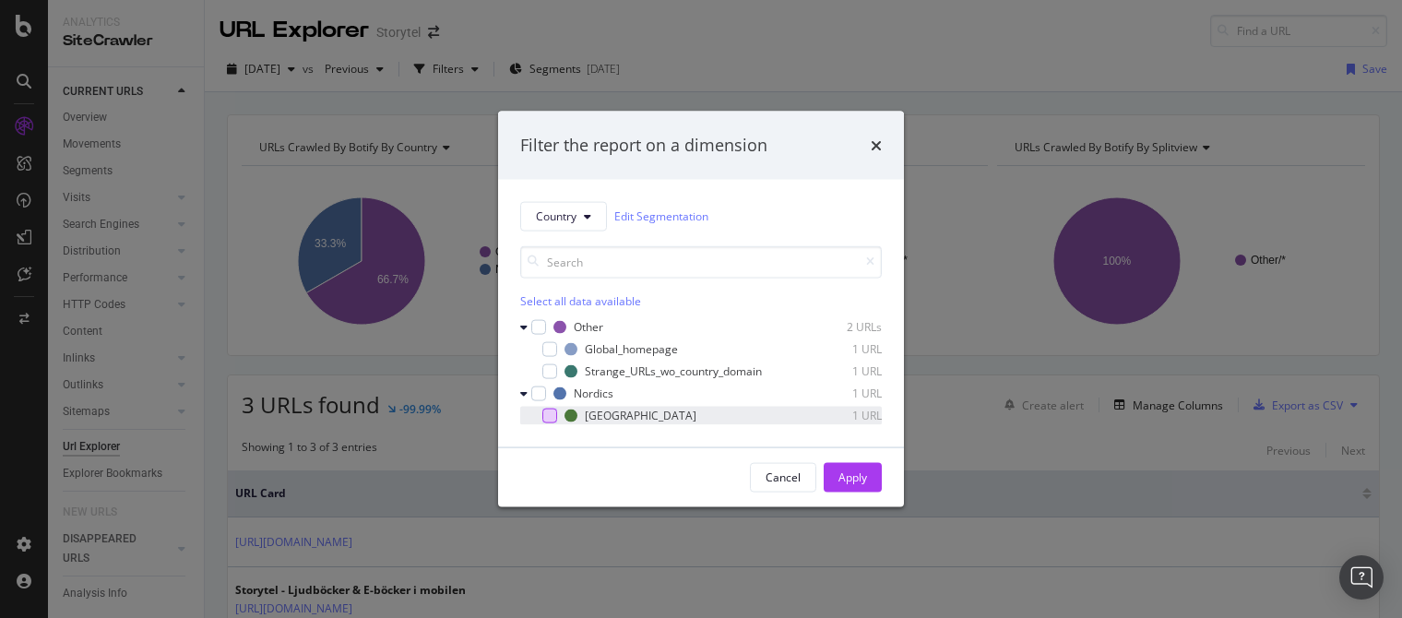
click at [548, 414] on div "modal" at bounding box center [549, 415] width 15 height 15
click at [811, 480] on button "Cancel" at bounding box center [783, 477] width 66 height 30
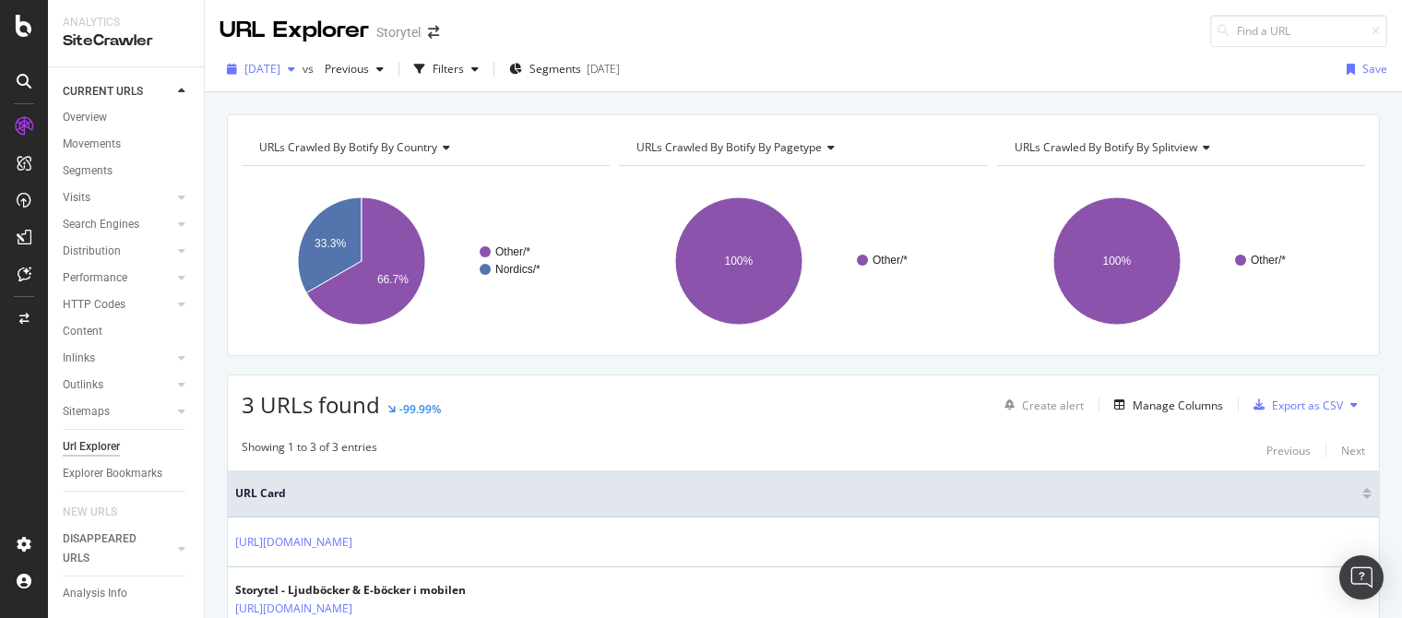
click at [280, 64] on span "[DATE]" at bounding box center [262, 69] width 36 height 16
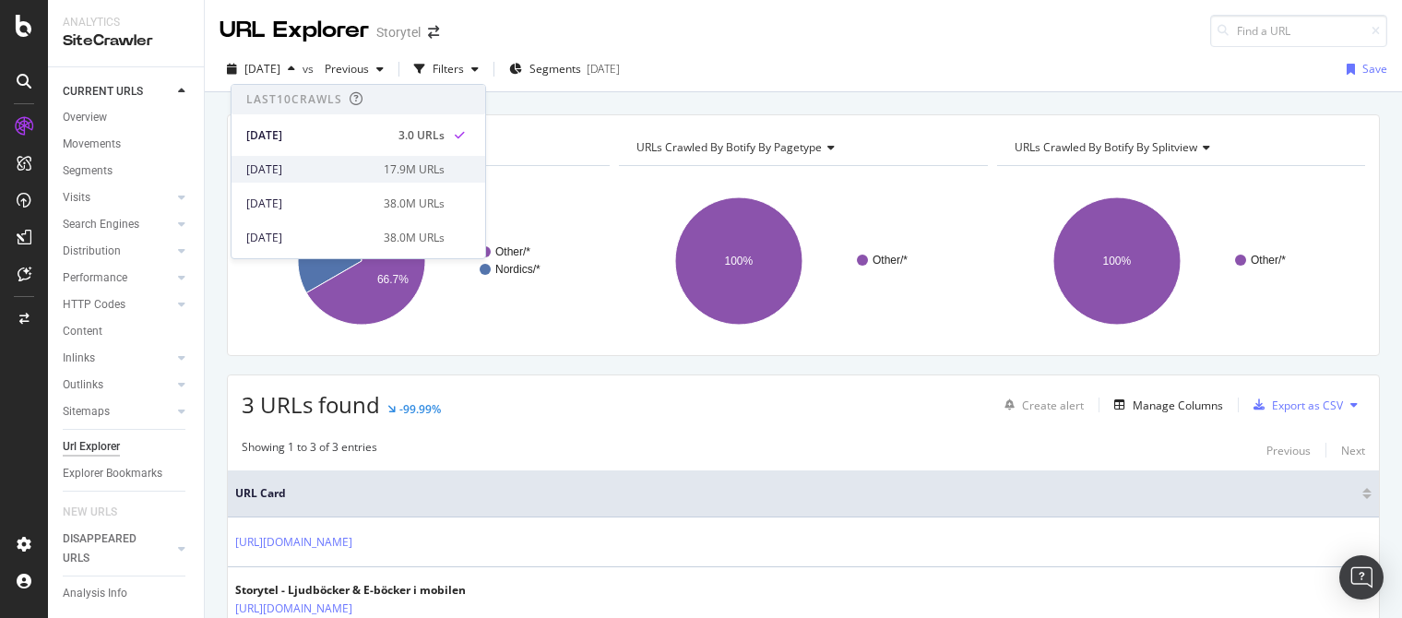
click at [339, 162] on div "[DATE]" at bounding box center [309, 169] width 126 height 17
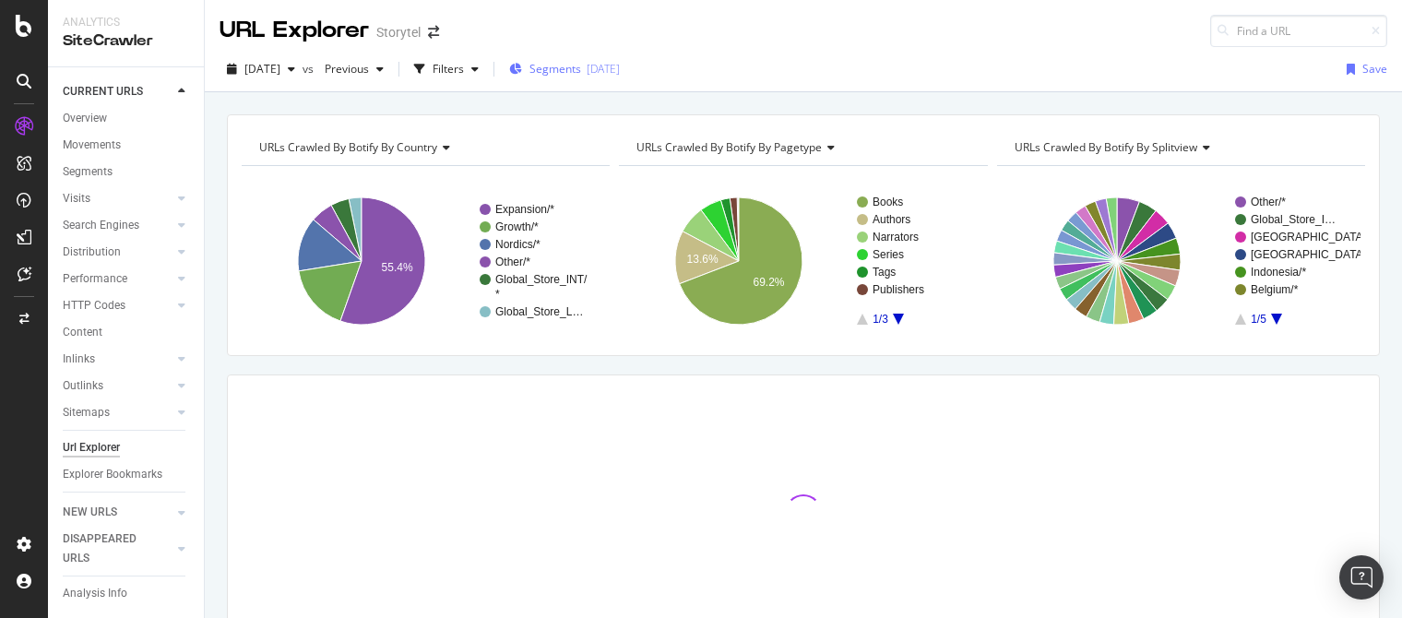
click at [581, 68] on span "Segments" at bounding box center [556, 69] width 52 height 16
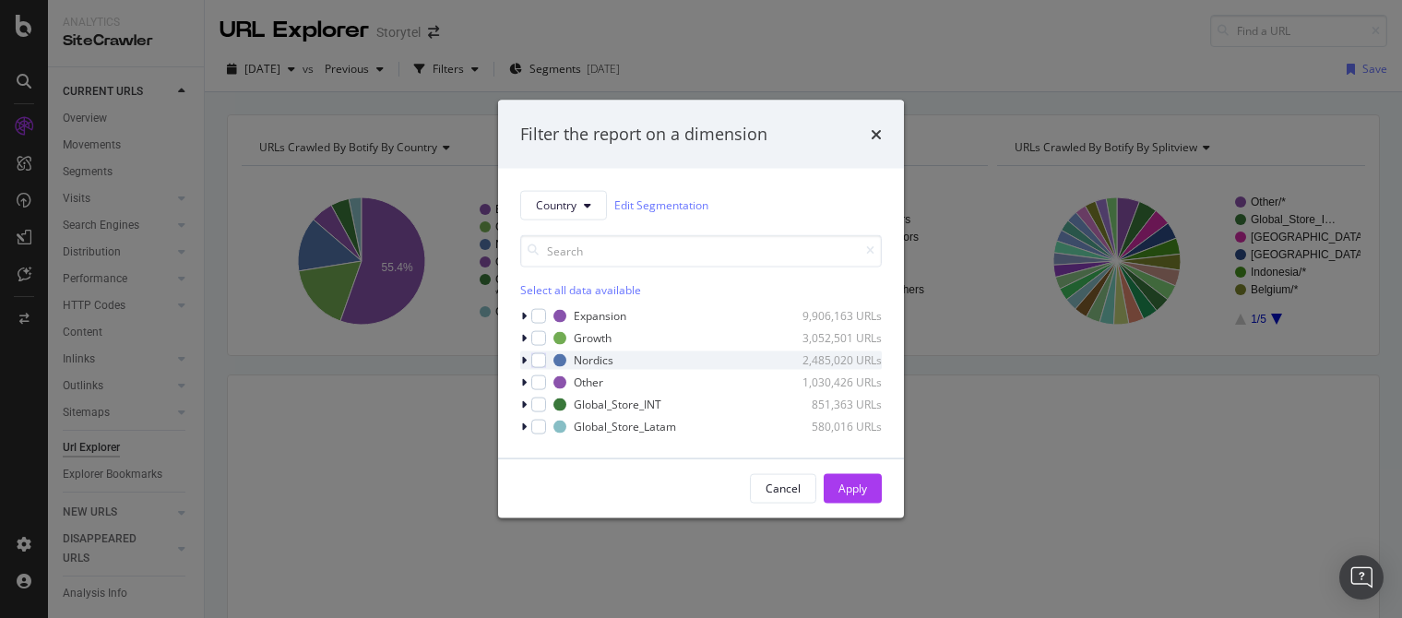
click at [526, 359] on icon "modal" at bounding box center [524, 359] width 6 height 11
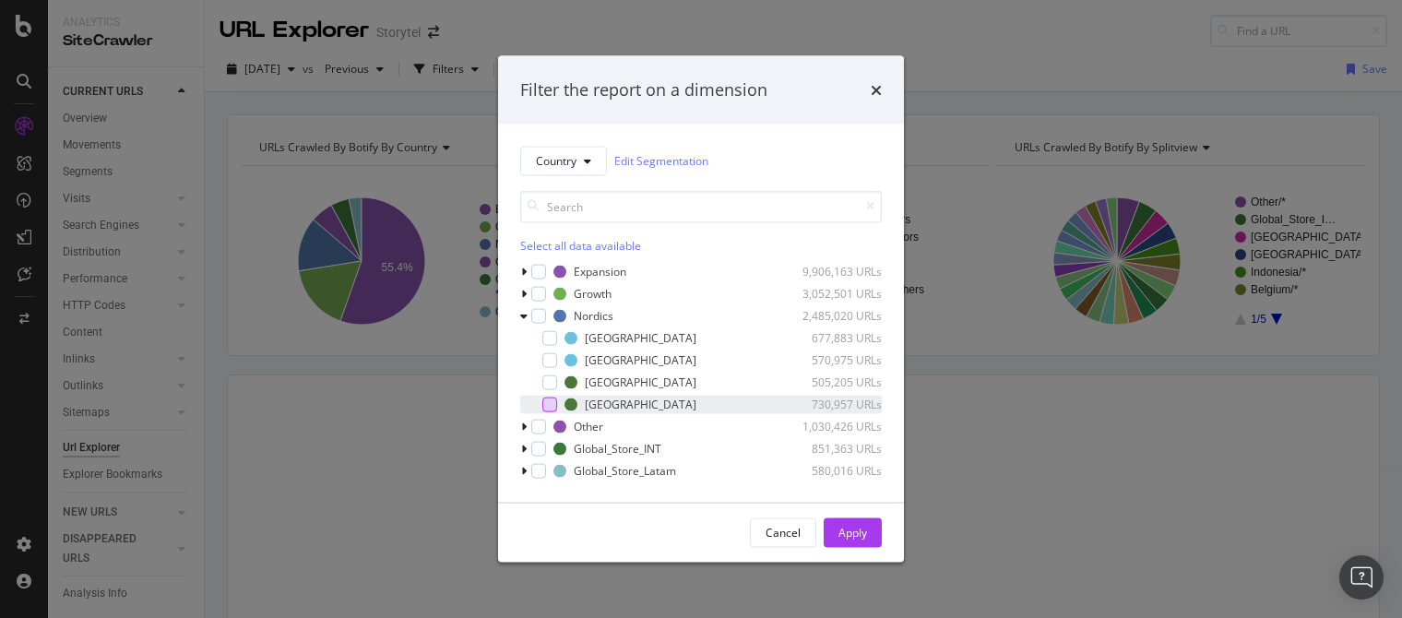
click at [552, 401] on div "modal" at bounding box center [549, 404] width 15 height 15
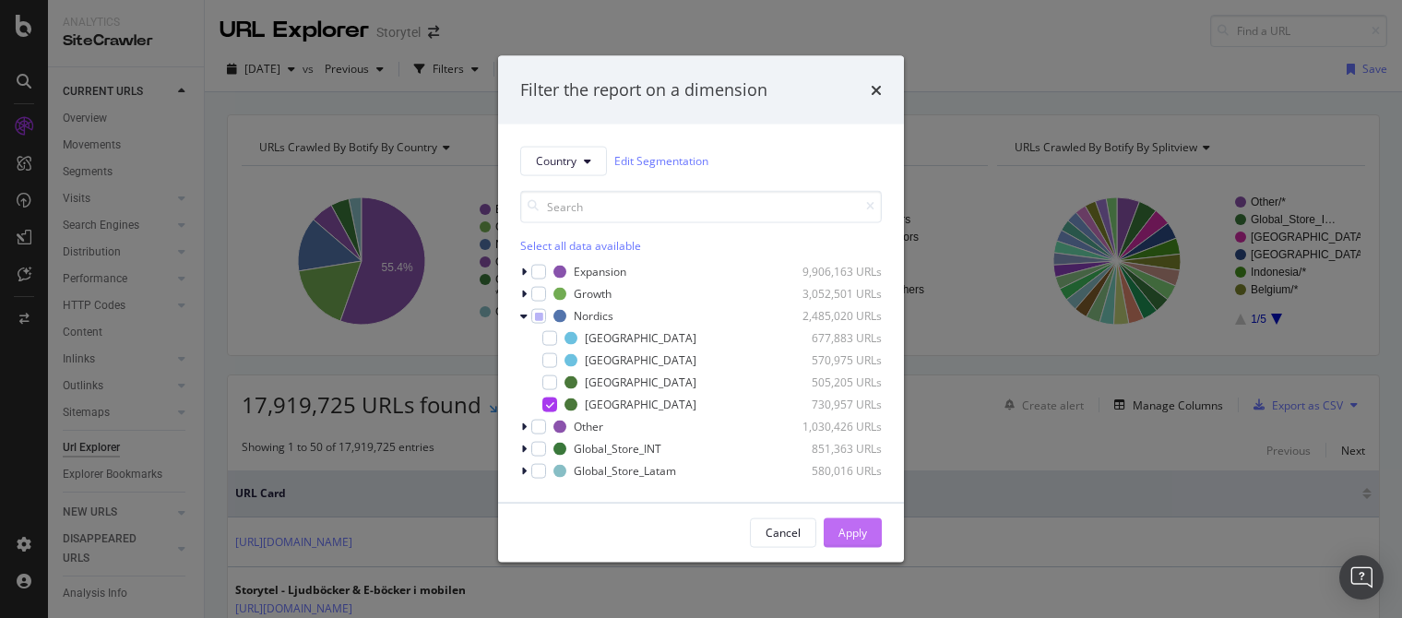
click at [853, 535] on div "Apply" at bounding box center [853, 533] width 29 height 16
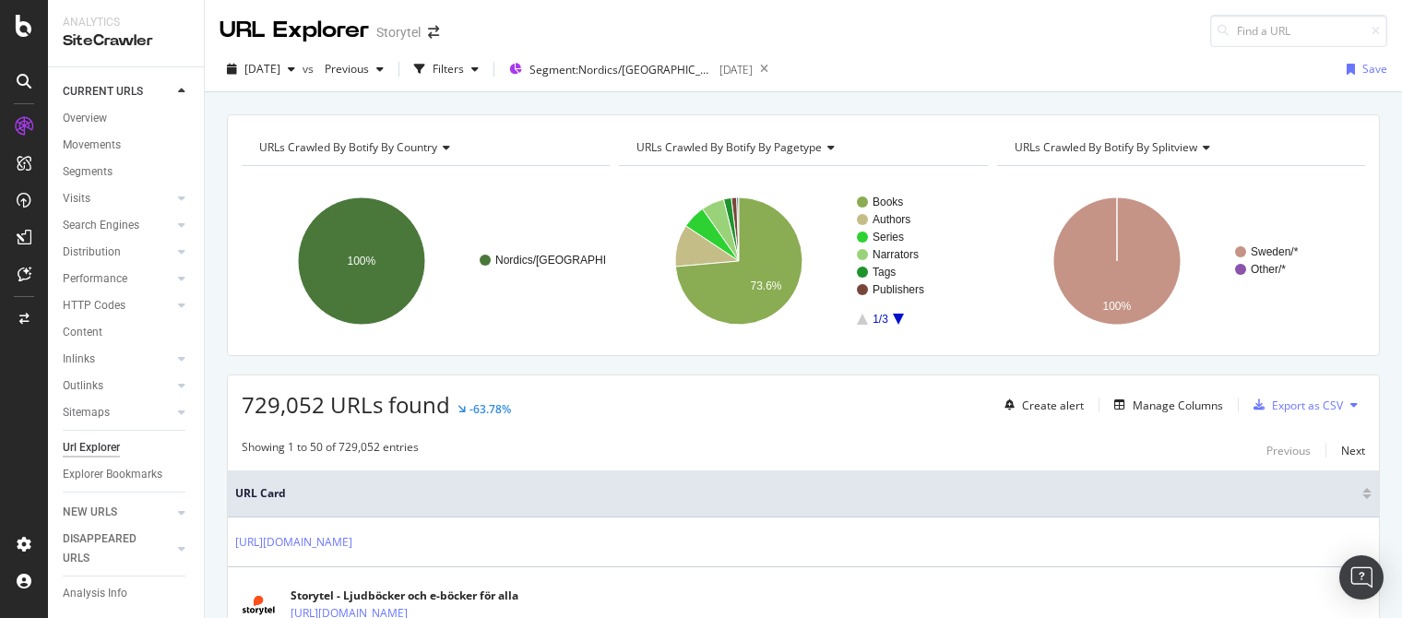
drag, startPoint x: 489, startPoint y: 67, endPoint x: 495, endPoint y: 39, distance: 29.3
click at [494, 41] on div "URL Explorer Storytel [DATE] vs Previous Filters Segment: Nordics/[GEOGRAPHIC_D…" at bounding box center [803, 309] width 1197 height 618
click at [464, 74] on div "Filters" at bounding box center [448, 69] width 31 height 16
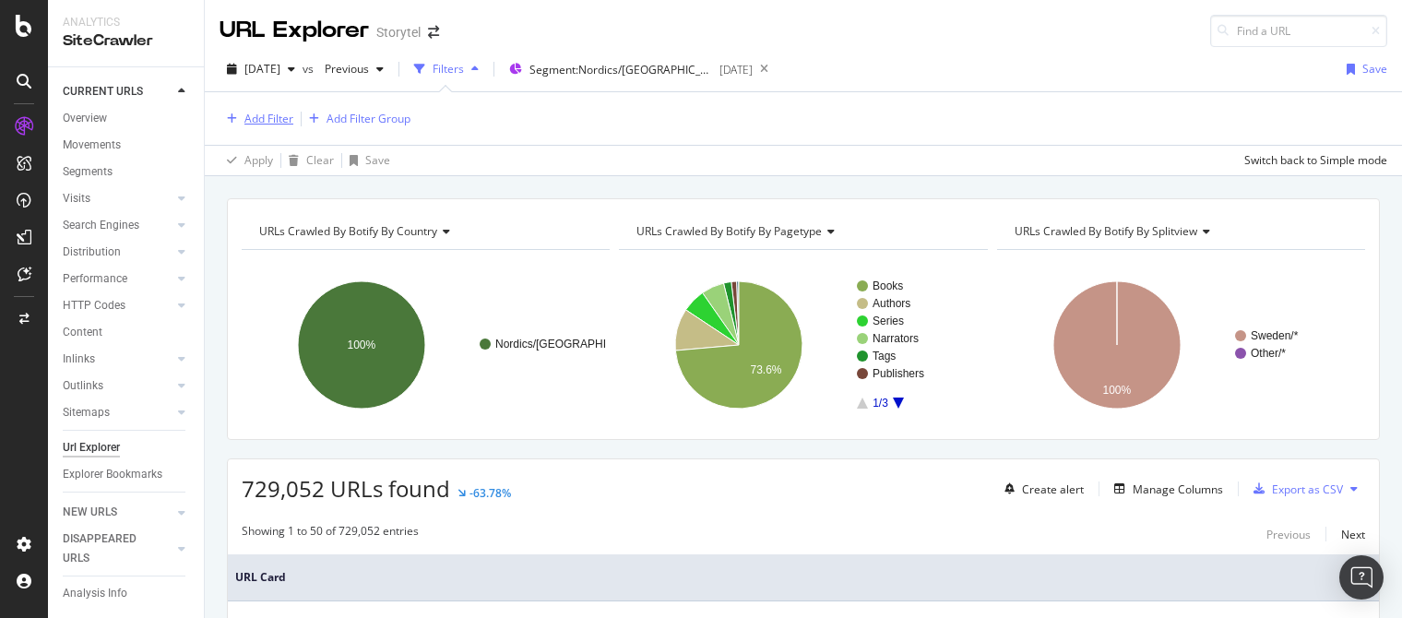
click at [283, 121] on div "Add Filter" at bounding box center [268, 119] width 49 height 16
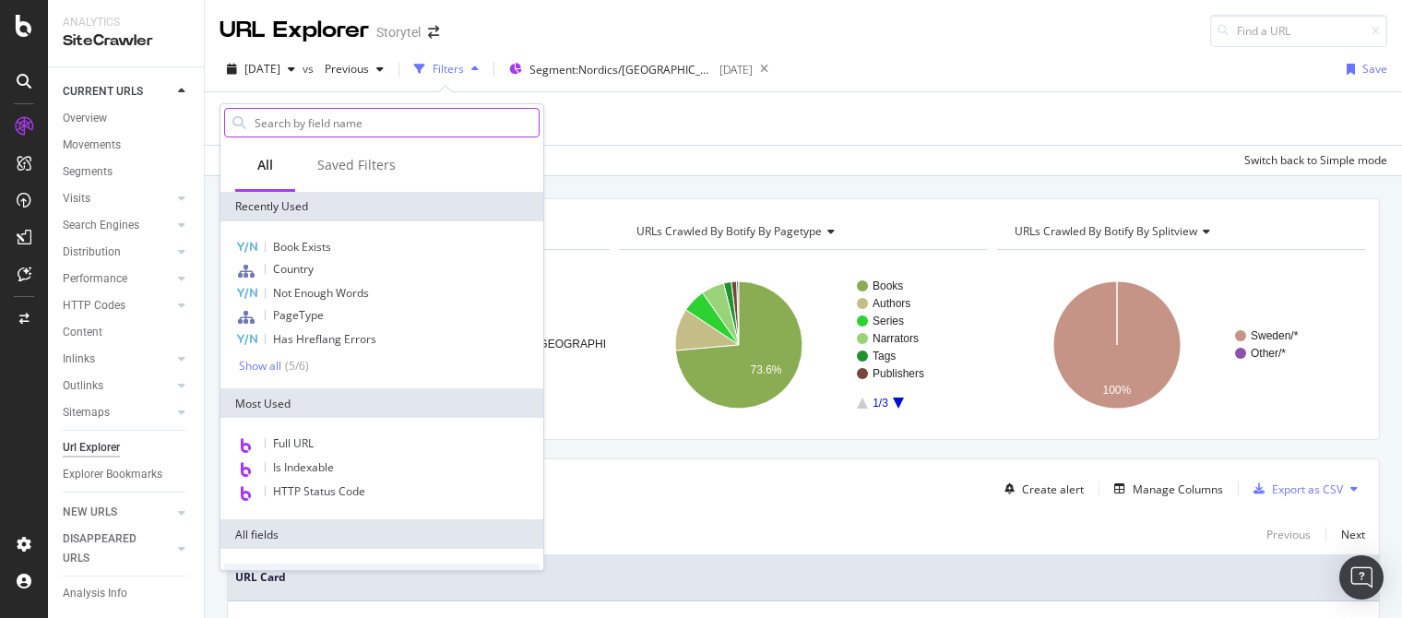
click at [349, 123] on input "text" at bounding box center [396, 123] width 286 height 28
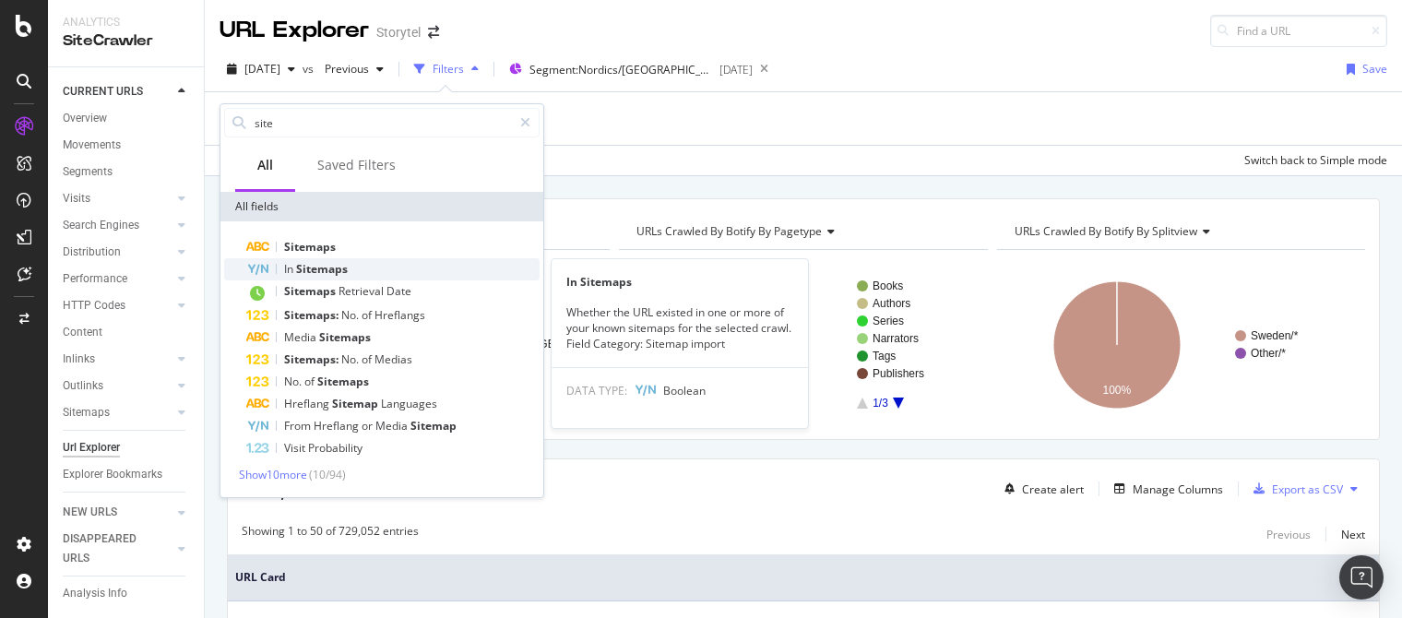
type input "site"
click at [376, 267] on div "In Sitemaps" at bounding box center [392, 269] width 293 height 22
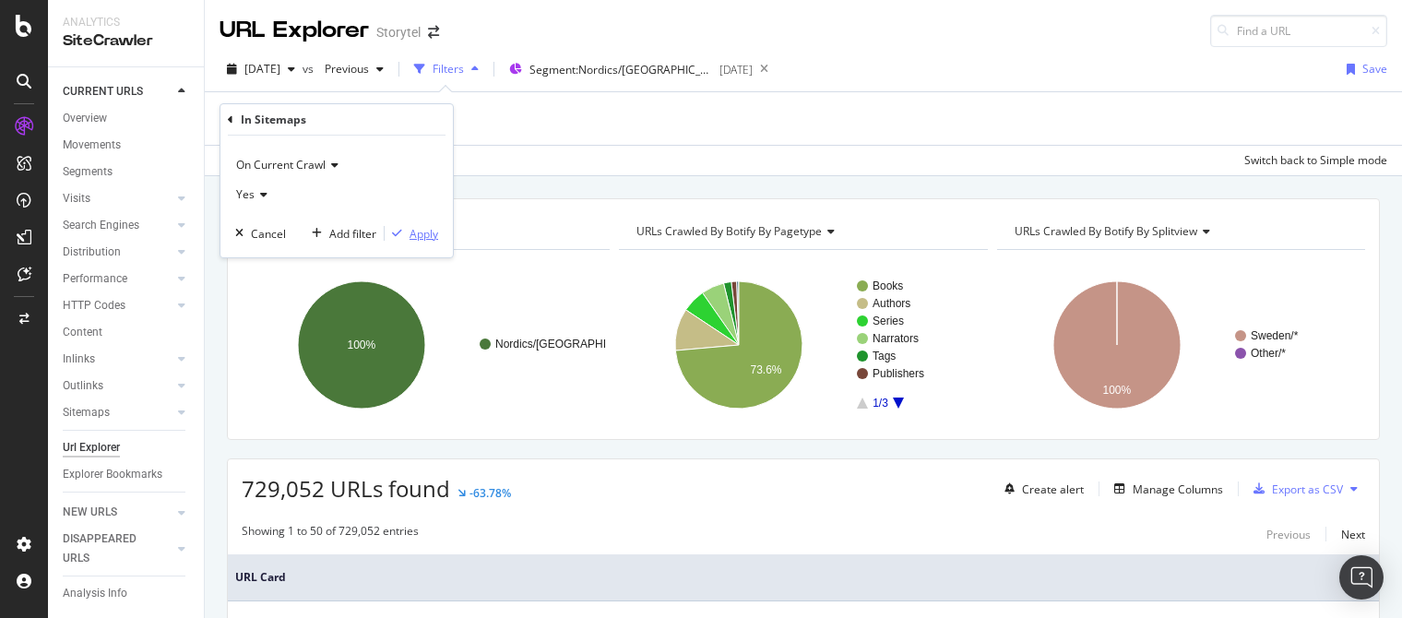
click at [425, 234] on div "Apply" at bounding box center [424, 234] width 29 height 16
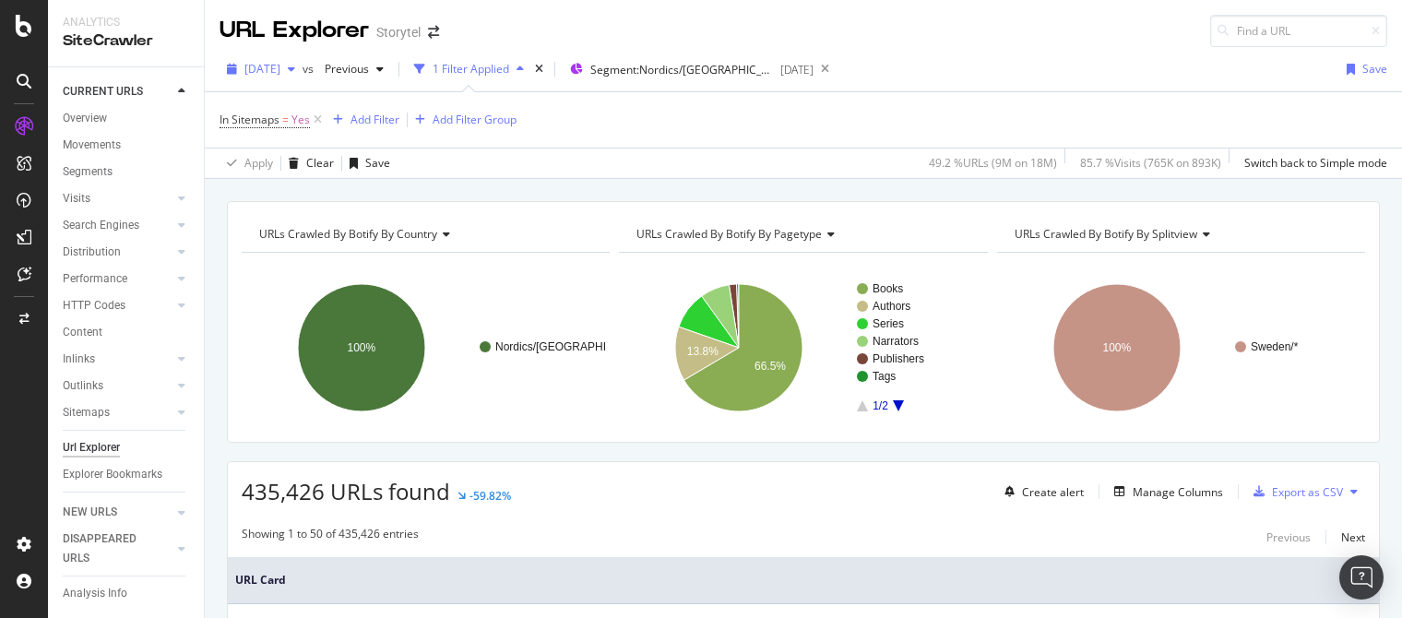
click at [280, 66] on span "[DATE]" at bounding box center [262, 69] width 36 height 16
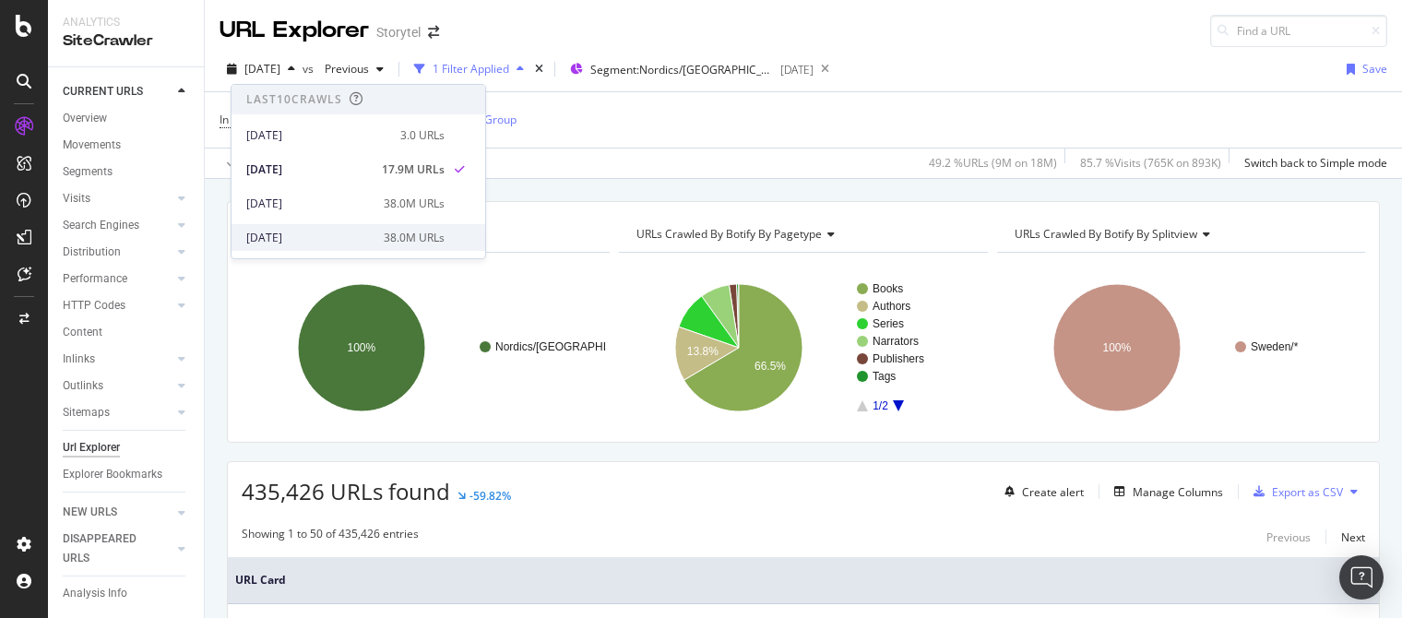
click at [326, 230] on div "[DATE]" at bounding box center [309, 238] width 126 height 17
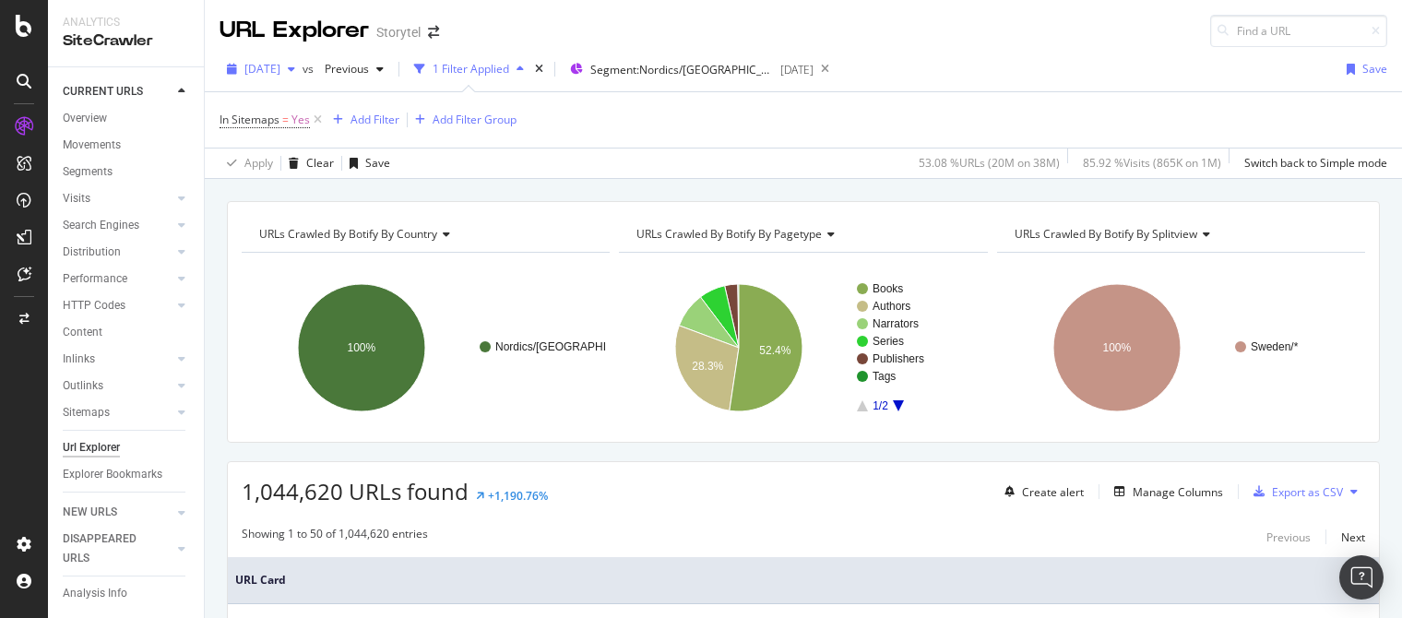
click at [280, 67] on span "[DATE]" at bounding box center [262, 69] width 36 height 16
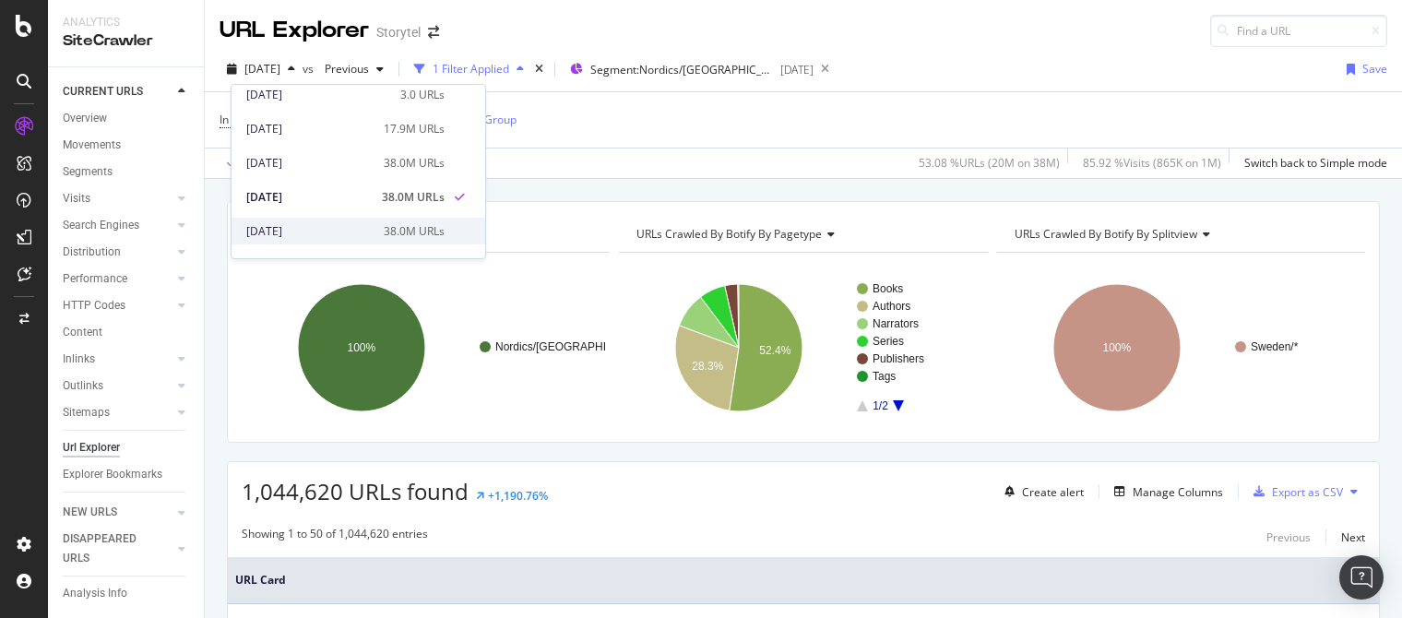
scroll to position [42, 0]
click at [339, 224] on div "[DATE]" at bounding box center [309, 230] width 126 height 17
